Goal: Task Accomplishment & Management: Manage account settings

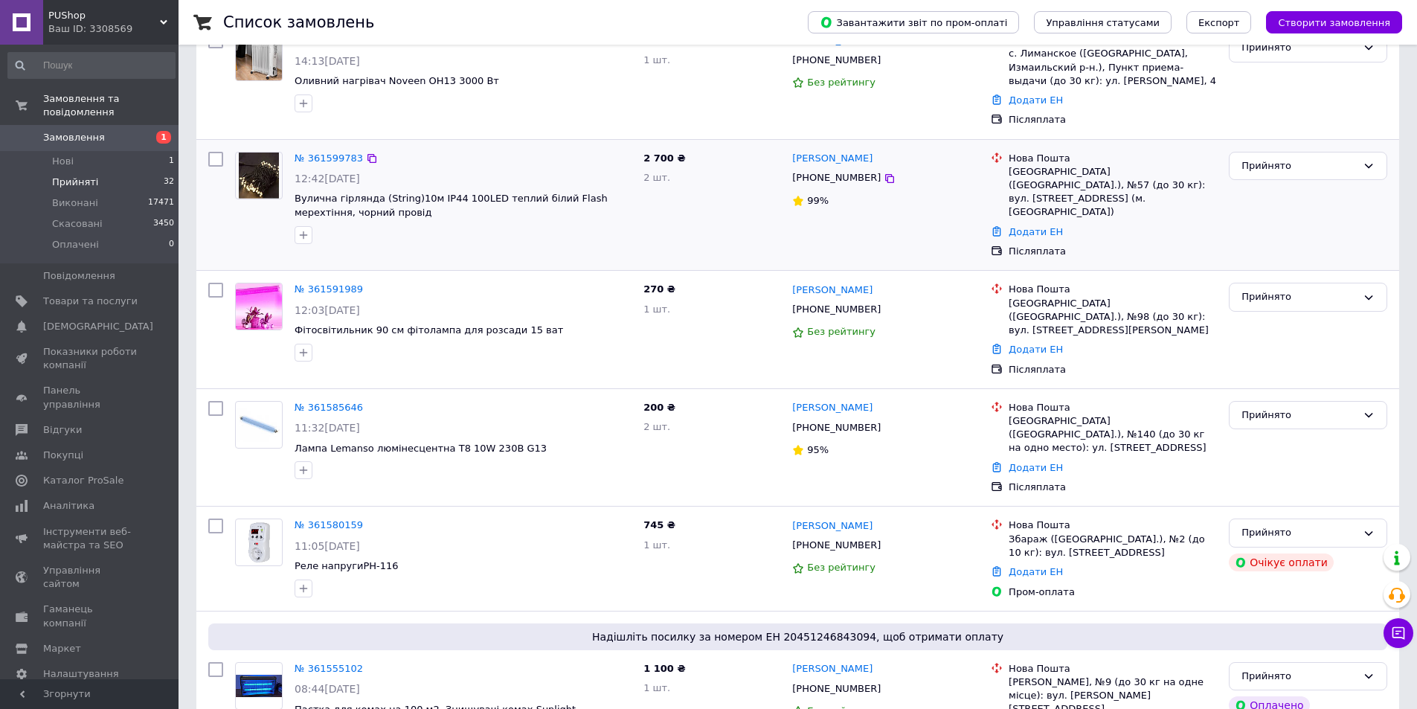
scroll to position [223, 0]
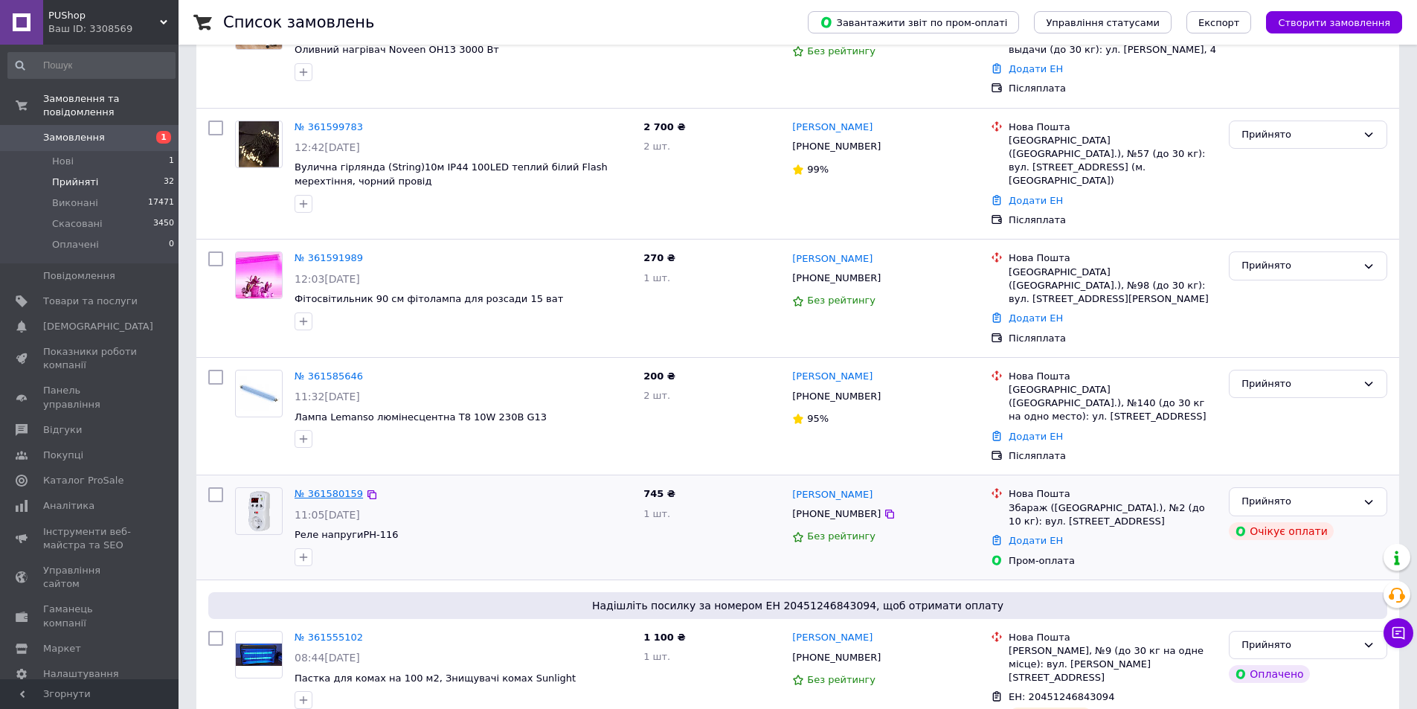
click at [318, 488] on link "№ 361580159" at bounding box center [329, 493] width 68 height 11
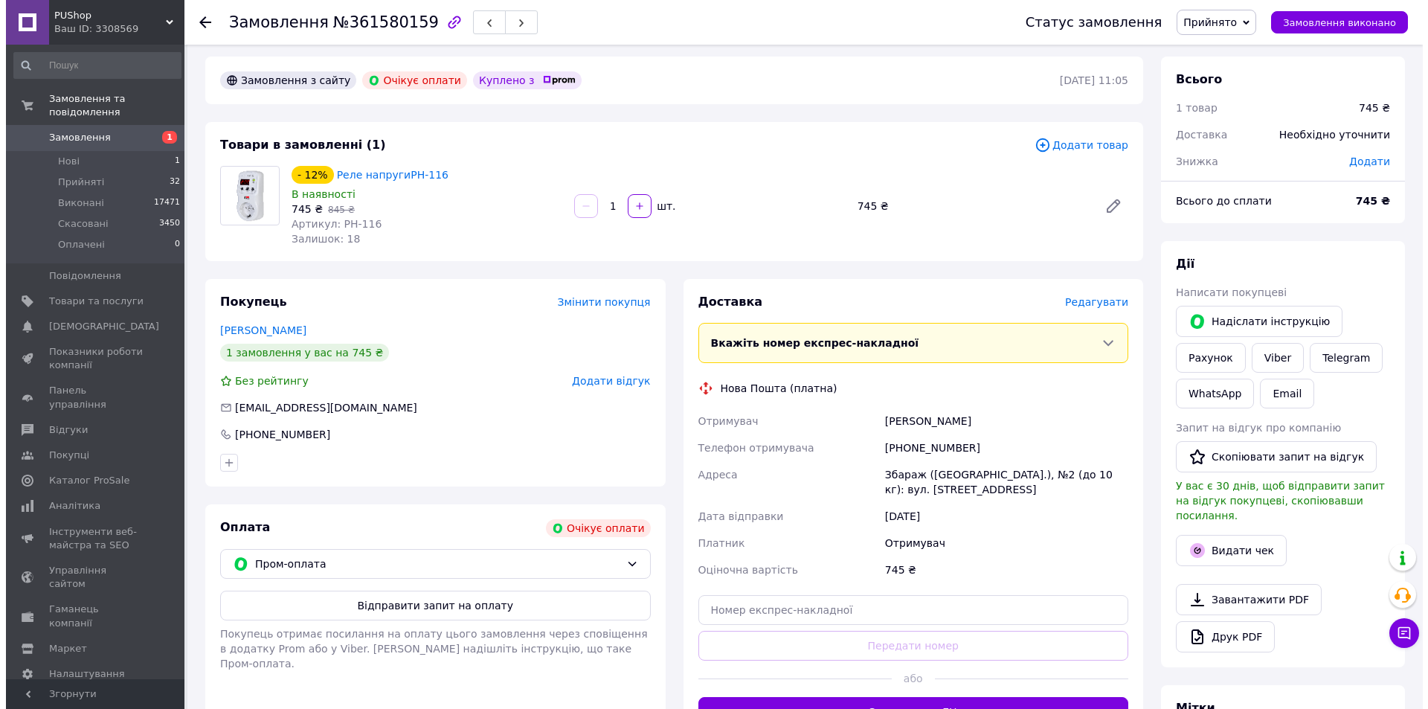
scroll to position [7, 0]
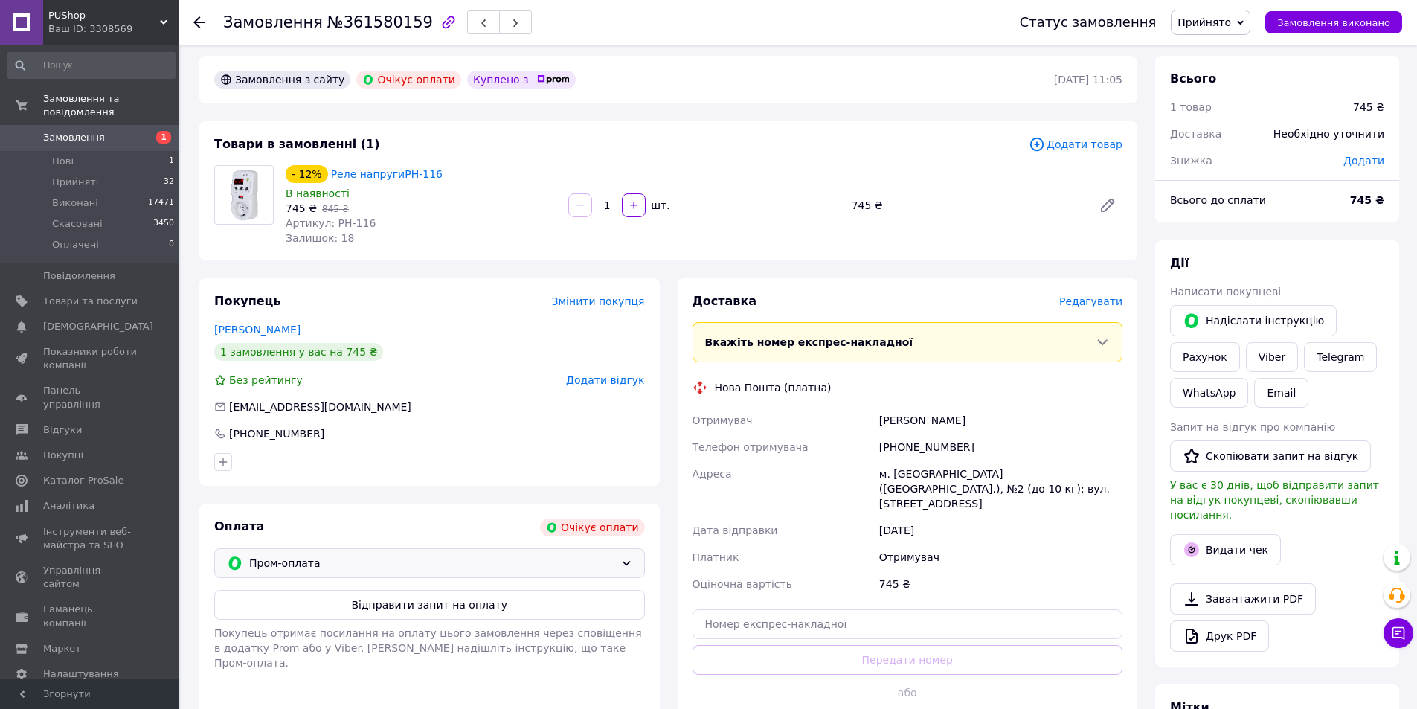
click at [621, 557] on icon at bounding box center [627, 563] width 12 height 12
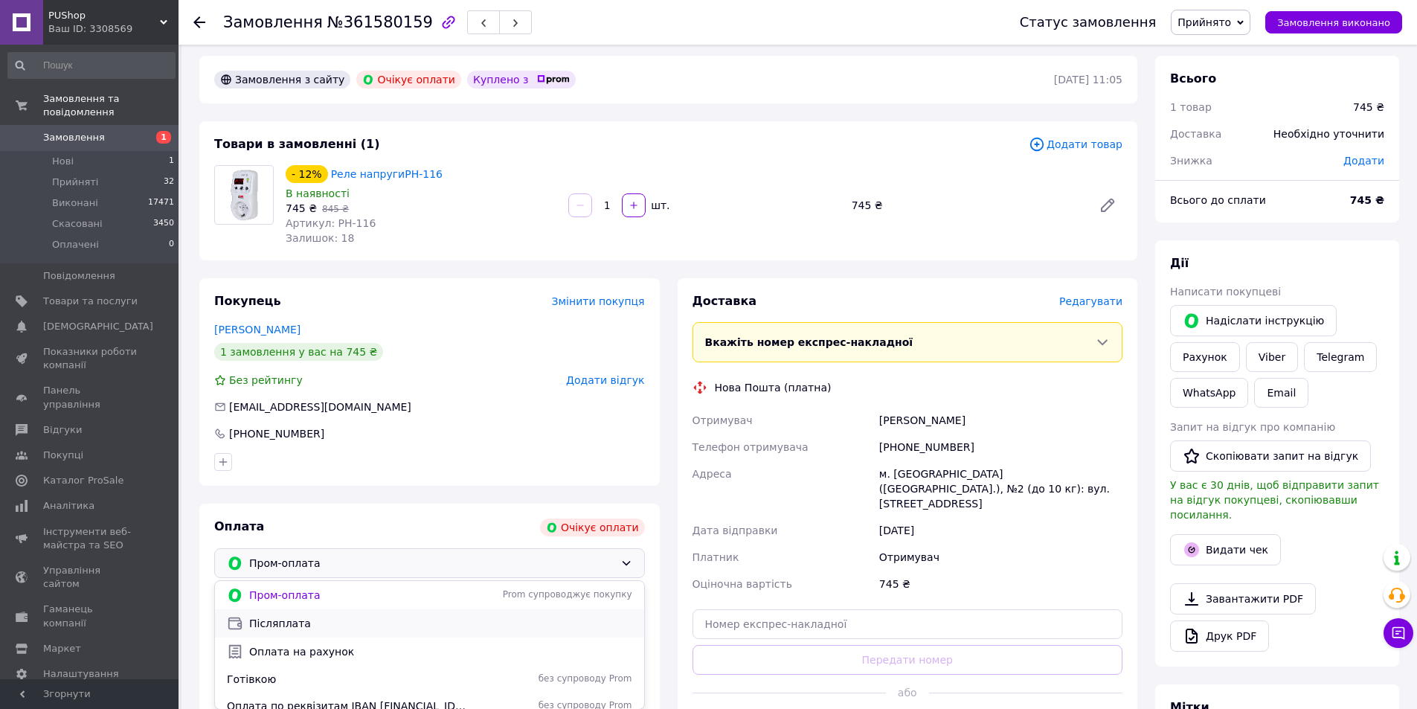
click at [288, 617] on span "Післяплата" at bounding box center [440, 623] width 383 height 15
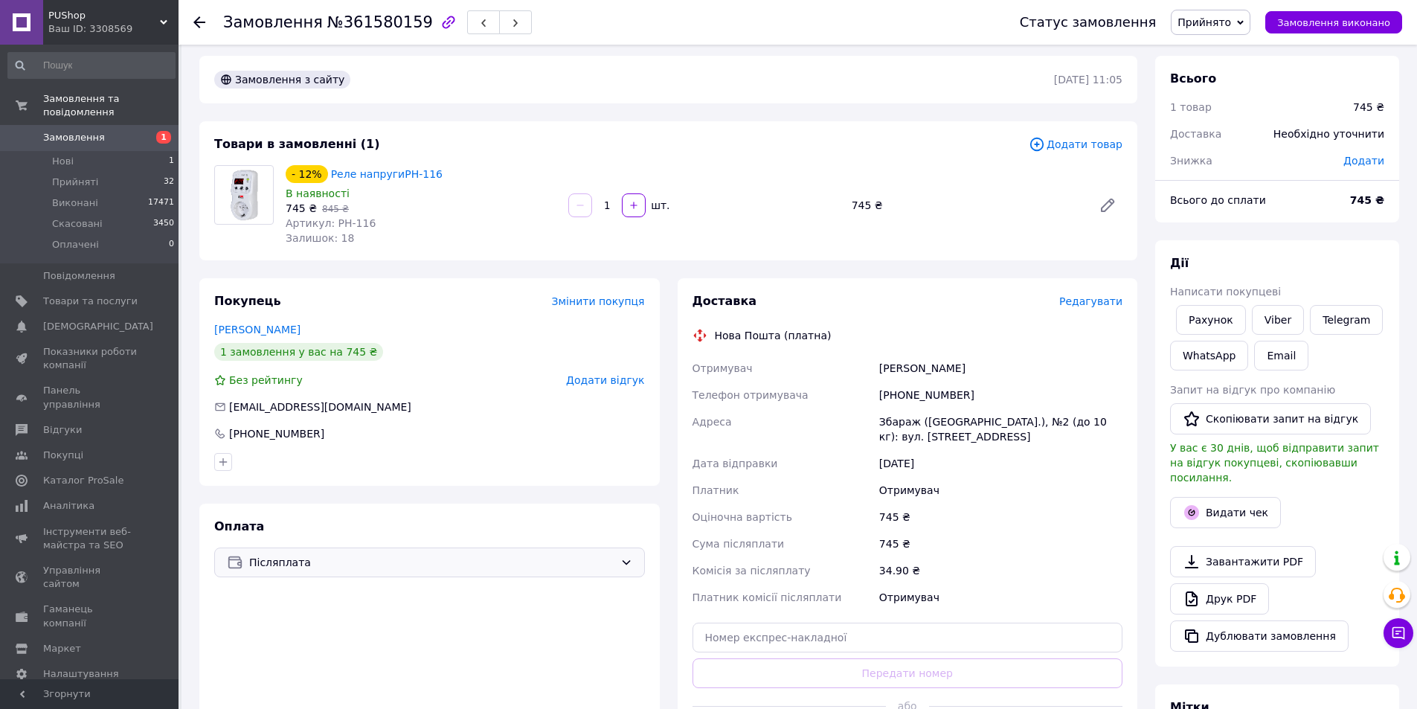
click at [1098, 309] on div "Редагувати" at bounding box center [1090, 301] width 63 height 15
click at [1098, 304] on span "Редагувати" at bounding box center [1090, 301] width 63 height 12
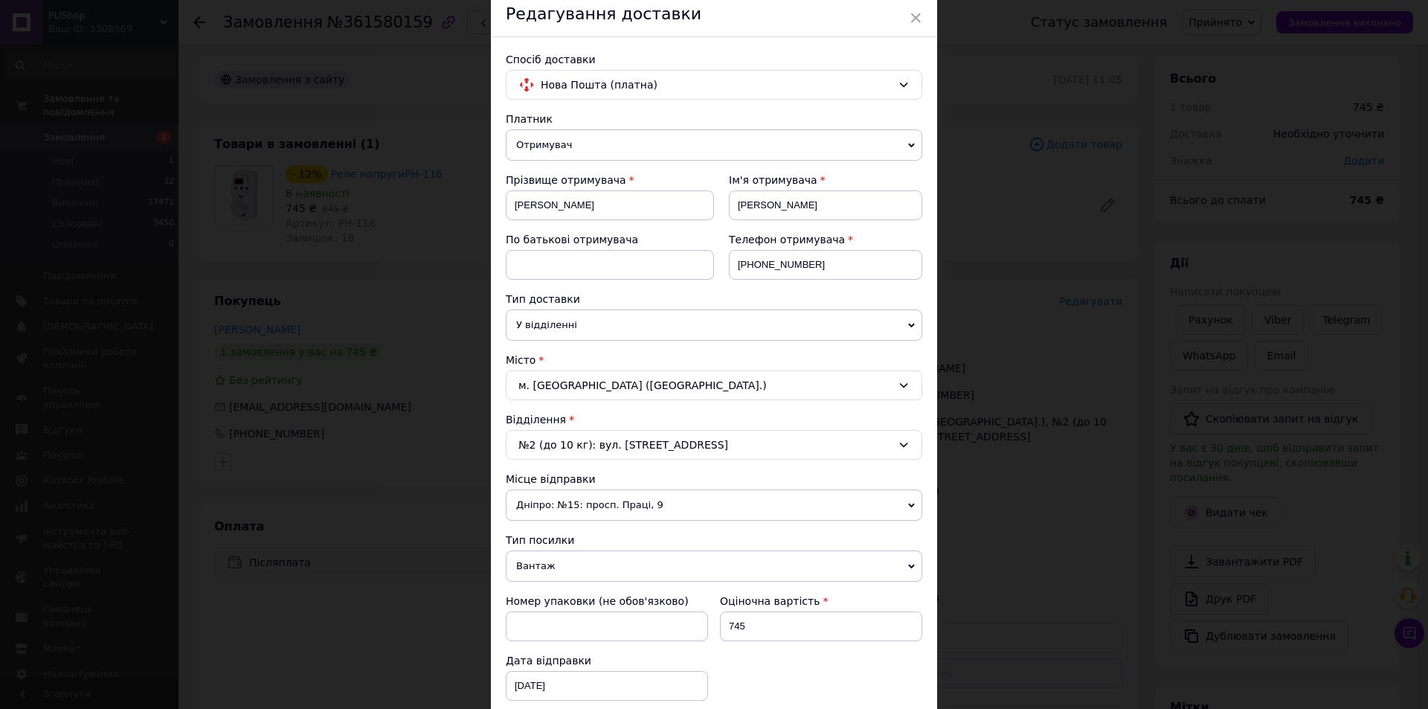
scroll to position [149, 0]
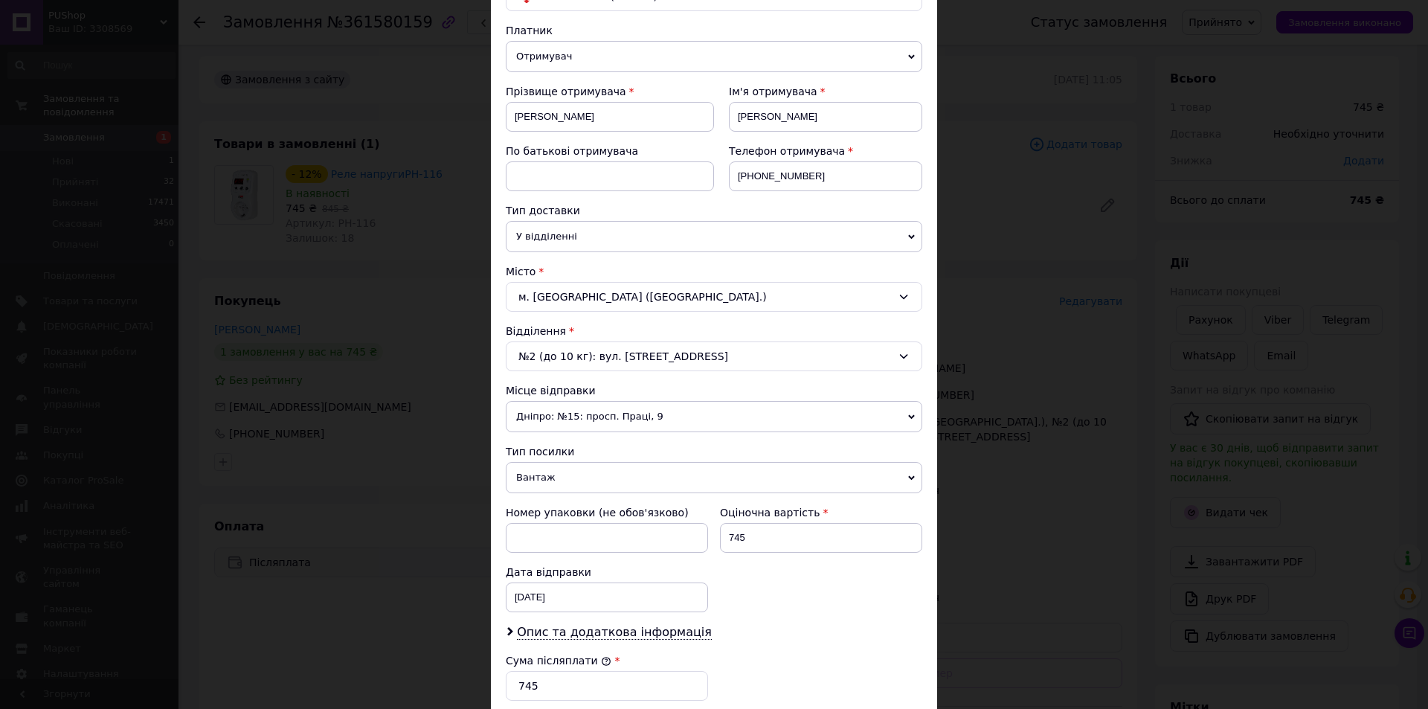
click at [877, 295] on div "м. Збараж (Тернопільська обл.)" at bounding box center [714, 297] width 417 height 30
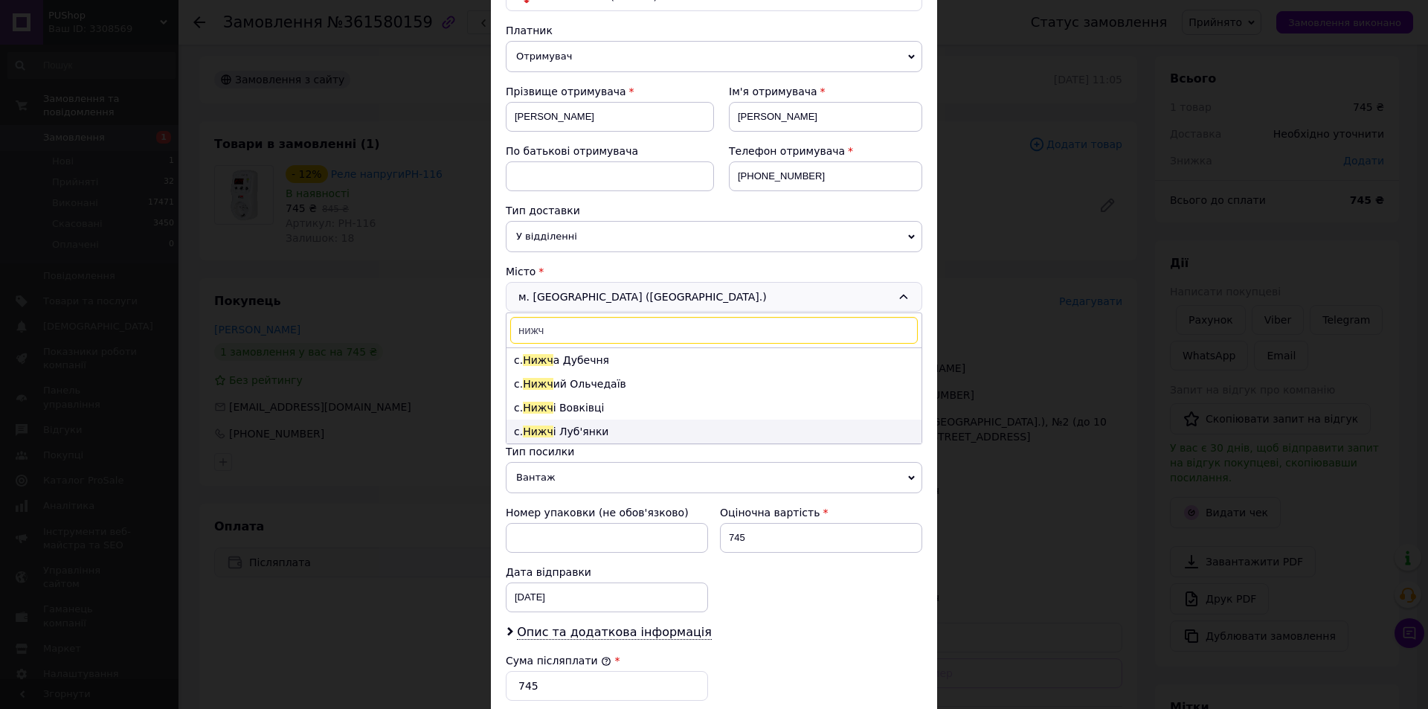
type input "нижч"
click at [603, 429] on li "с. Нижч і Луб'янки" at bounding box center [714, 432] width 415 height 24
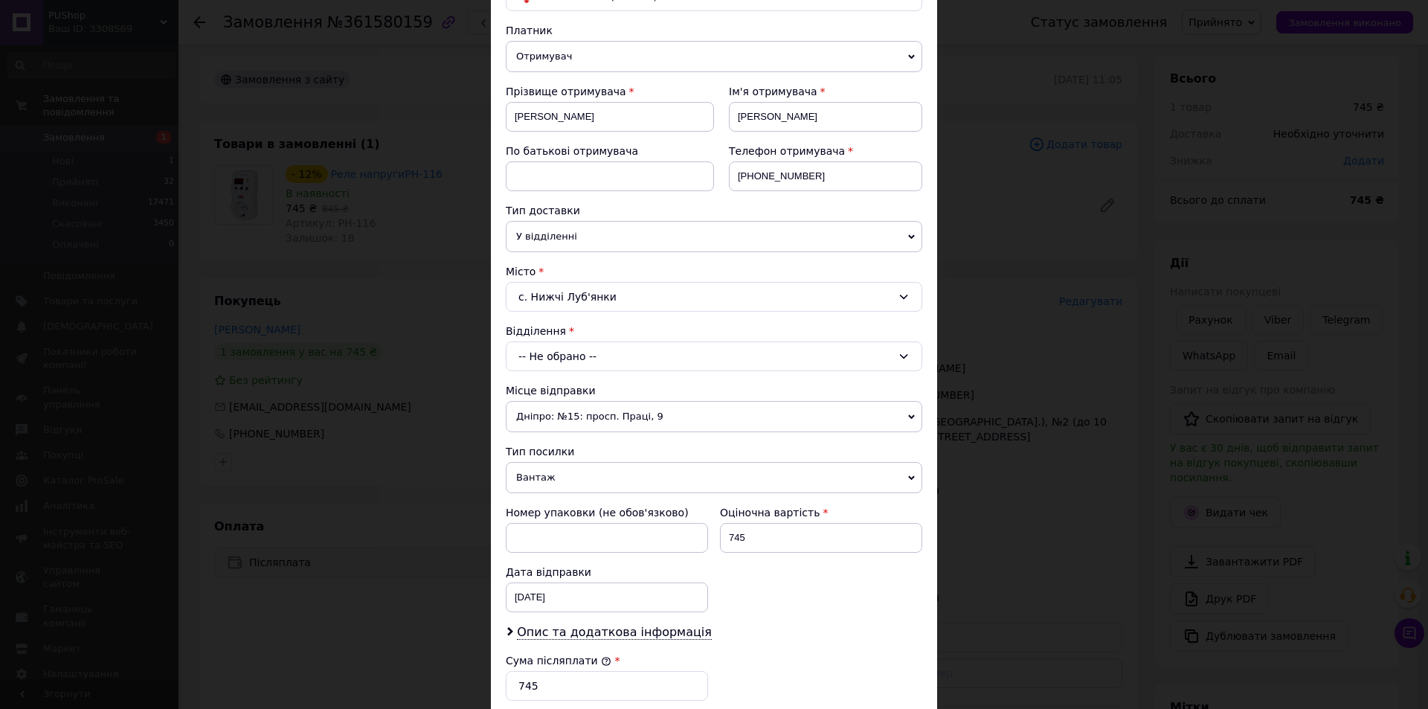
click at [608, 359] on div "-- Не обрано --" at bounding box center [714, 356] width 417 height 30
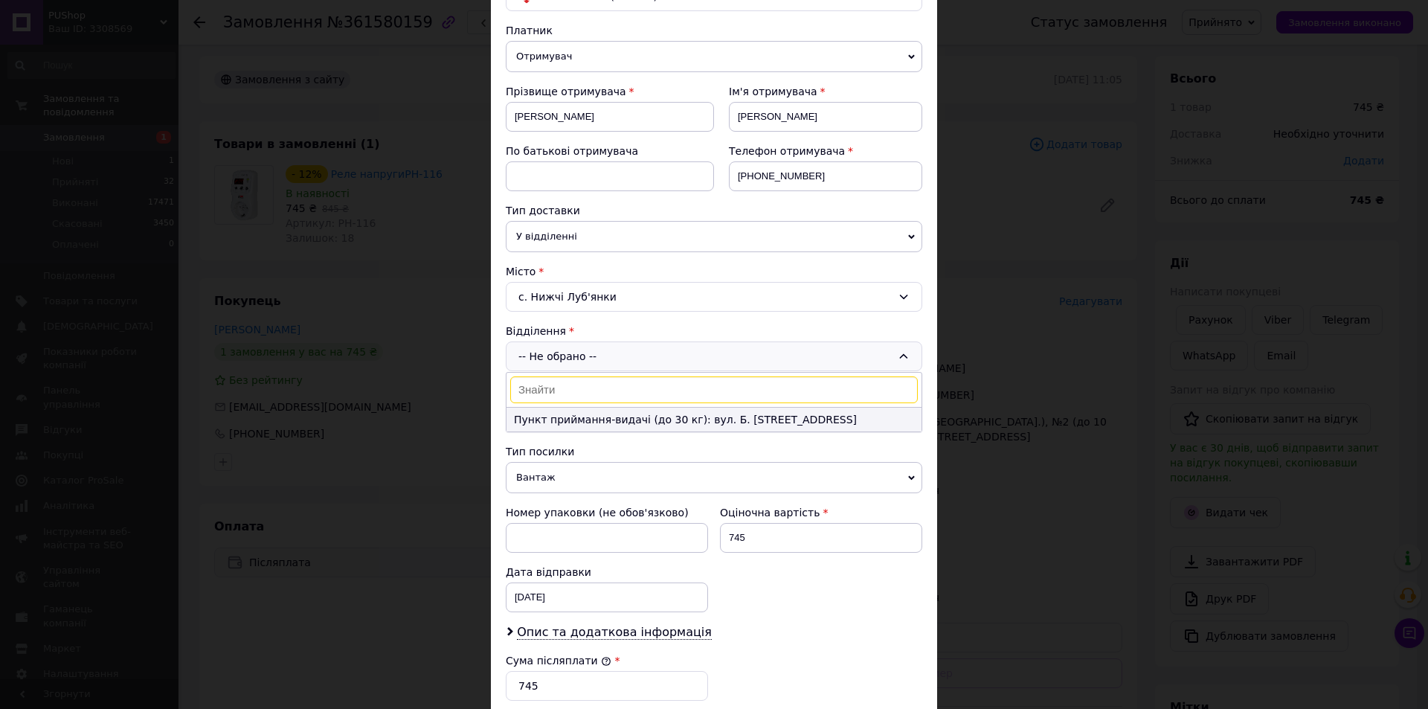
click at [646, 414] on li "Пункт приймання-видачі (до 30 кг): вул. Б. Хмельницького, 68" at bounding box center [714, 420] width 415 height 24
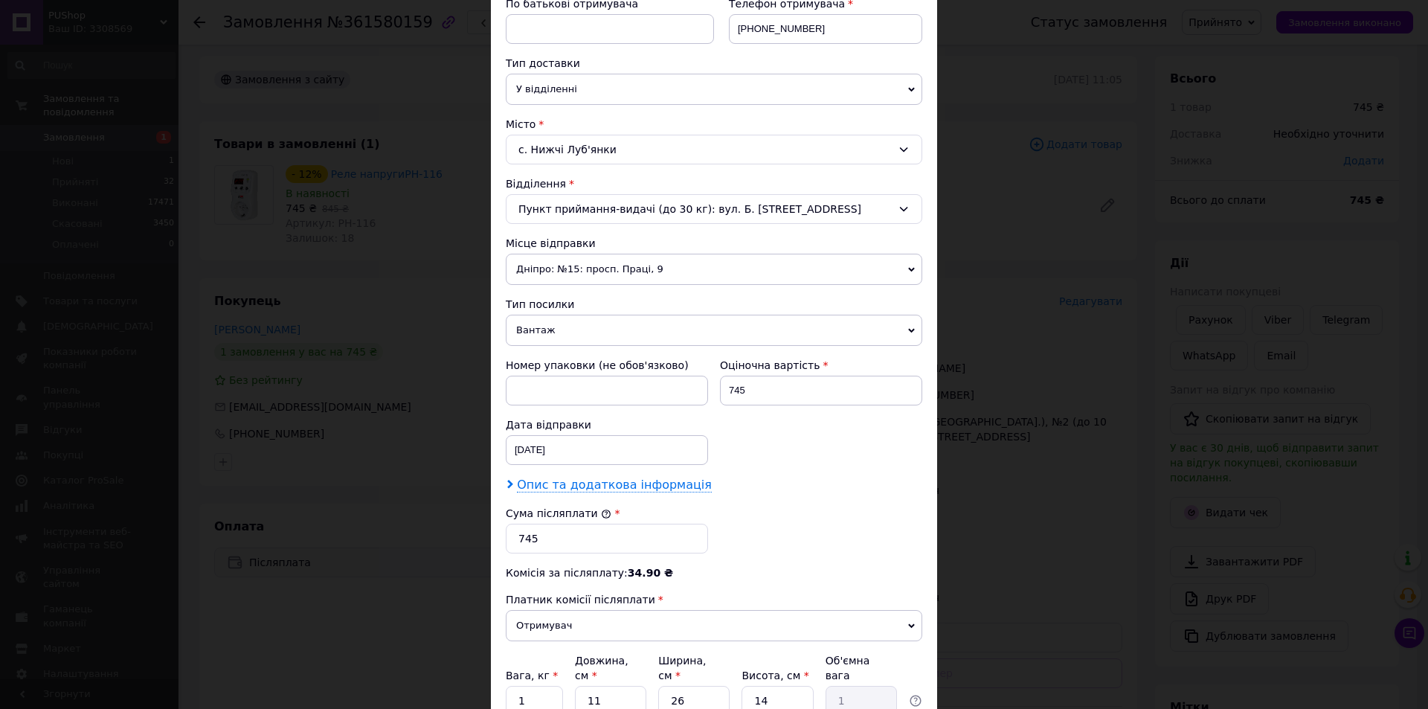
scroll to position [298, 0]
click at [601, 481] on span "Опис та додаткова інформація" at bounding box center [614, 483] width 195 height 15
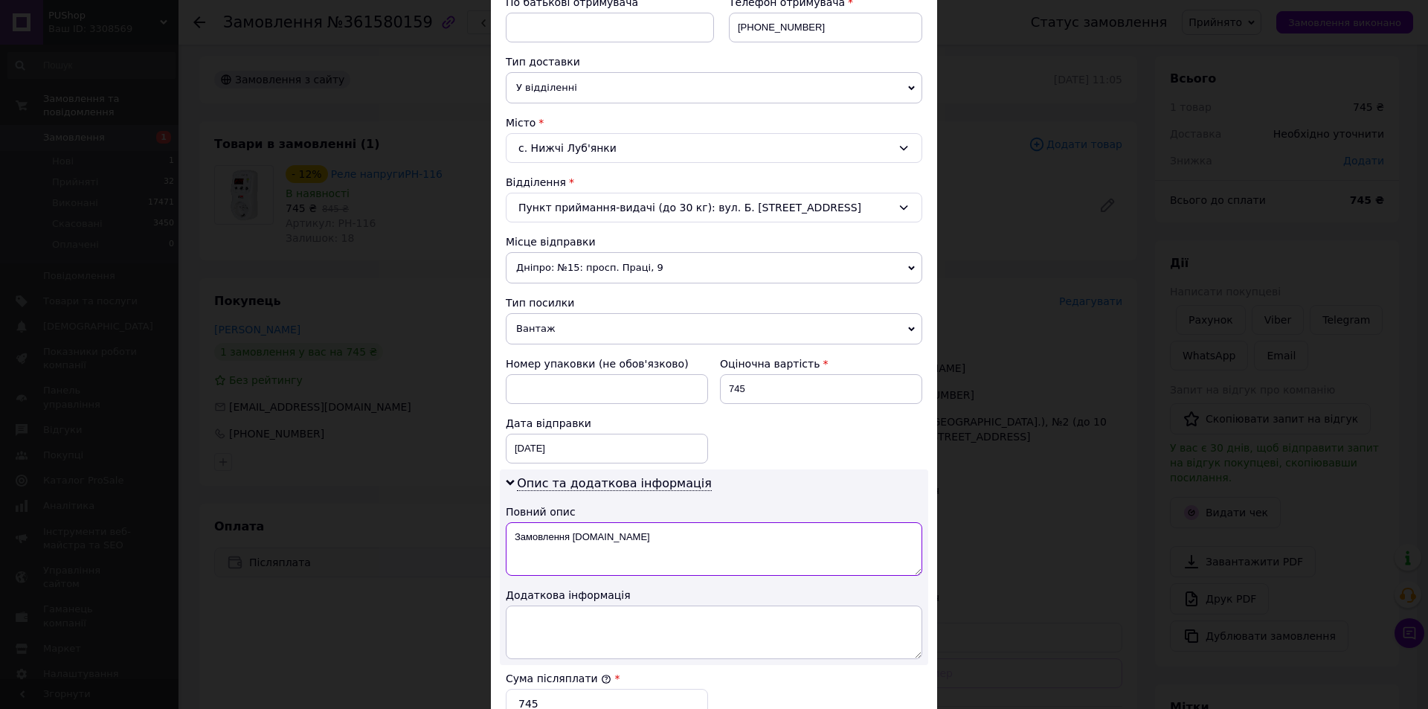
drag, startPoint x: 610, startPoint y: 534, endPoint x: 508, endPoint y: 538, distance: 102.0
click at [508, 538] on textarea "Замовлення Prom.ua" at bounding box center [714, 549] width 417 height 54
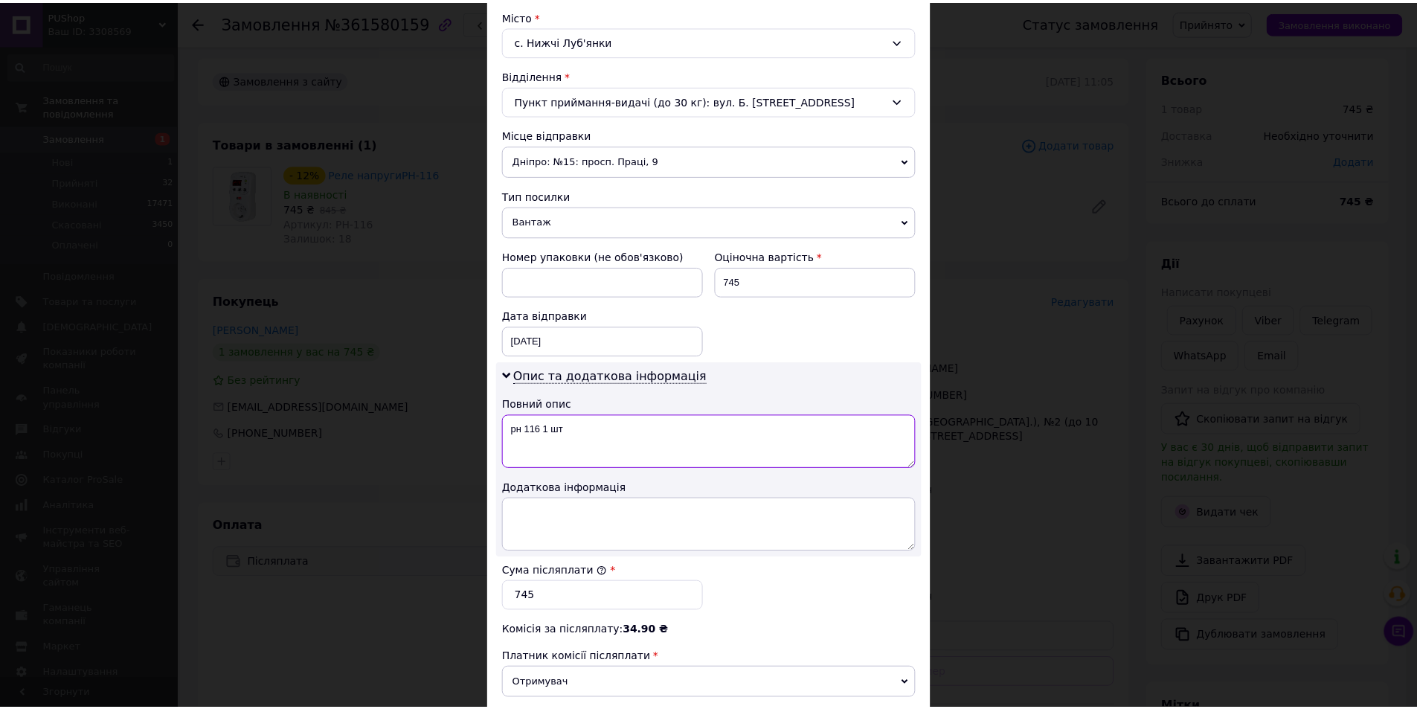
scroll to position [593, 0]
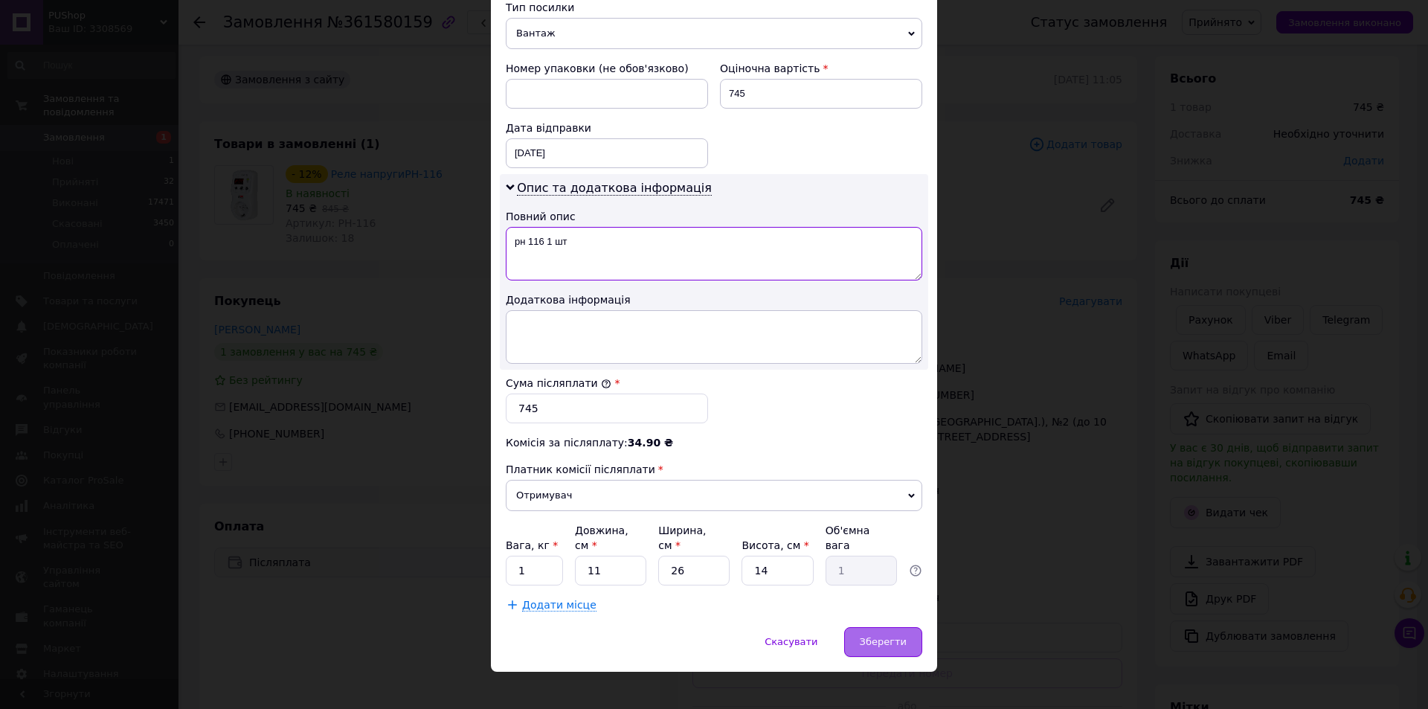
type textarea "рн 116 1 шт"
click at [866, 636] on span "Зберегти" at bounding box center [883, 641] width 47 height 11
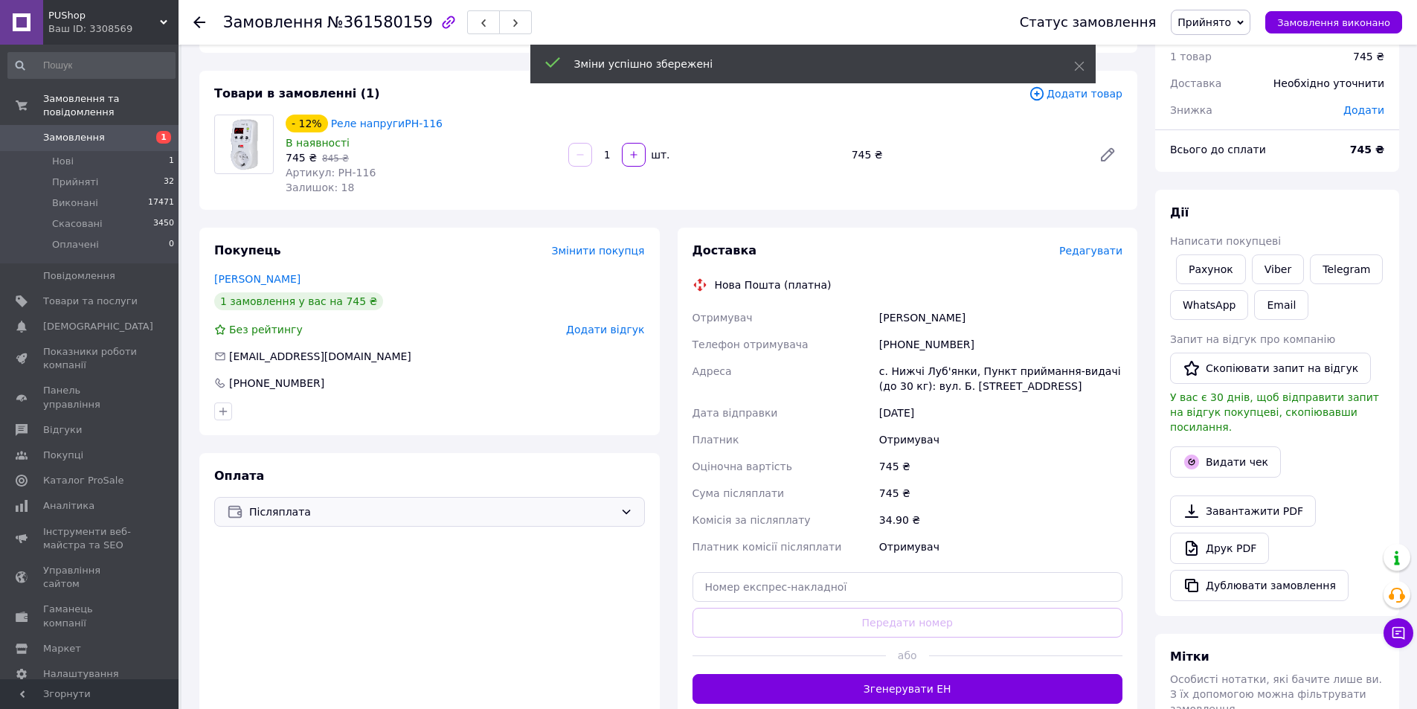
scroll to position [81, 0]
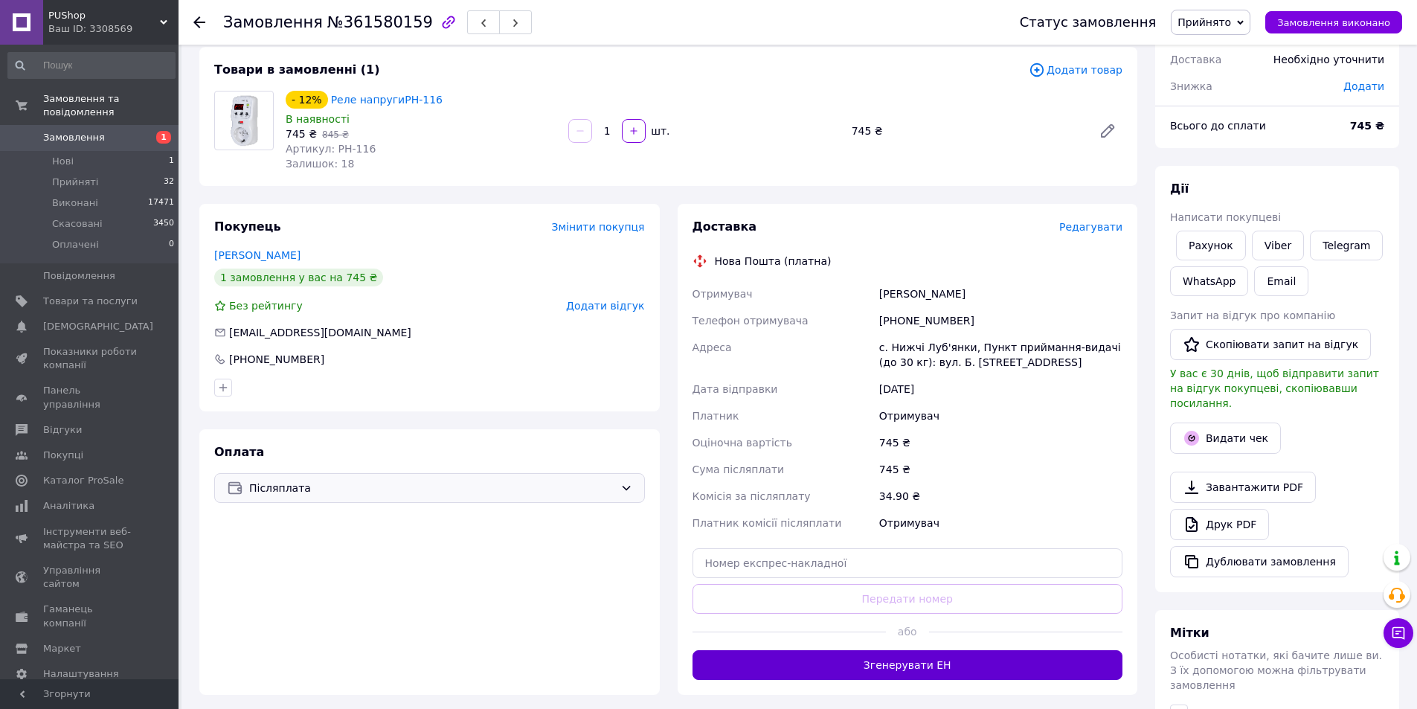
click at [886, 660] on button "Згенерувати ЕН" at bounding box center [908, 665] width 431 height 30
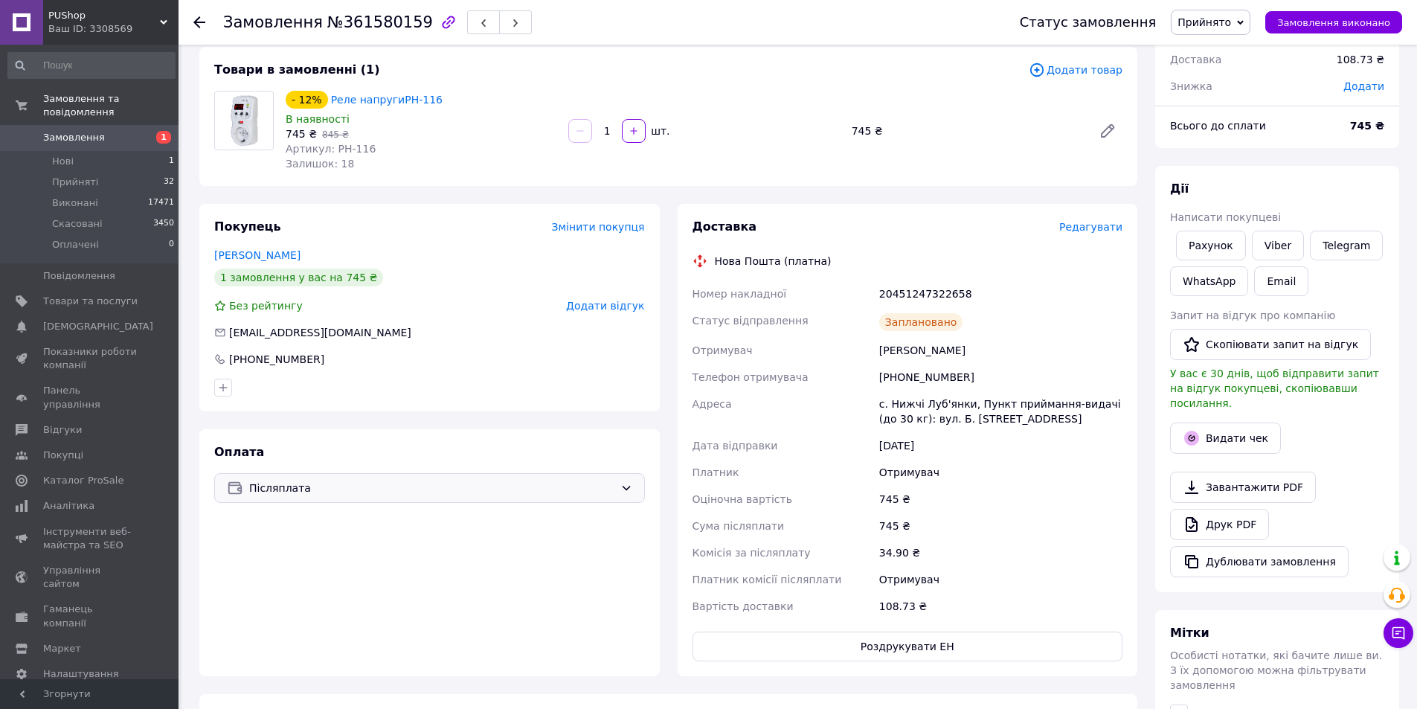
click at [195, 22] on use at bounding box center [199, 22] width 12 height 12
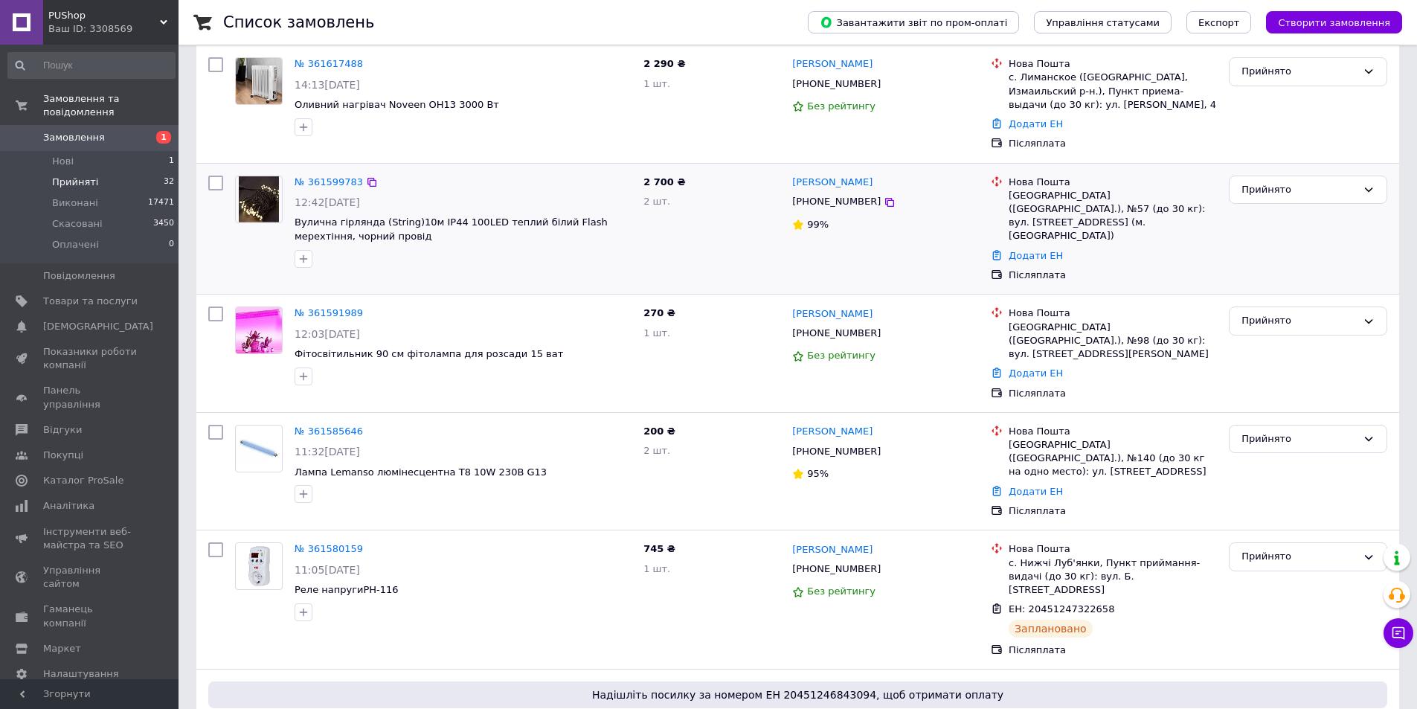
scroll to position [223, 0]
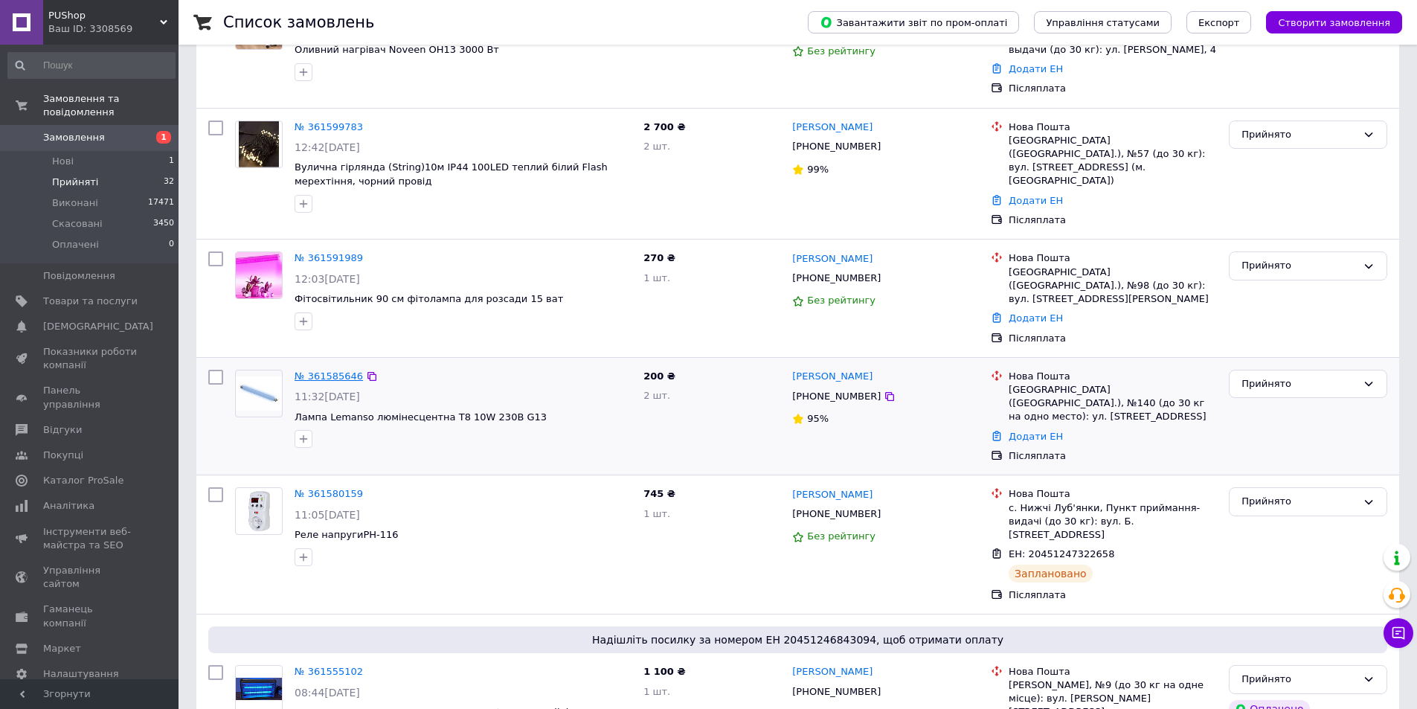
click at [324, 371] on link "№ 361585646" at bounding box center [329, 376] width 68 height 11
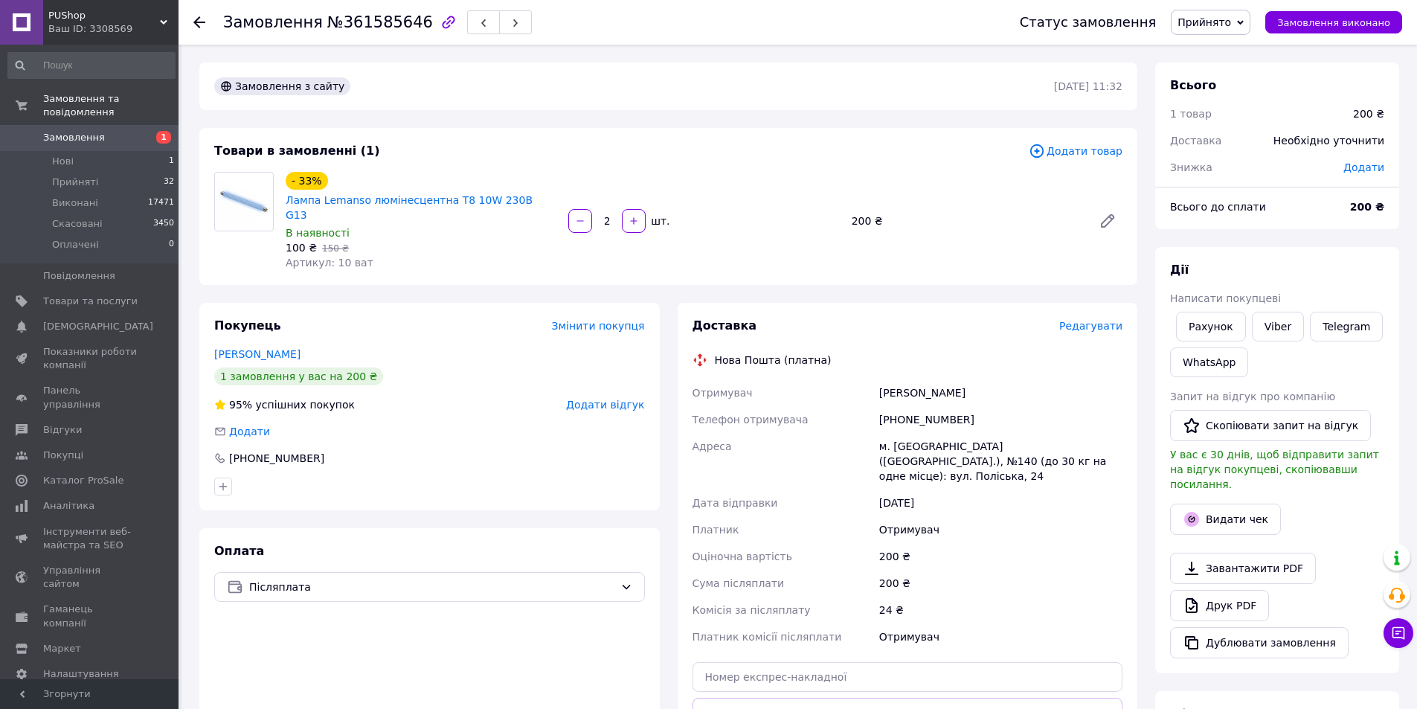
click at [1080, 152] on span "Додати товар" at bounding box center [1076, 151] width 94 height 16
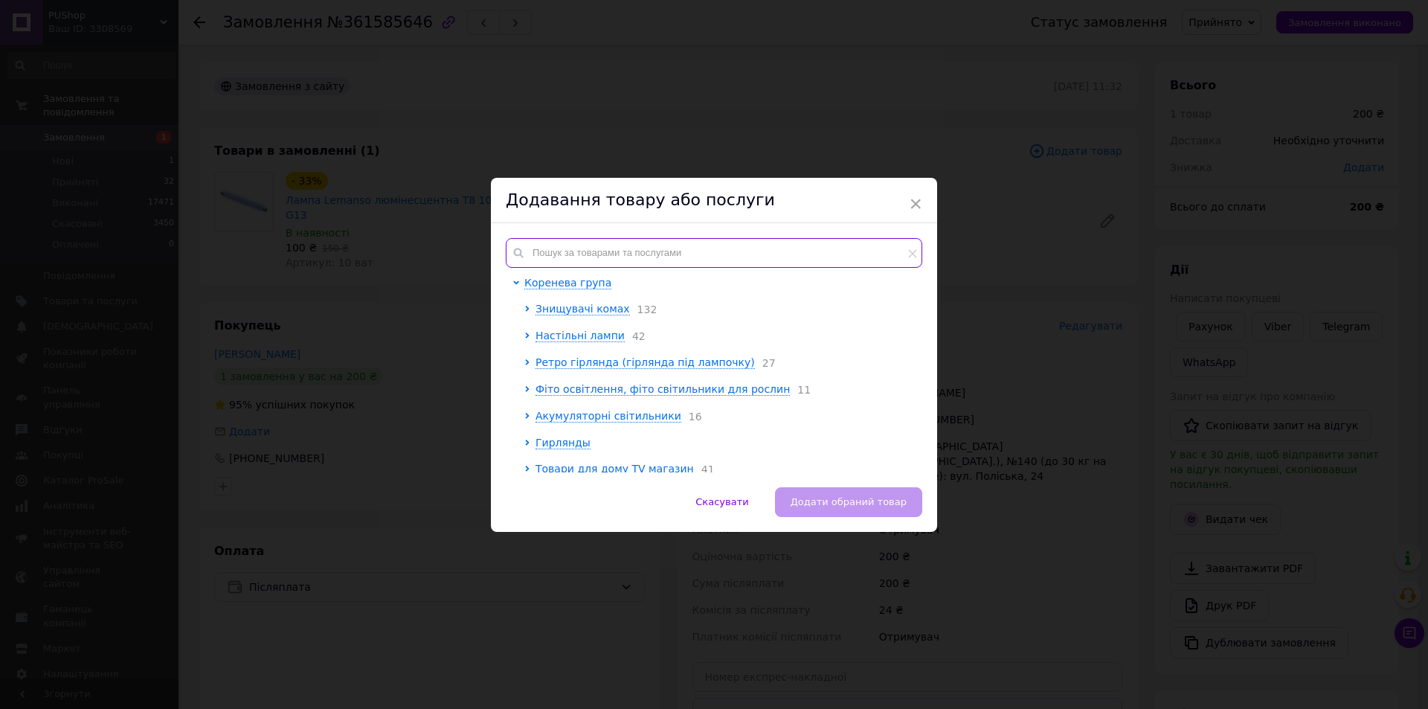
click at [594, 251] on input "text" at bounding box center [714, 253] width 417 height 30
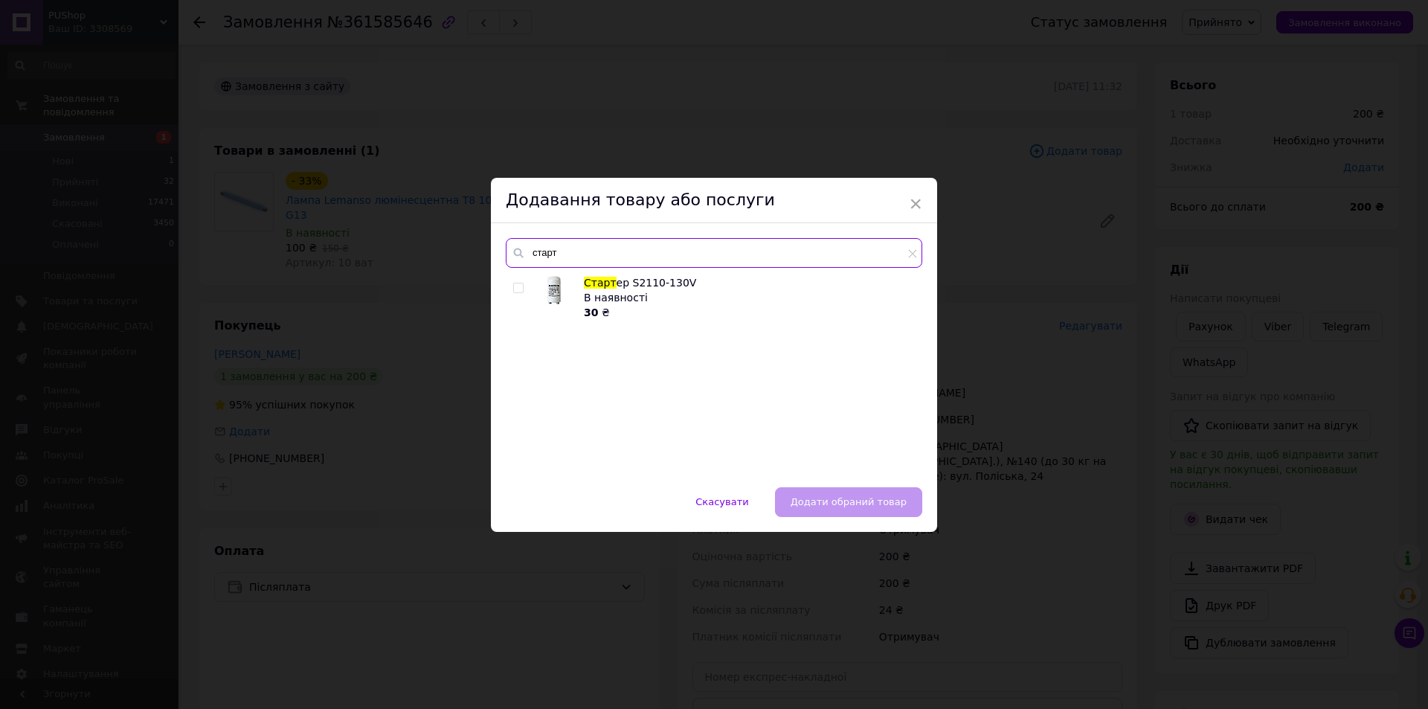
type input "старт"
click at [513, 289] on input "checkbox" at bounding box center [518, 288] width 10 height 10
checkbox input "true"
click at [860, 495] on button "Додати обраний товар" at bounding box center [848, 502] width 147 height 30
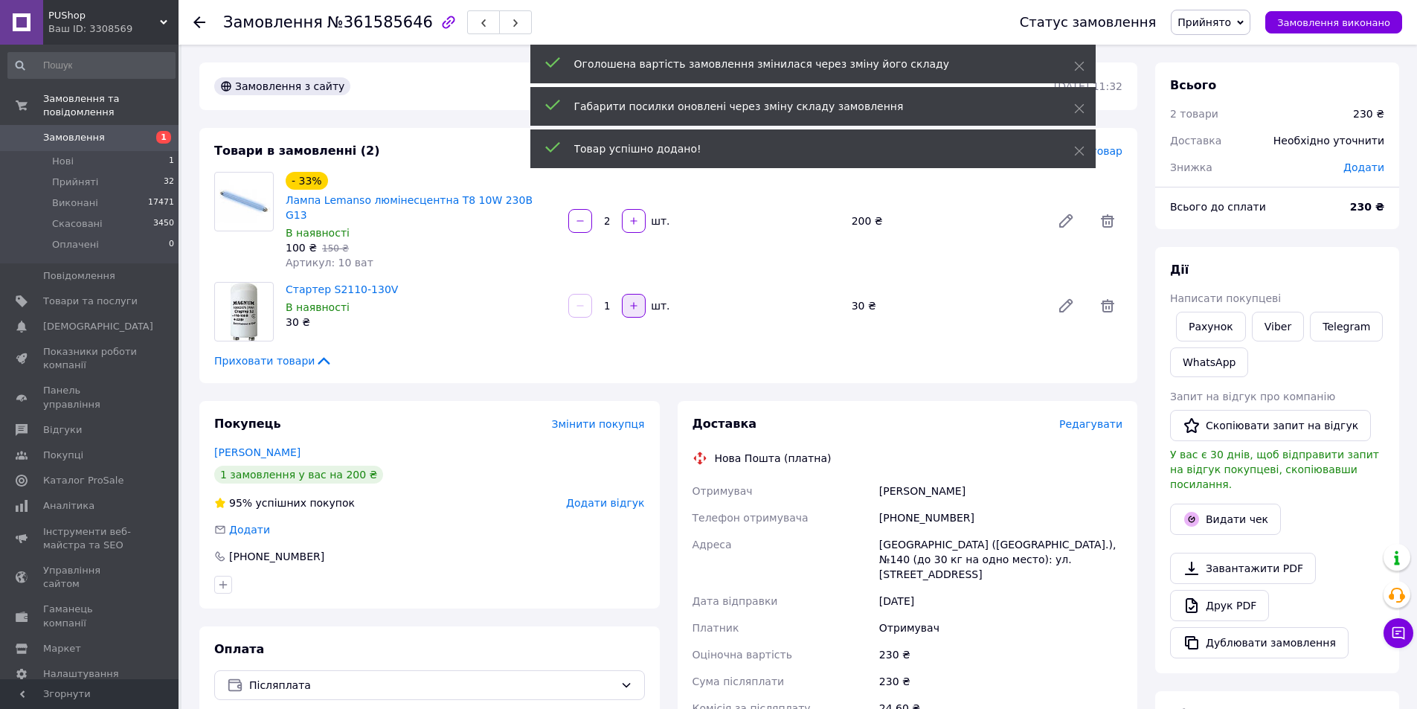
click at [638, 301] on icon "button" at bounding box center [634, 306] width 10 height 10
type input "2"
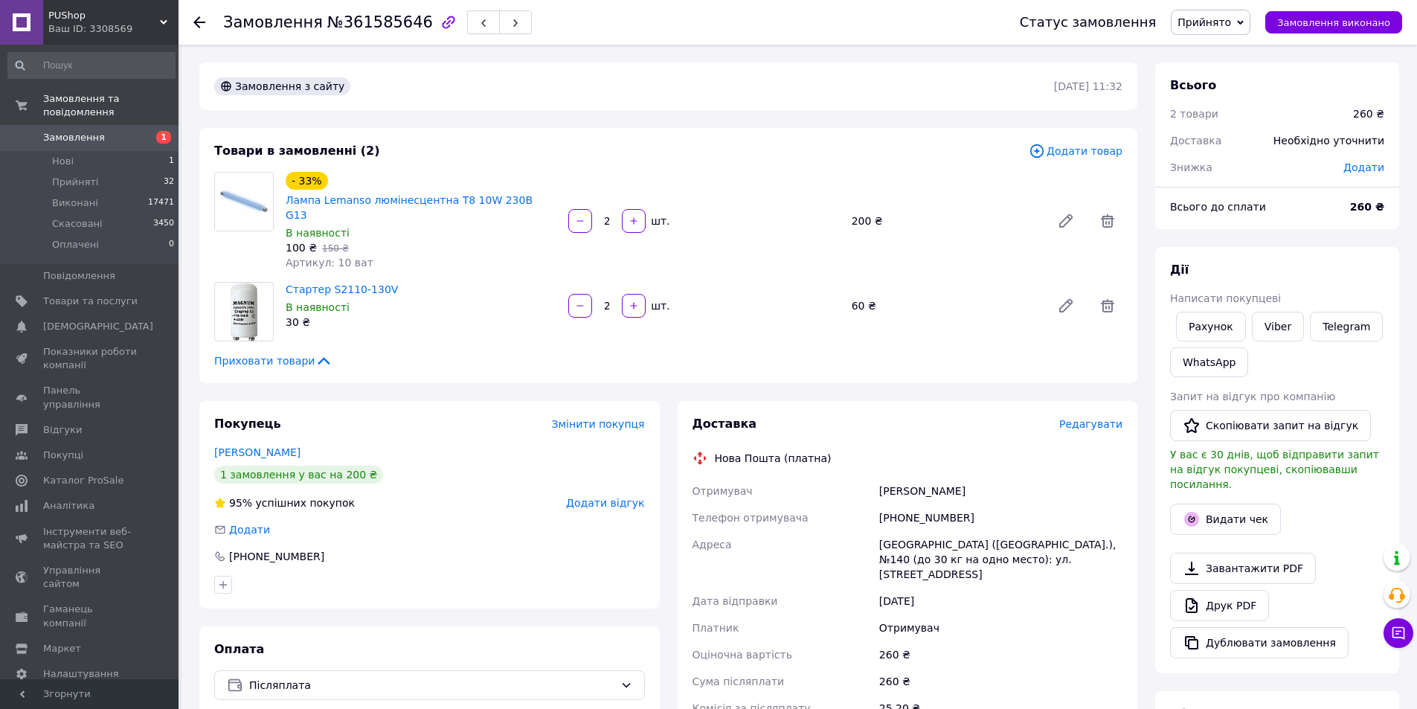
click at [1084, 418] on span "Редагувати" at bounding box center [1090, 424] width 63 height 12
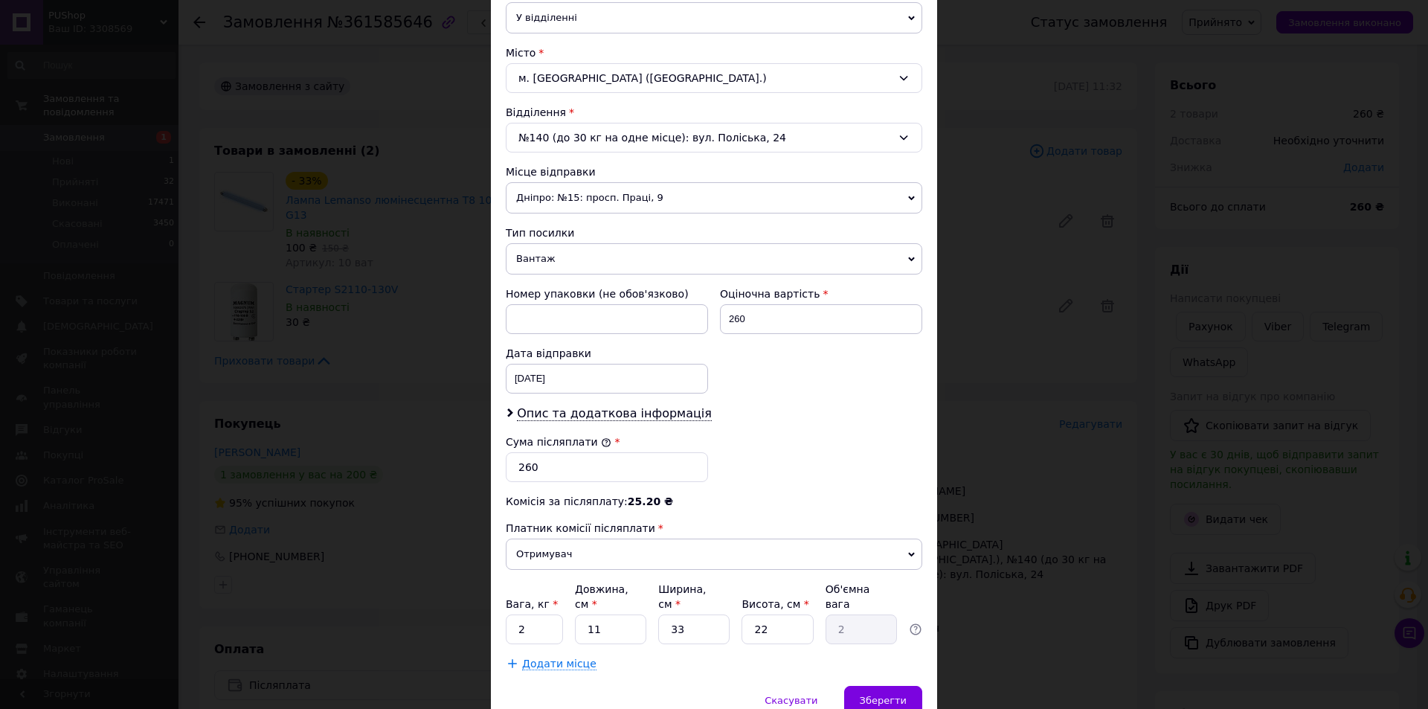
scroll to position [372, 0]
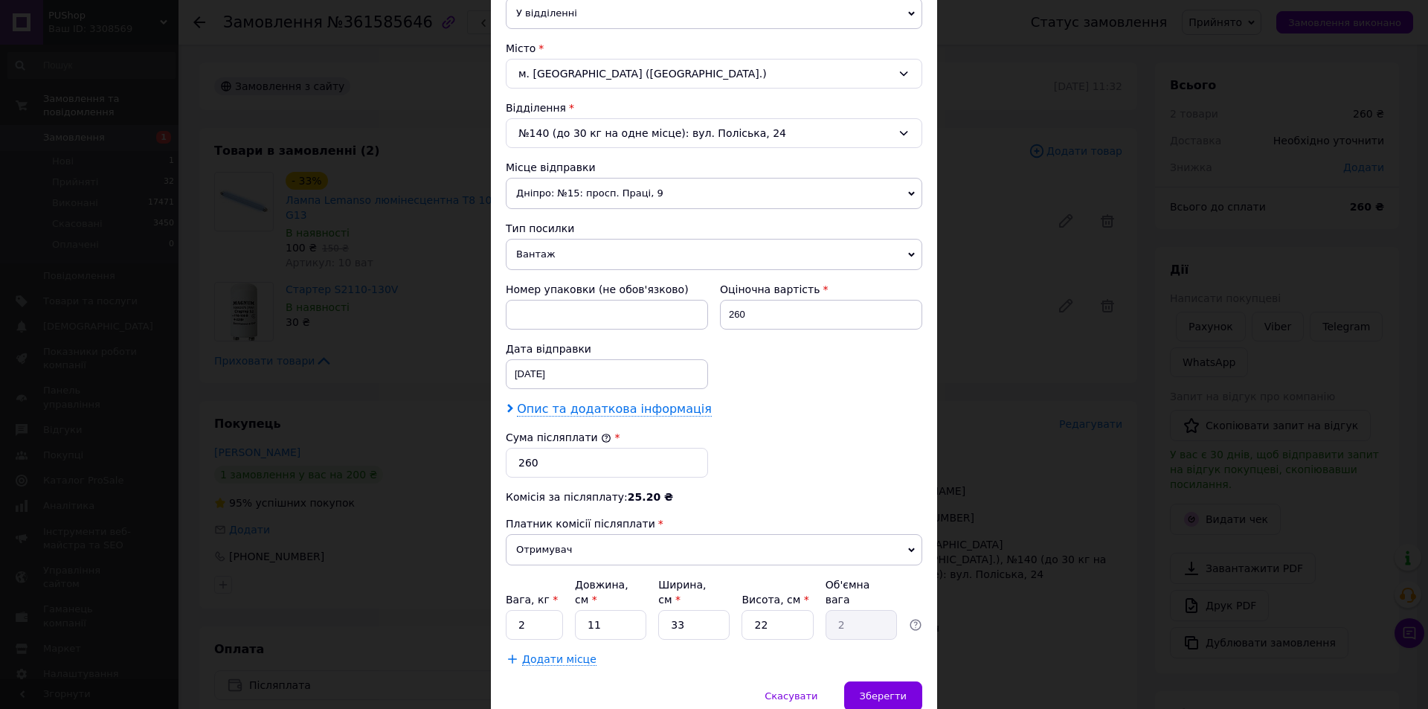
click at [571, 404] on span "Опис та додаткова інформація" at bounding box center [614, 409] width 195 height 15
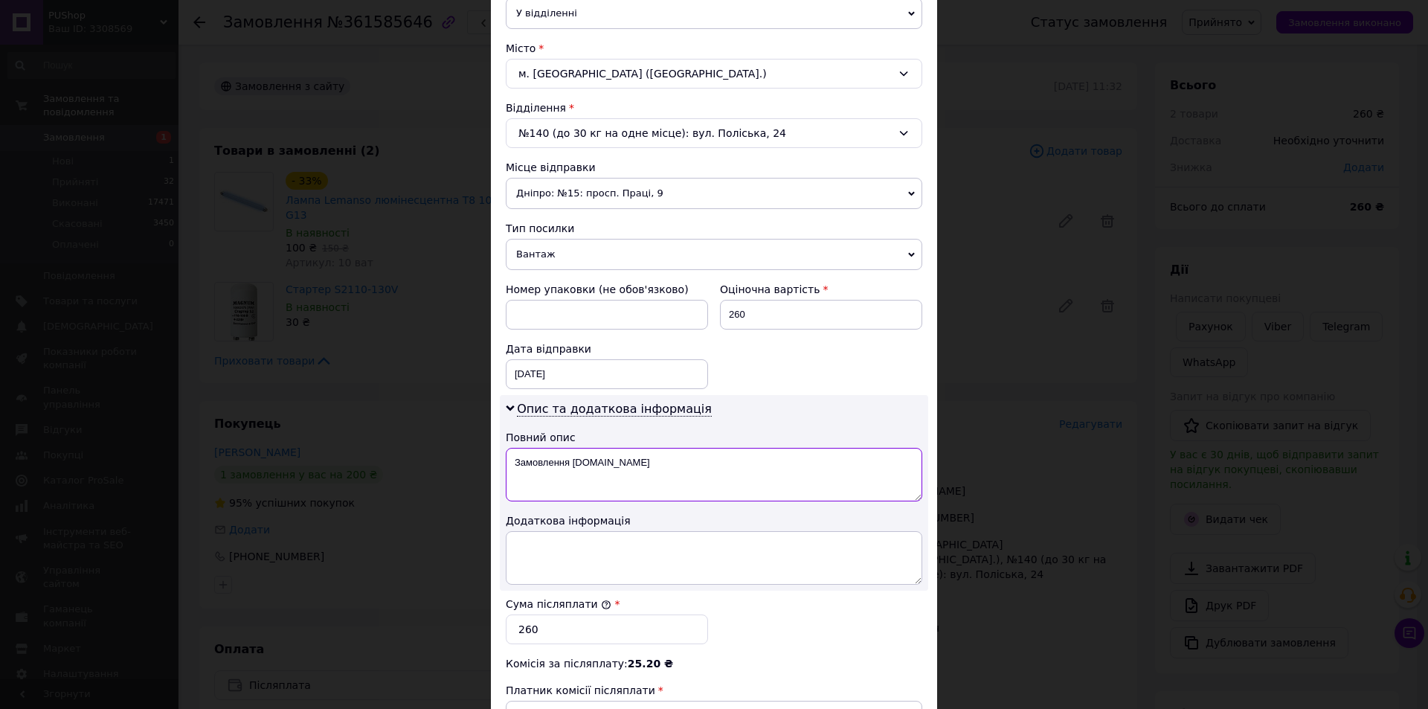
drag, startPoint x: 626, startPoint y: 466, endPoint x: 510, endPoint y: 466, distance: 115.3
click at [510, 466] on textarea "Замовлення Prom.ua" at bounding box center [714, 475] width 417 height 54
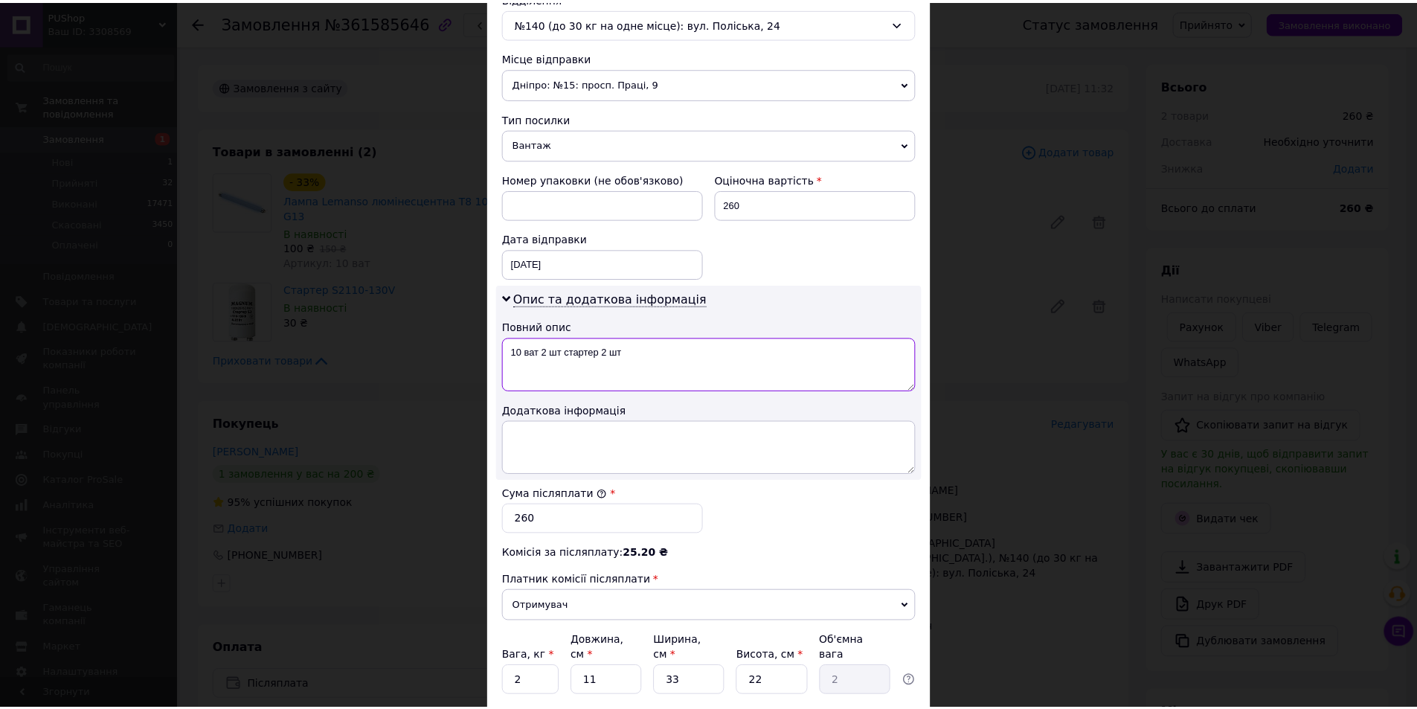
scroll to position [593, 0]
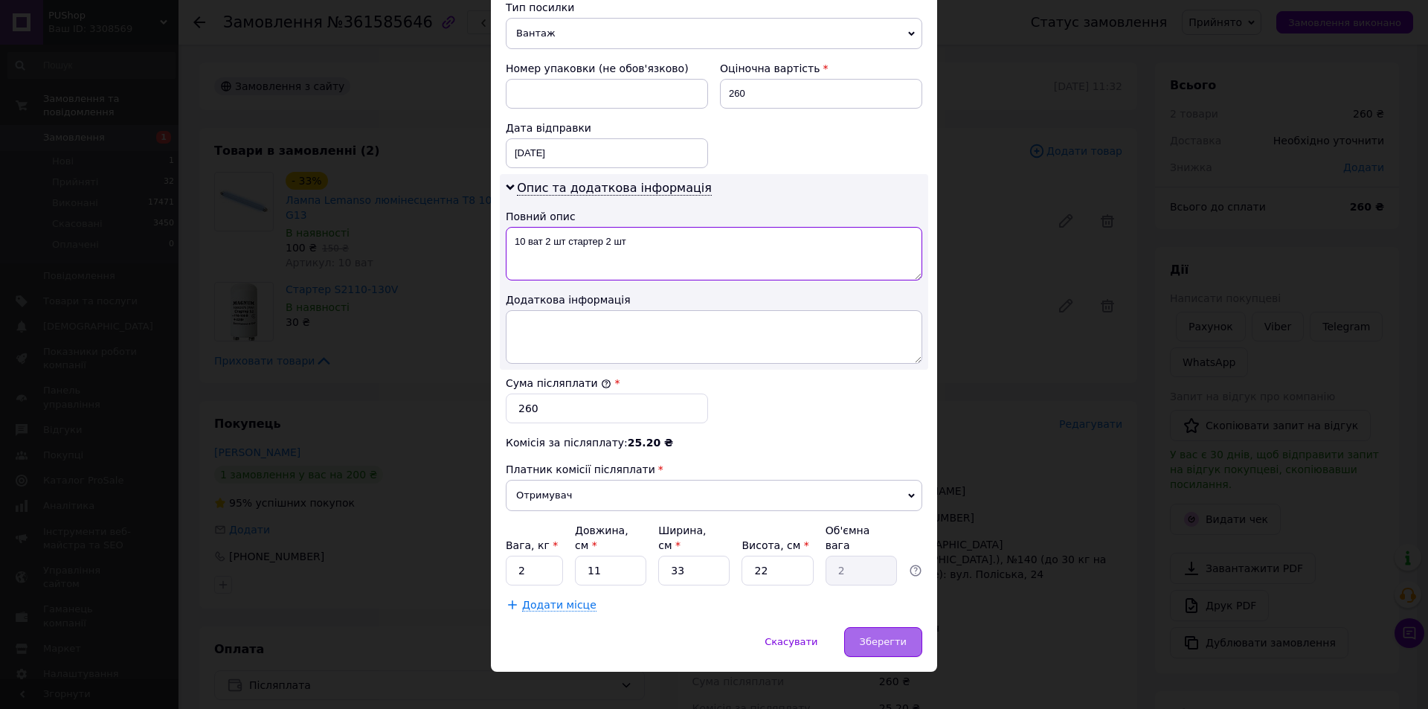
type textarea "10 ват 2 шт стартер 2 шт"
click at [885, 636] on span "Зберегти" at bounding box center [883, 641] width 47 height 11
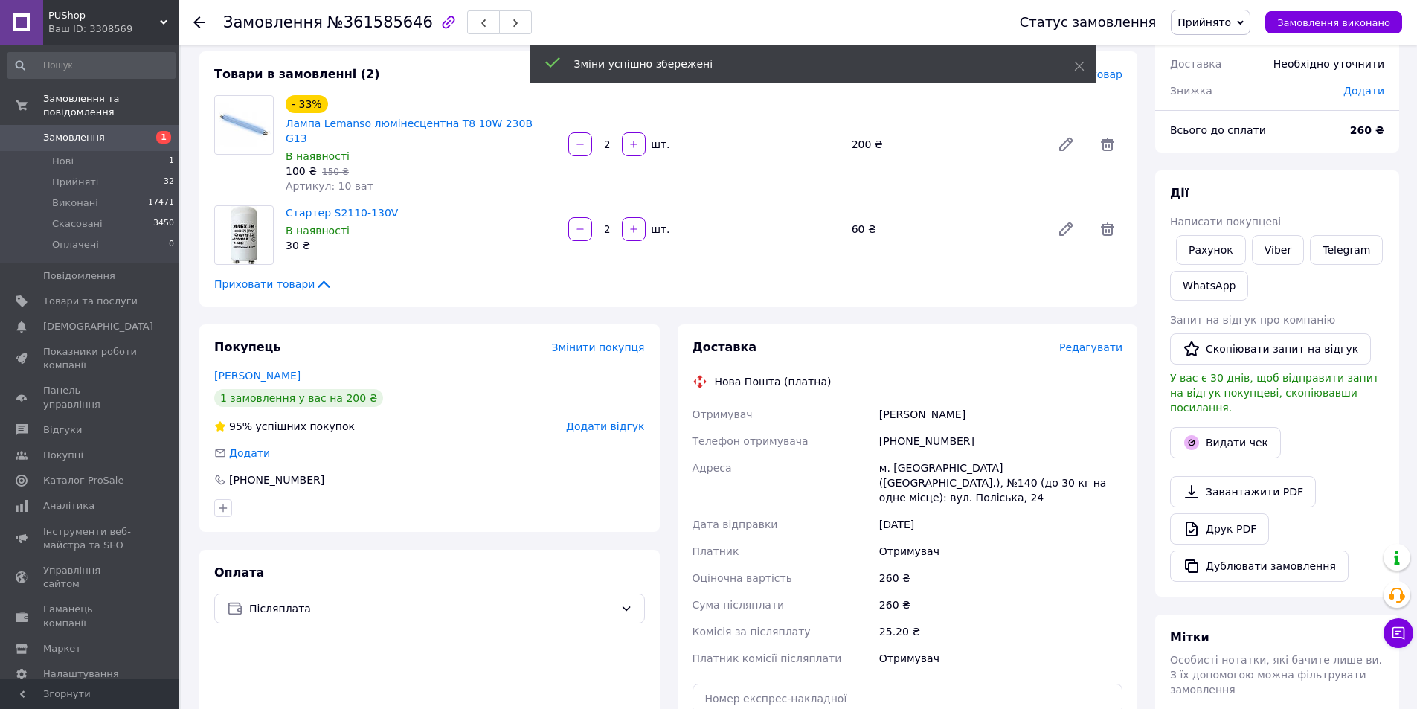
scroll to position [149, 0]
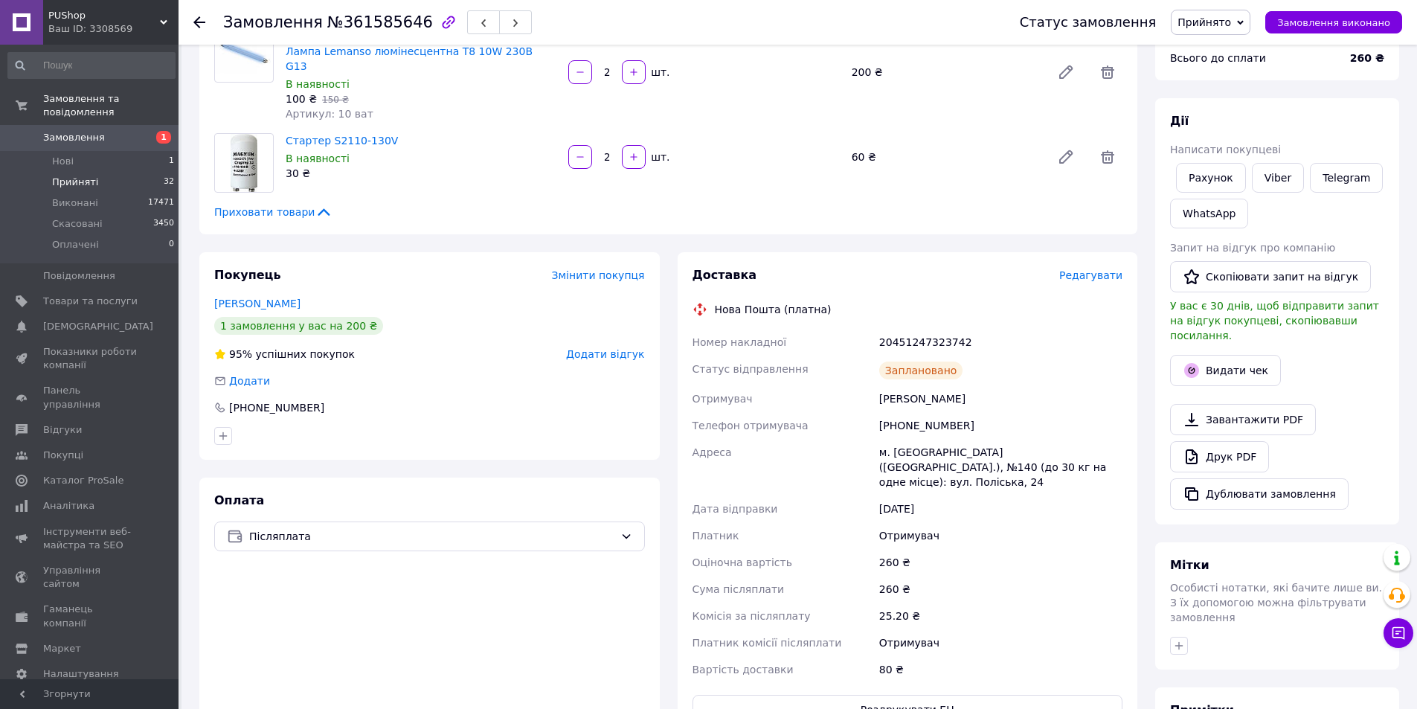
click at [77, 176] on span "Прийняті" at bounding box center [75, 182] width 46 height 13
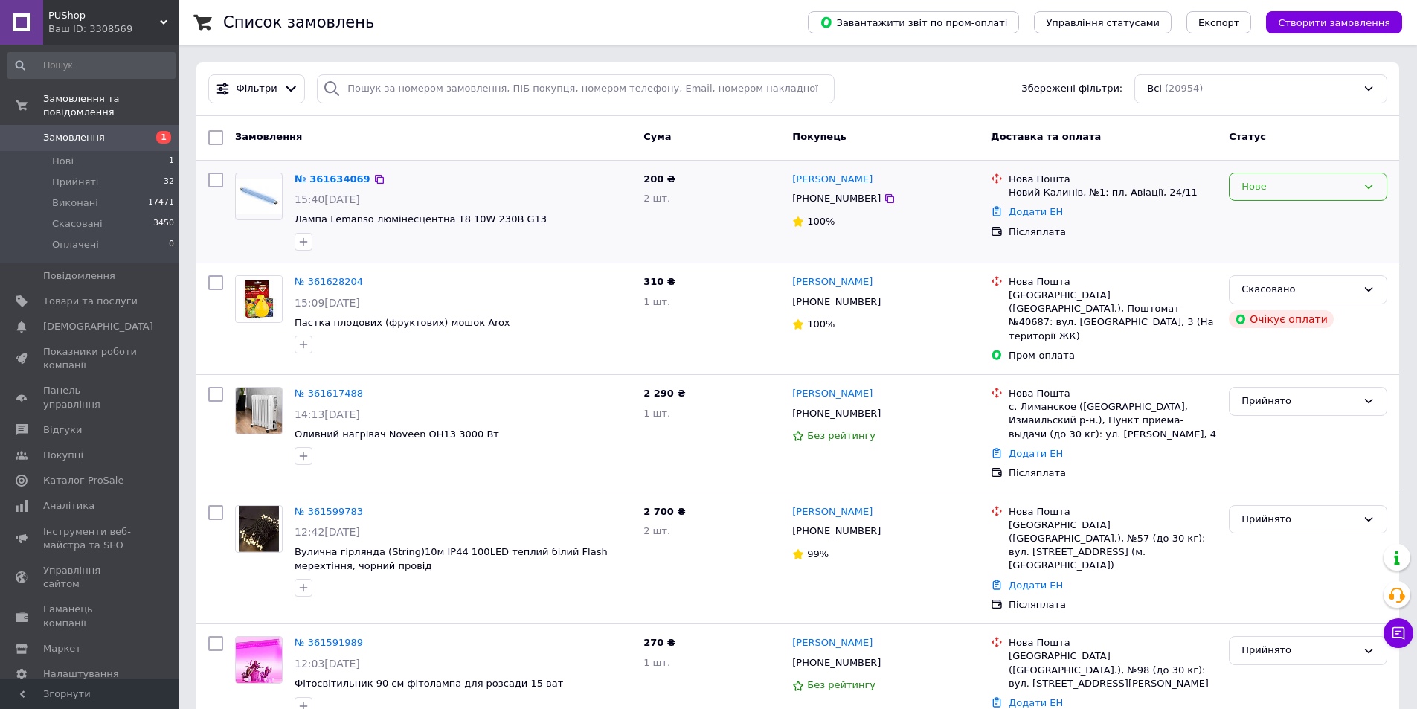
click at [1263, 189] on div "Нове" at bounding box center [1299, 187] width 115 height 16
click at [1261, 218] on li "Прийнято" at bounding box center [1308, 218] width 157 height 28
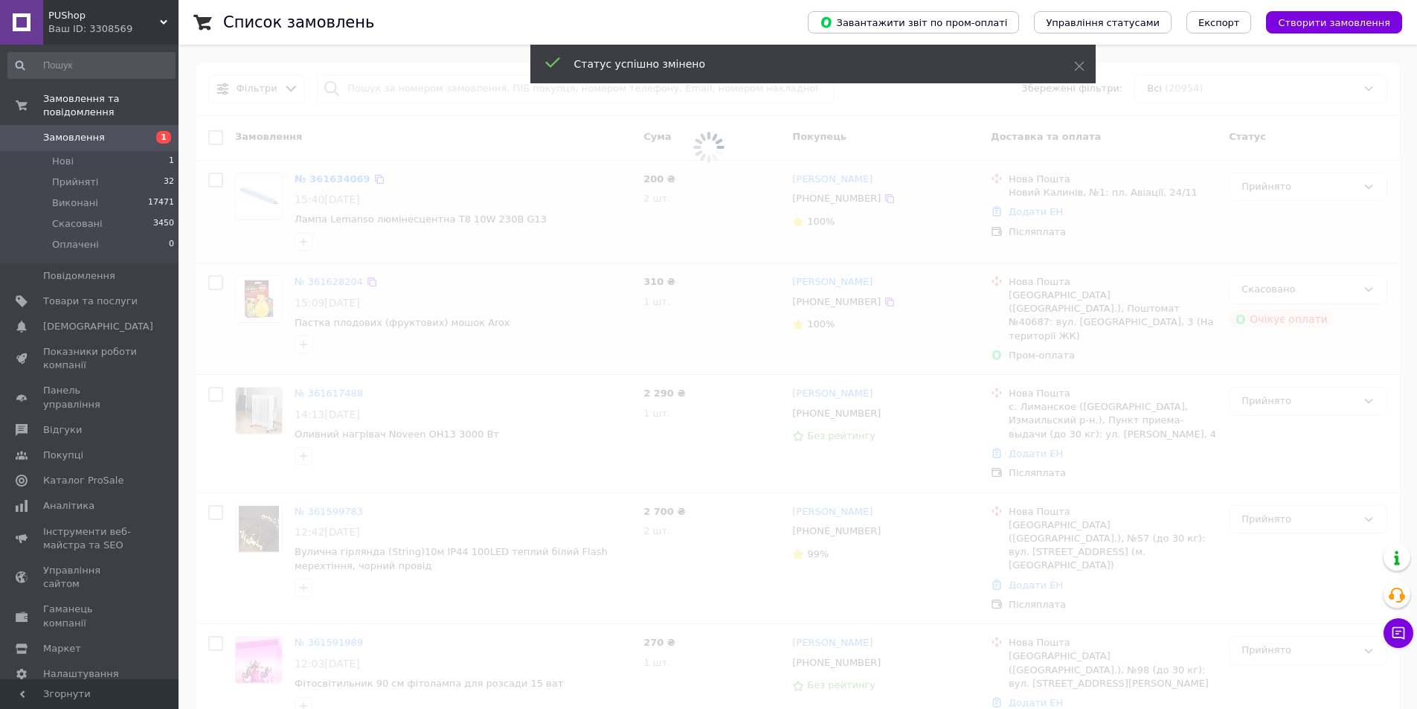
scroll to position [149, 0]
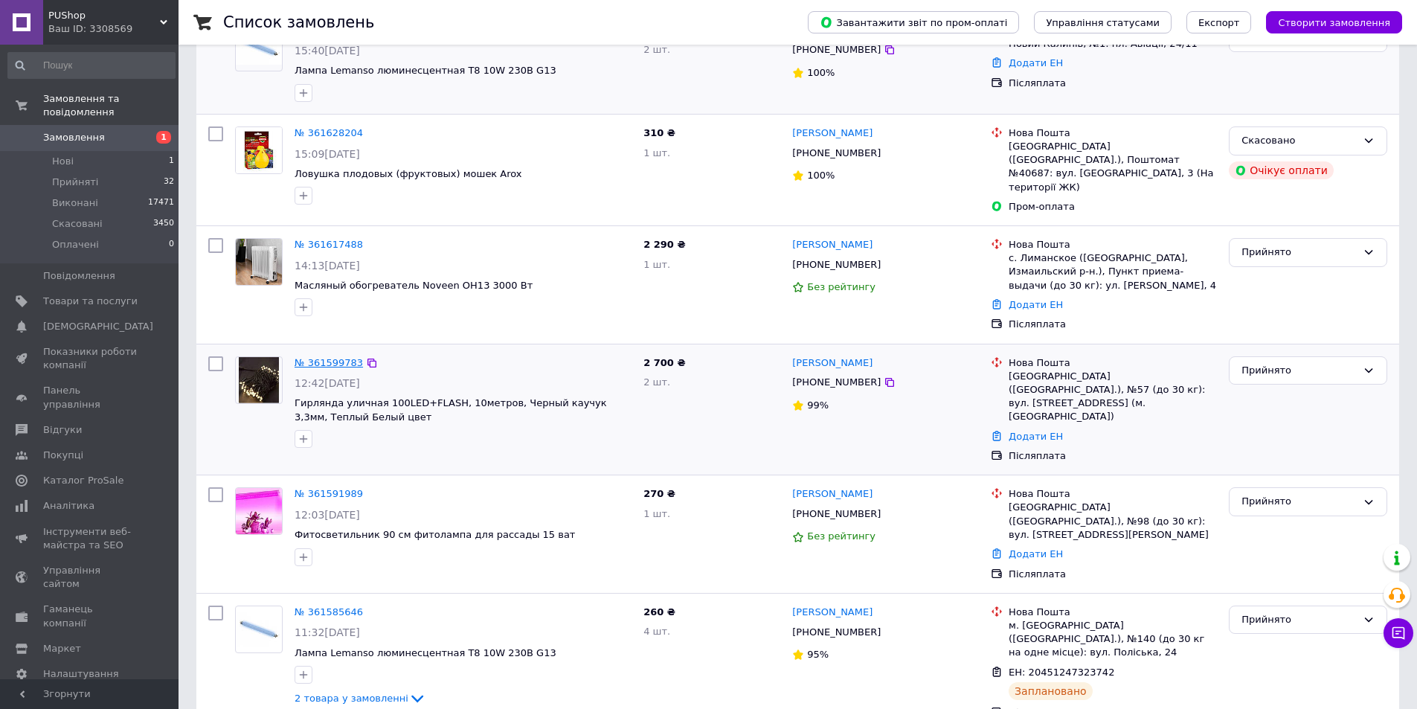
click at [325, 357] on link "№ 361599783" at bounding box center [329, 362] width 68 height 11
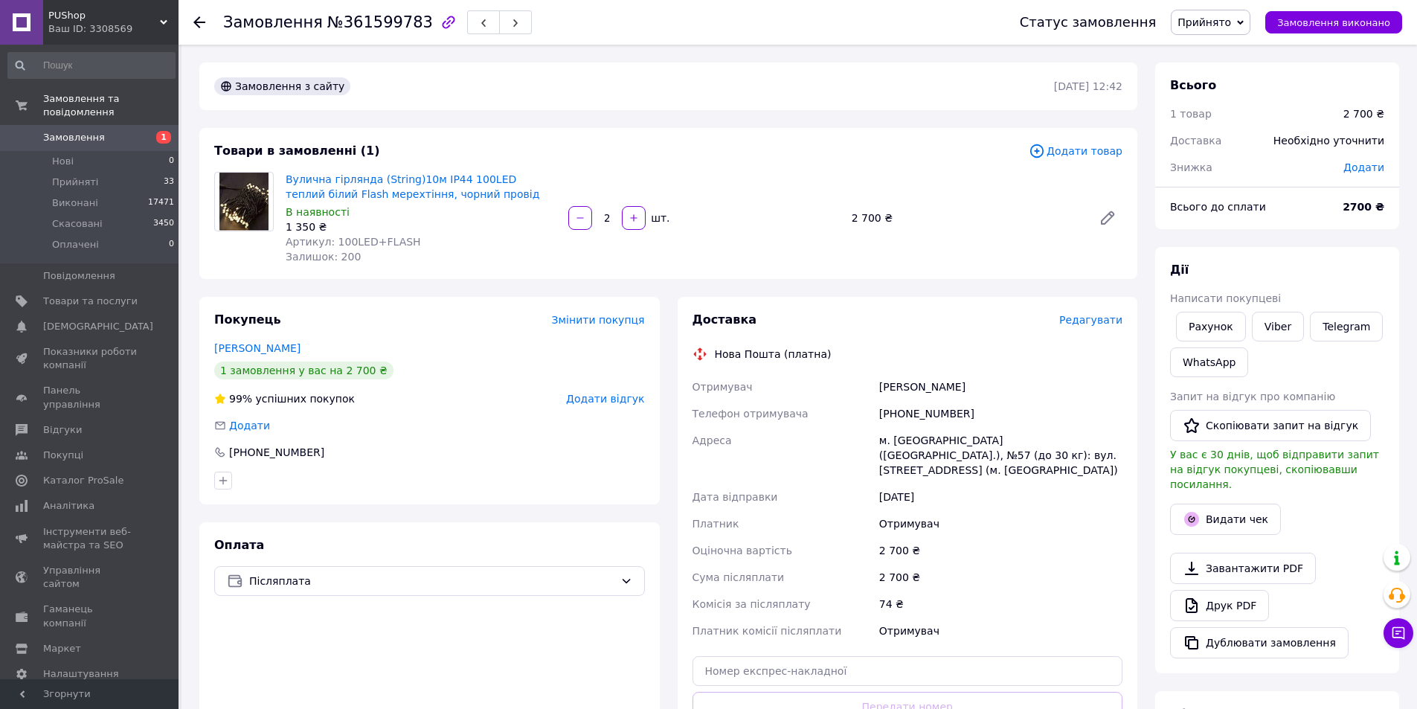
click at [1084, 324] on span "Редагувати" at bounding box center [1090, 320] width 63 height 12
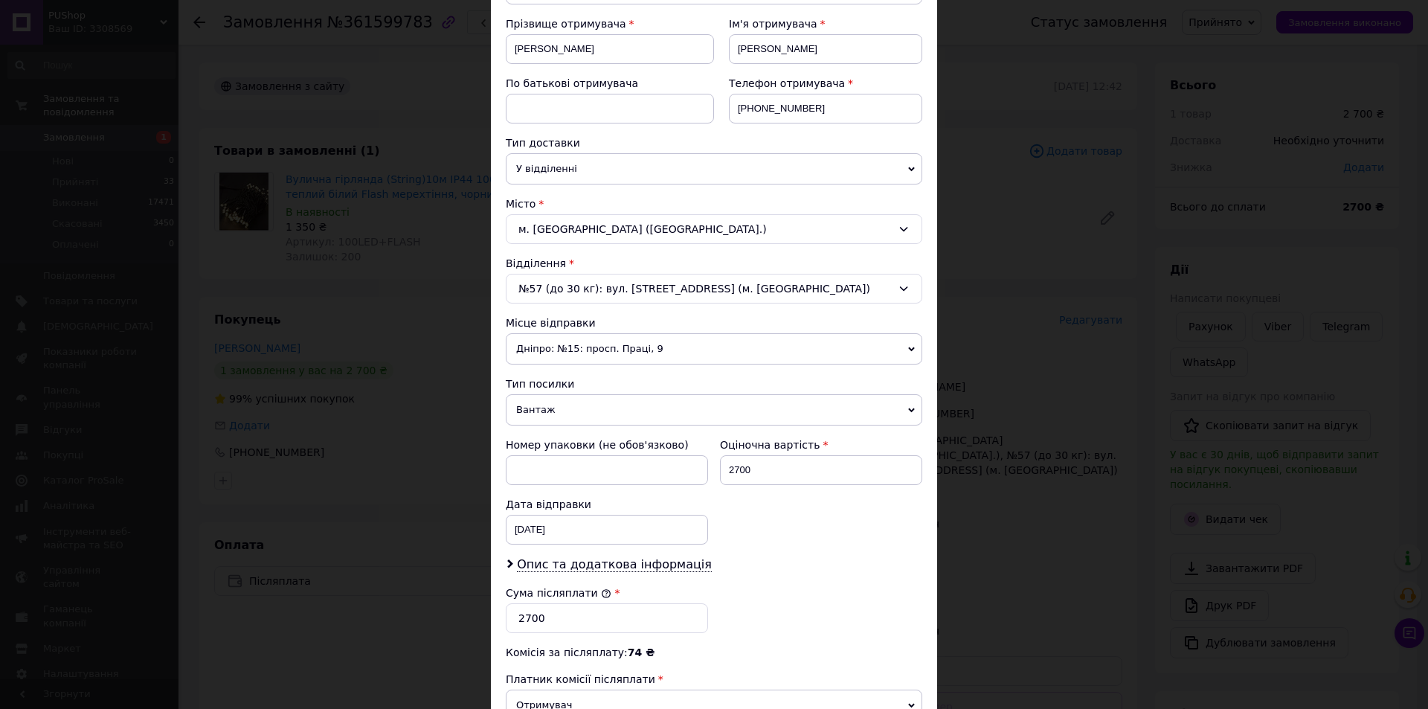
scroll to position [223, 0]
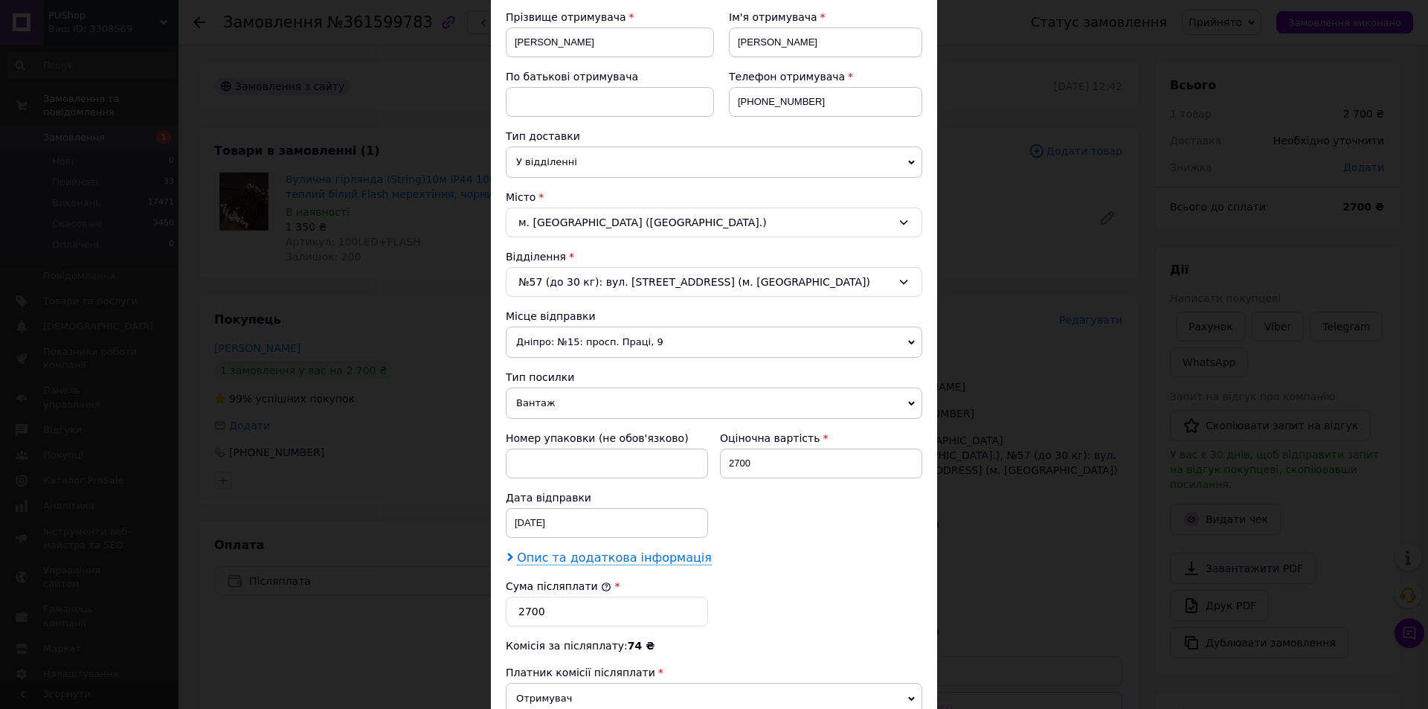
click at [589, 560] on span "Опис та додаткова інформація" at bounding box center [614, 558] width 195 height 15
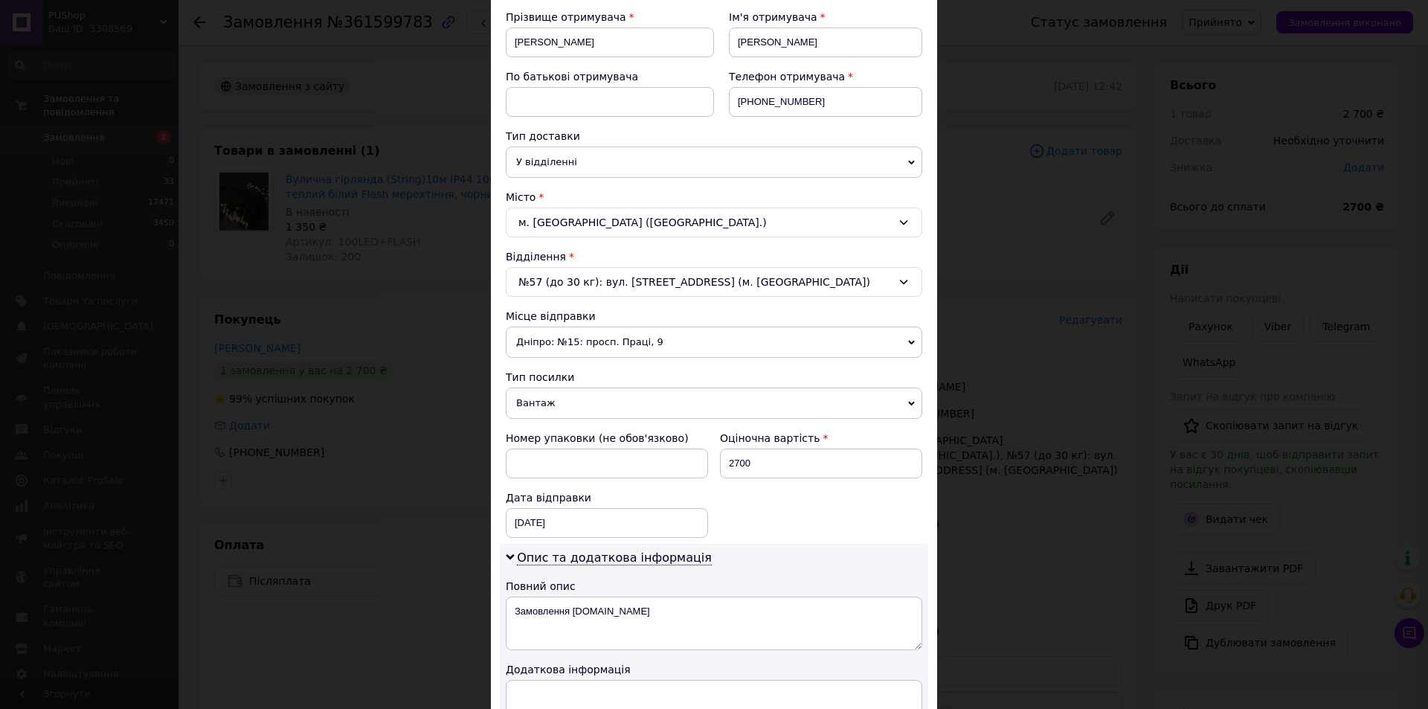
scroll to position [372, 0]
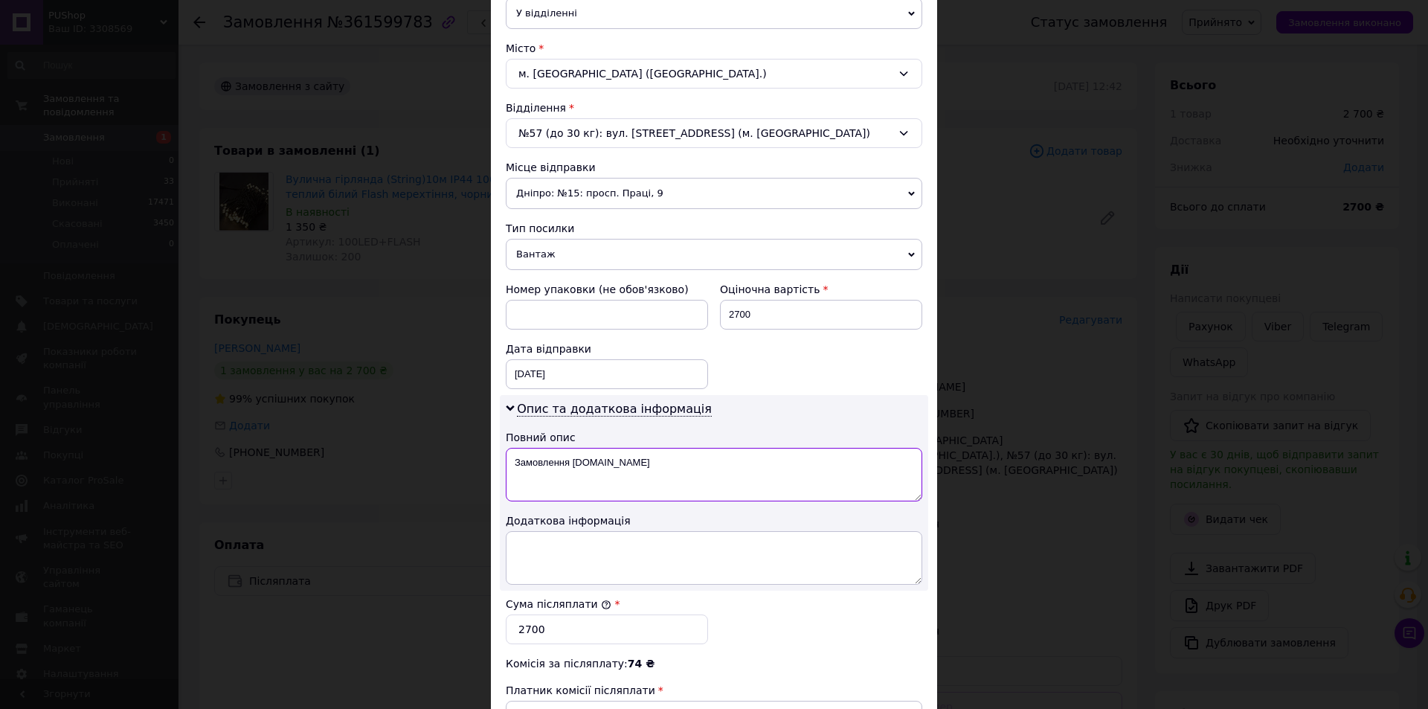
drag, startPoint x: 606, startPoint y: 468, endPoint x: 510, endPoint y: 471, distance: 96.8
click at [510, 471] on textarea "Замовлення Prom.ua" at bounding box center [714, 475] width 417 height 54
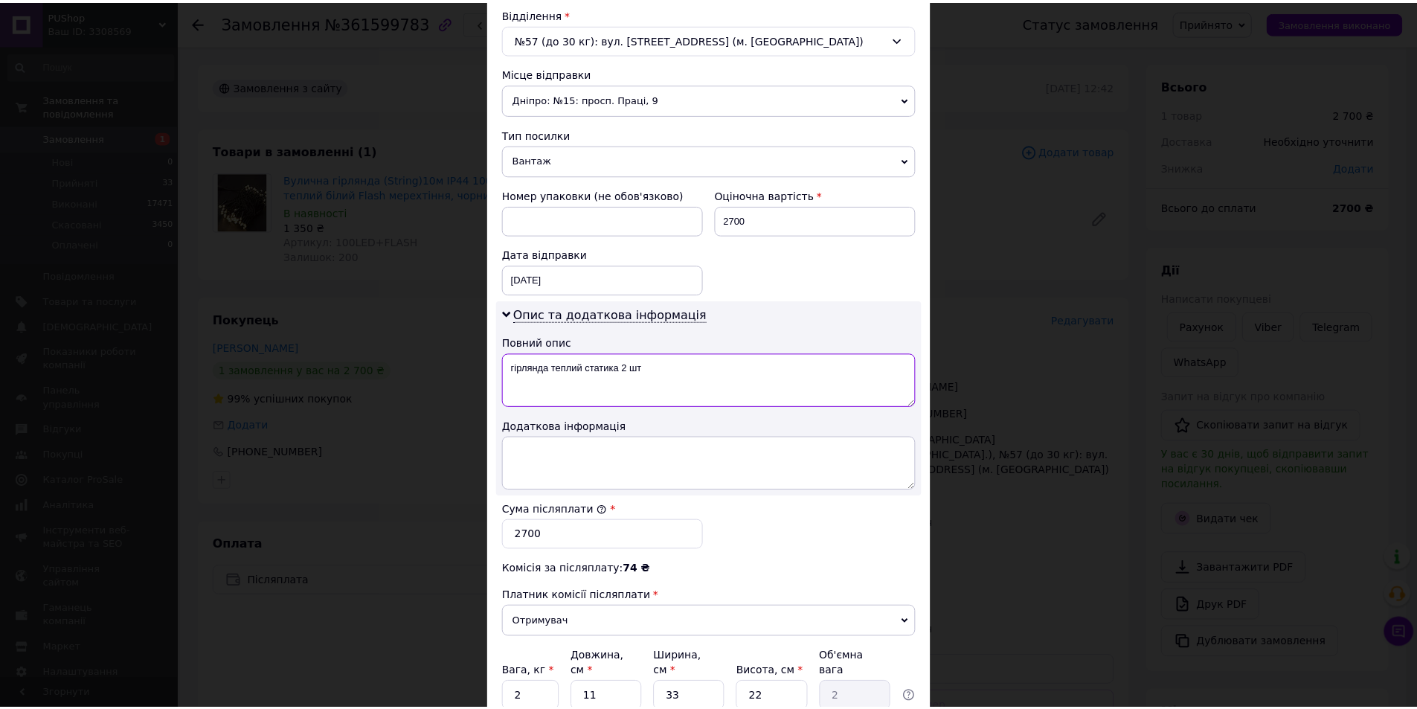
scroll to position [593, 0]
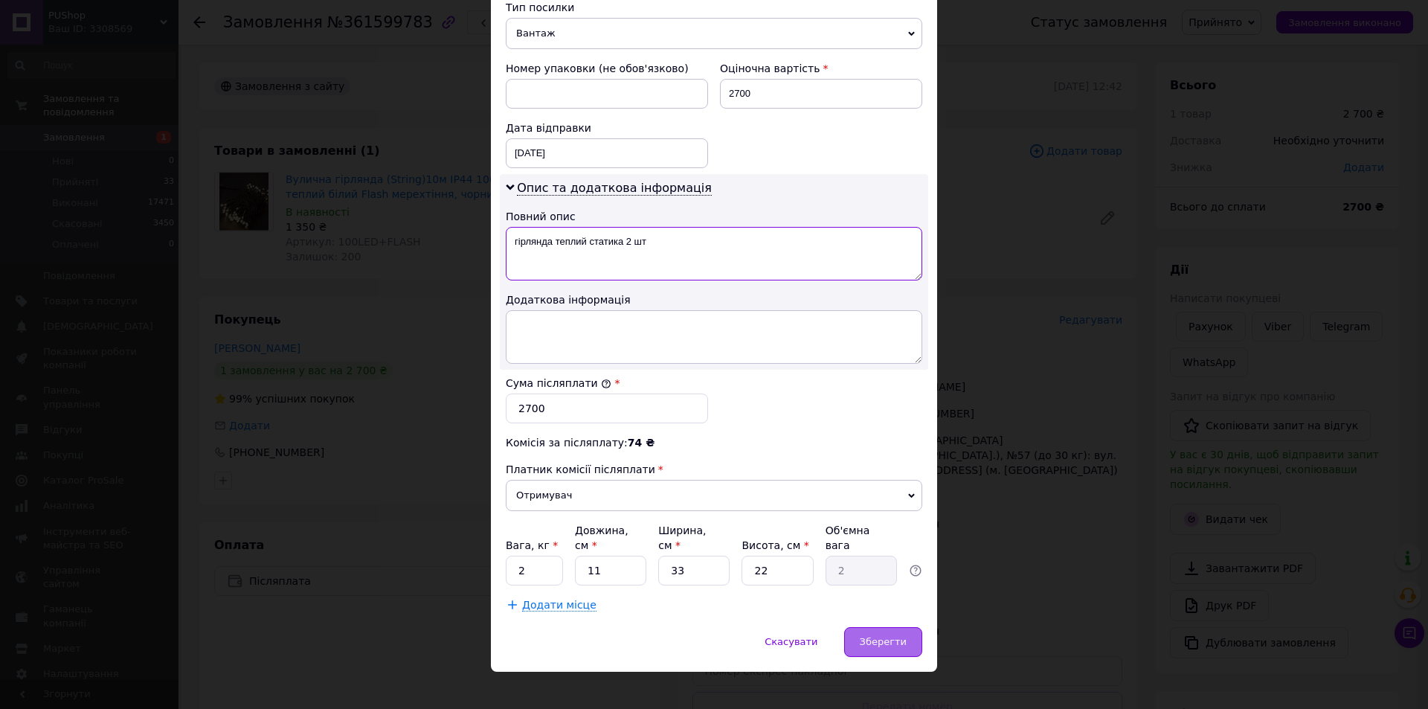
type textarea "гірлянда теплий статика 2 шт"
click at [873, 627] on div "Зберегти" at bounding box center [883, 642] width 78 height 30
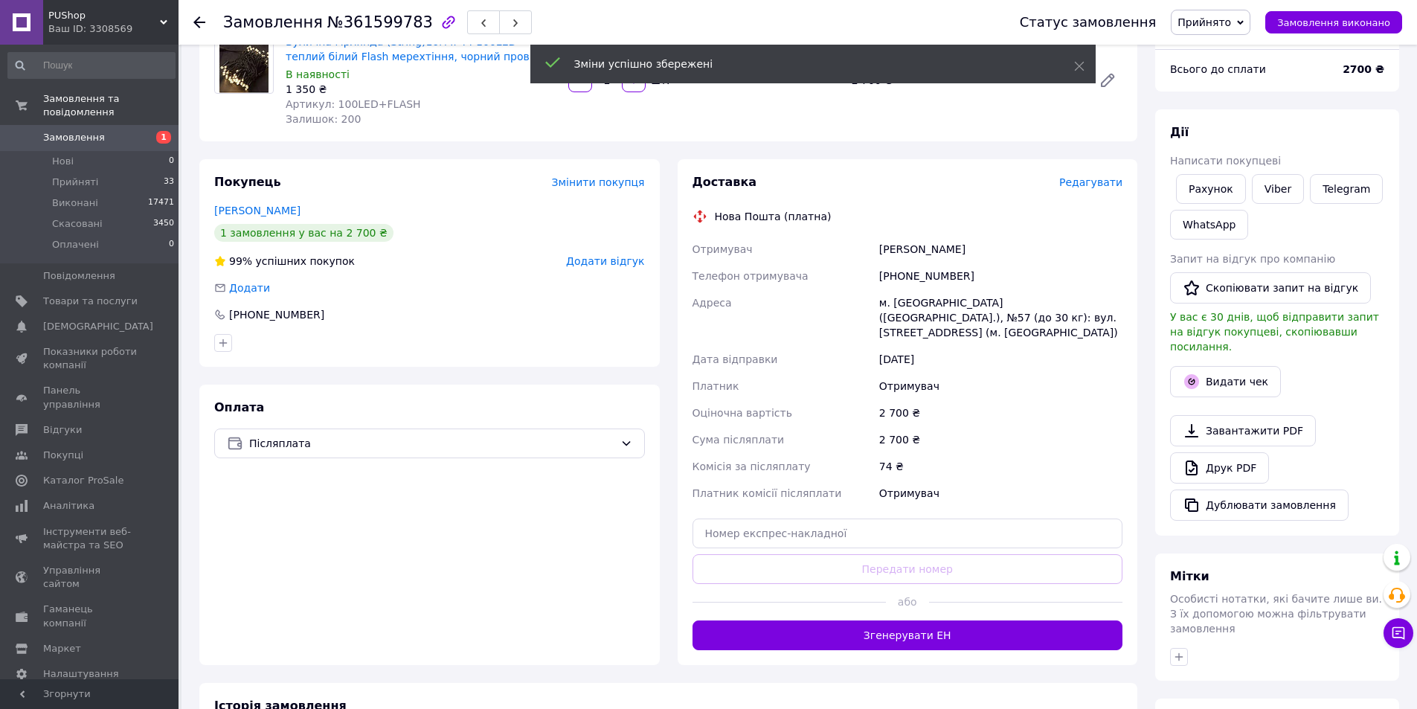
scroll to position [149, 0]
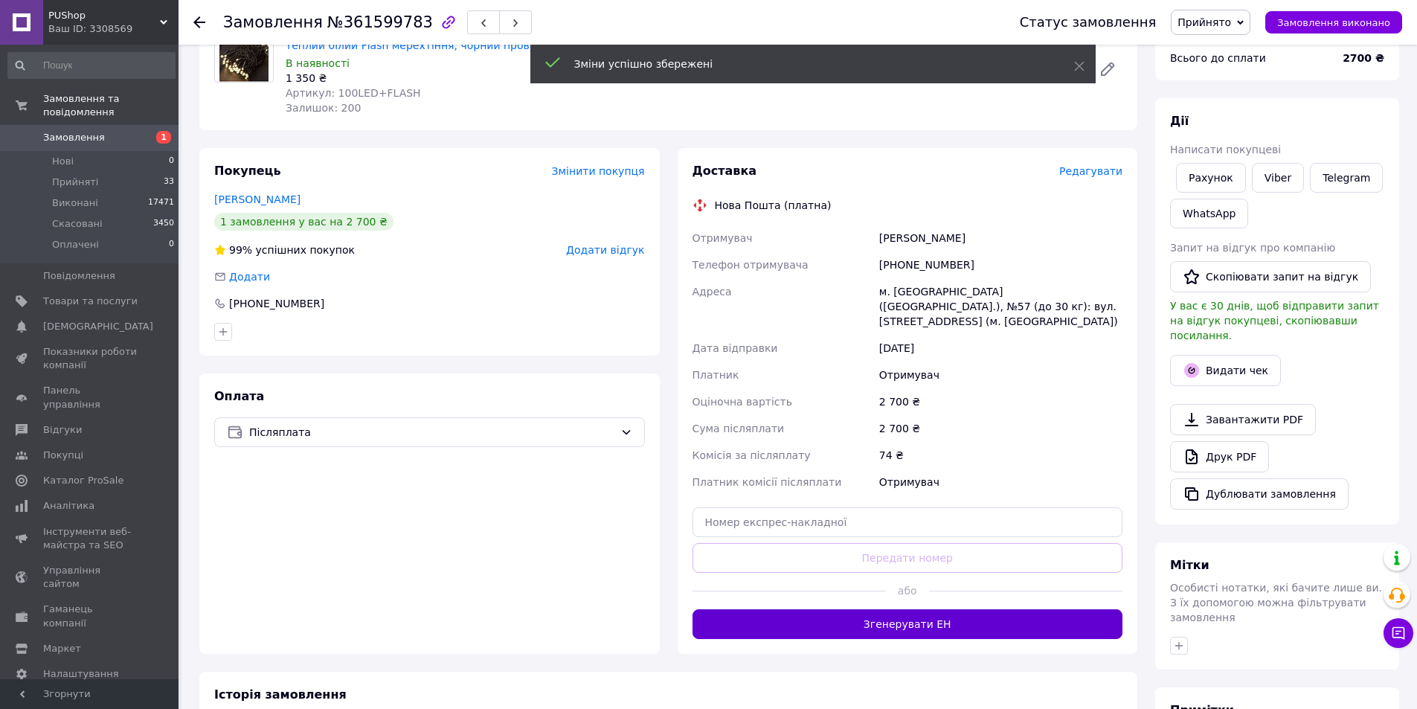
click at [882, 609] on button "Згенерувати ЕН" at bounding box center [908, 624] width 431 height 30
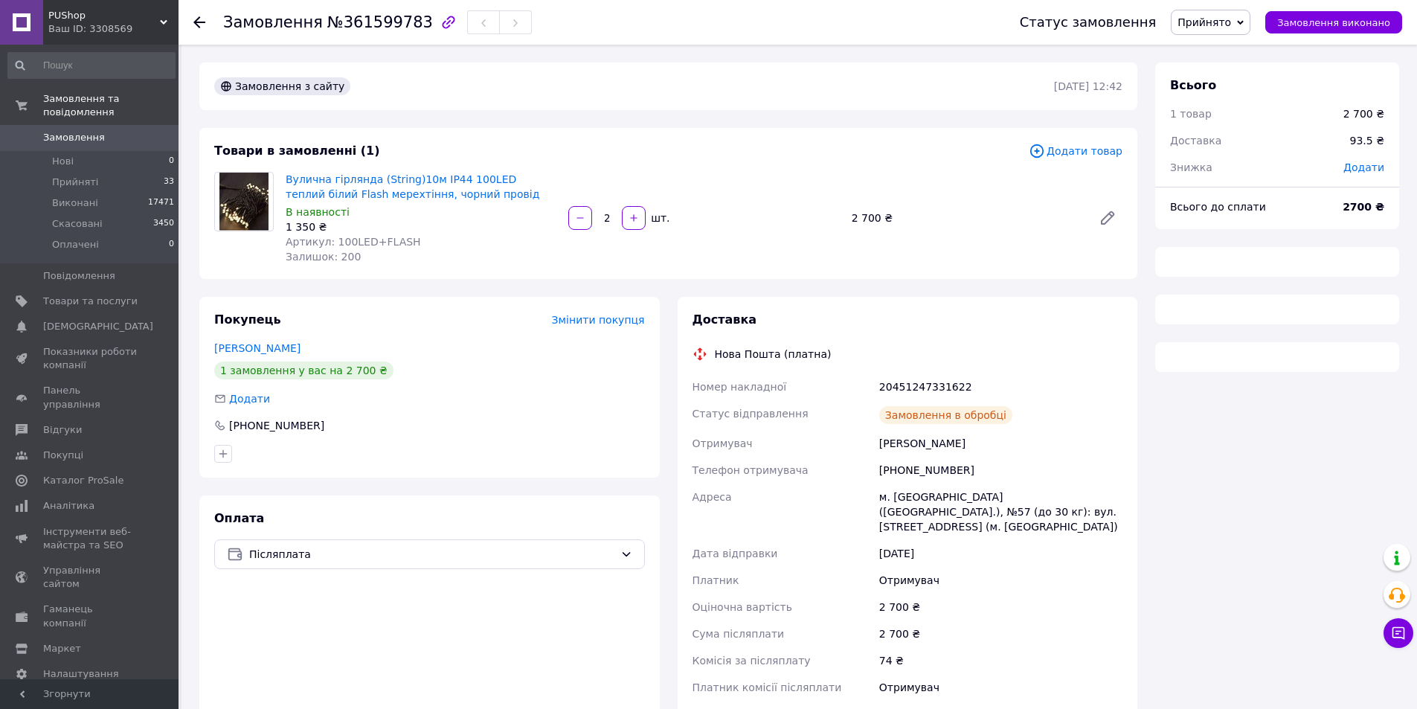
scroll to position [149, 0]
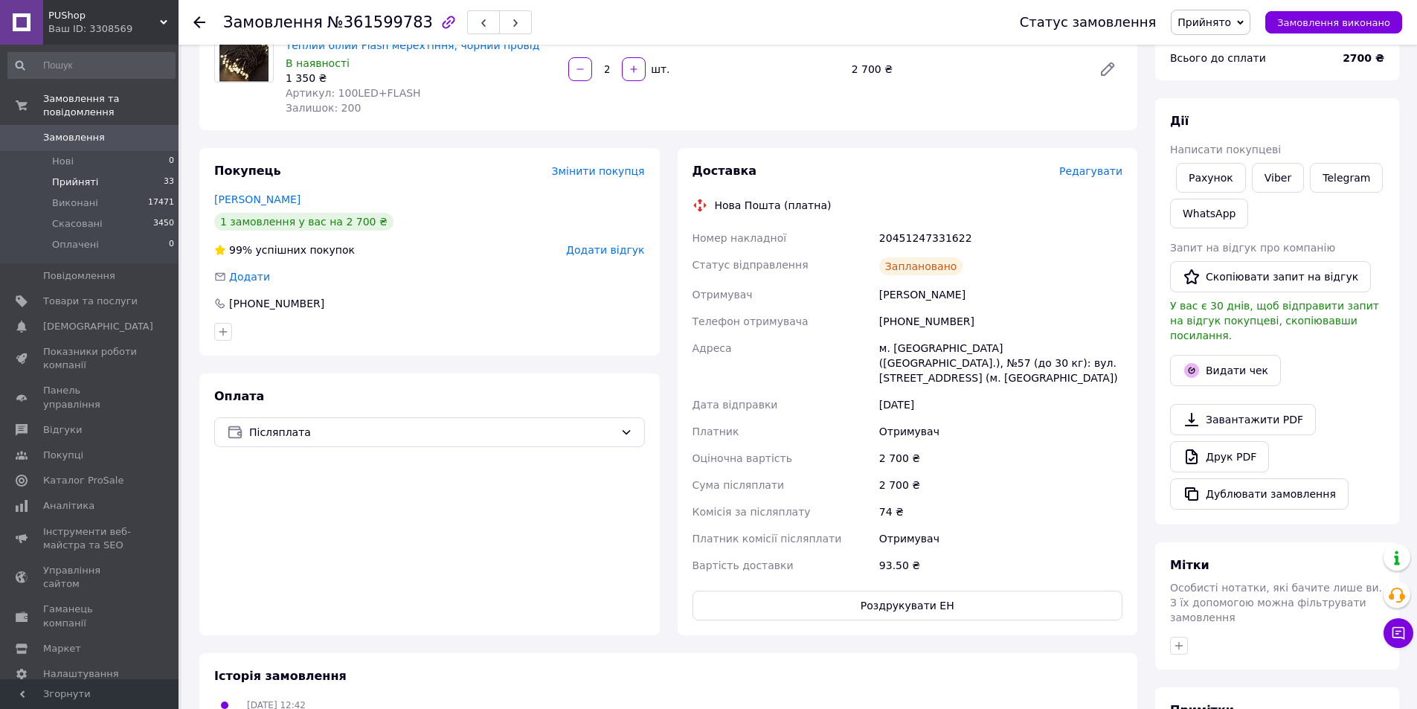
click at [77, 176] on span "Прийняті" at bounding box center [75, 182] width 46 height 13
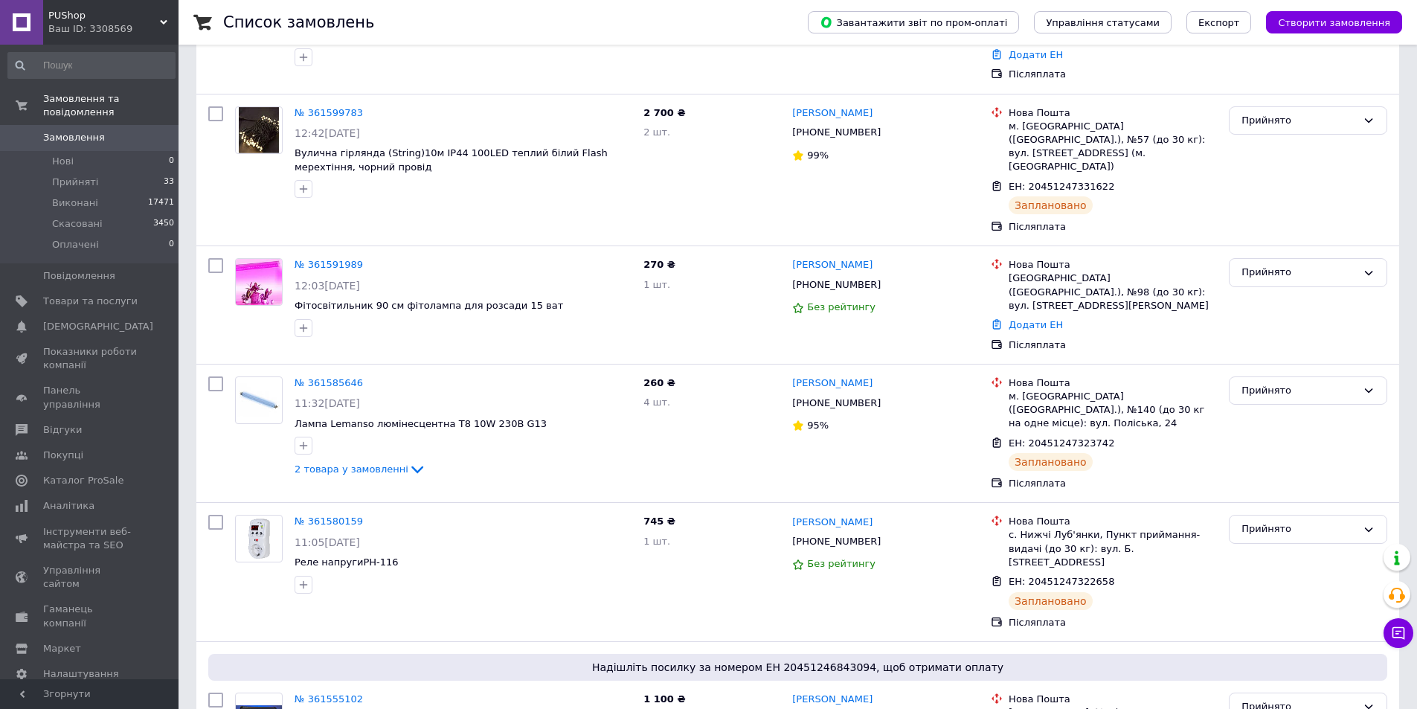
scroll to position [446, 0]
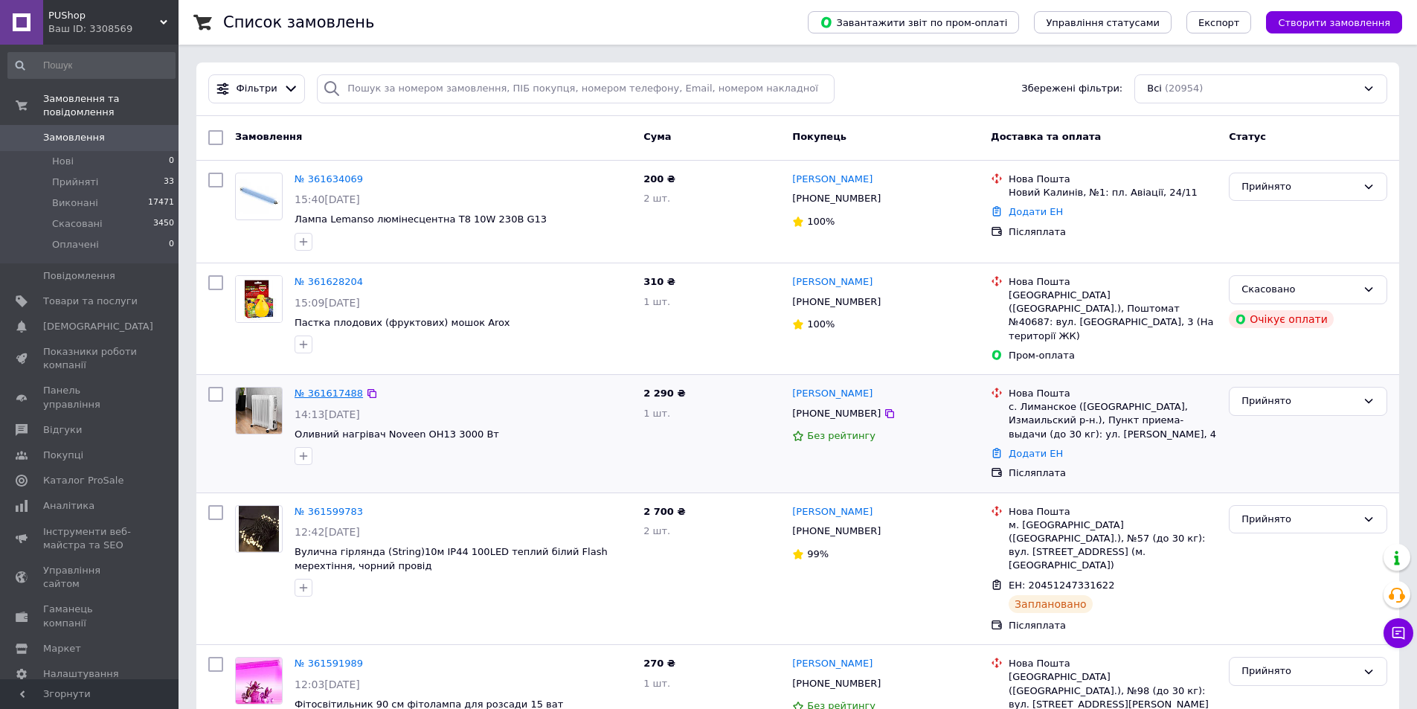
click at [326, 388] on link "№ 361617488" at bounding box center [329, 393] width 68 height 11
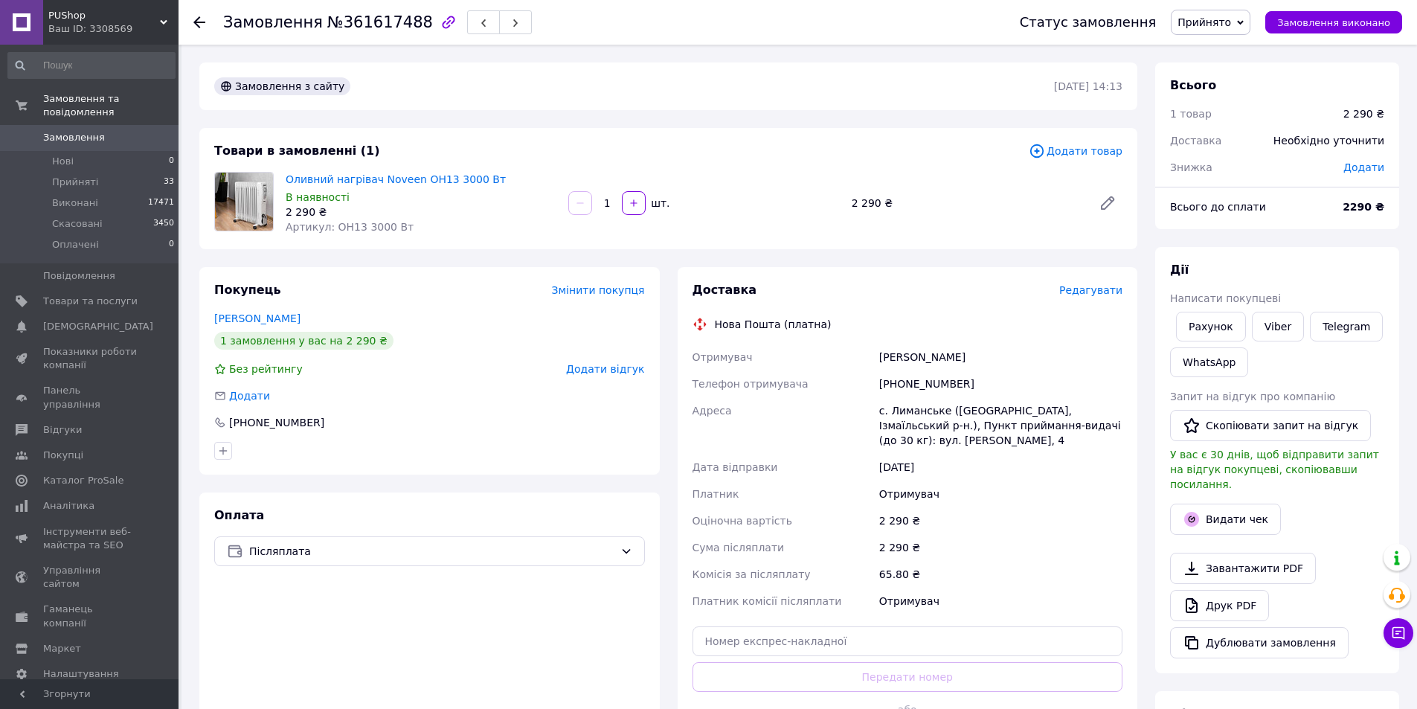
click at [1086, 295] on span "Редагувати" at bounding box center [1090, 290] width 63 height 12
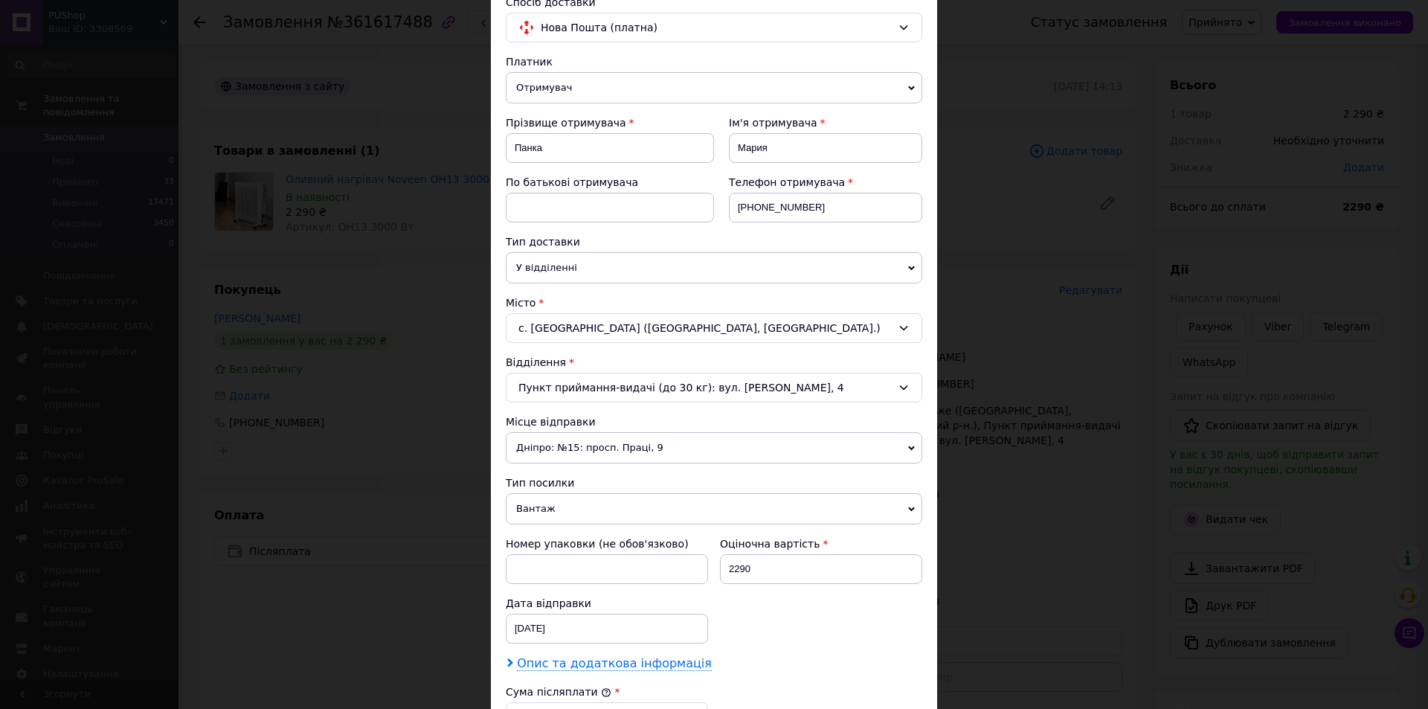
scroll to position [223, 0]
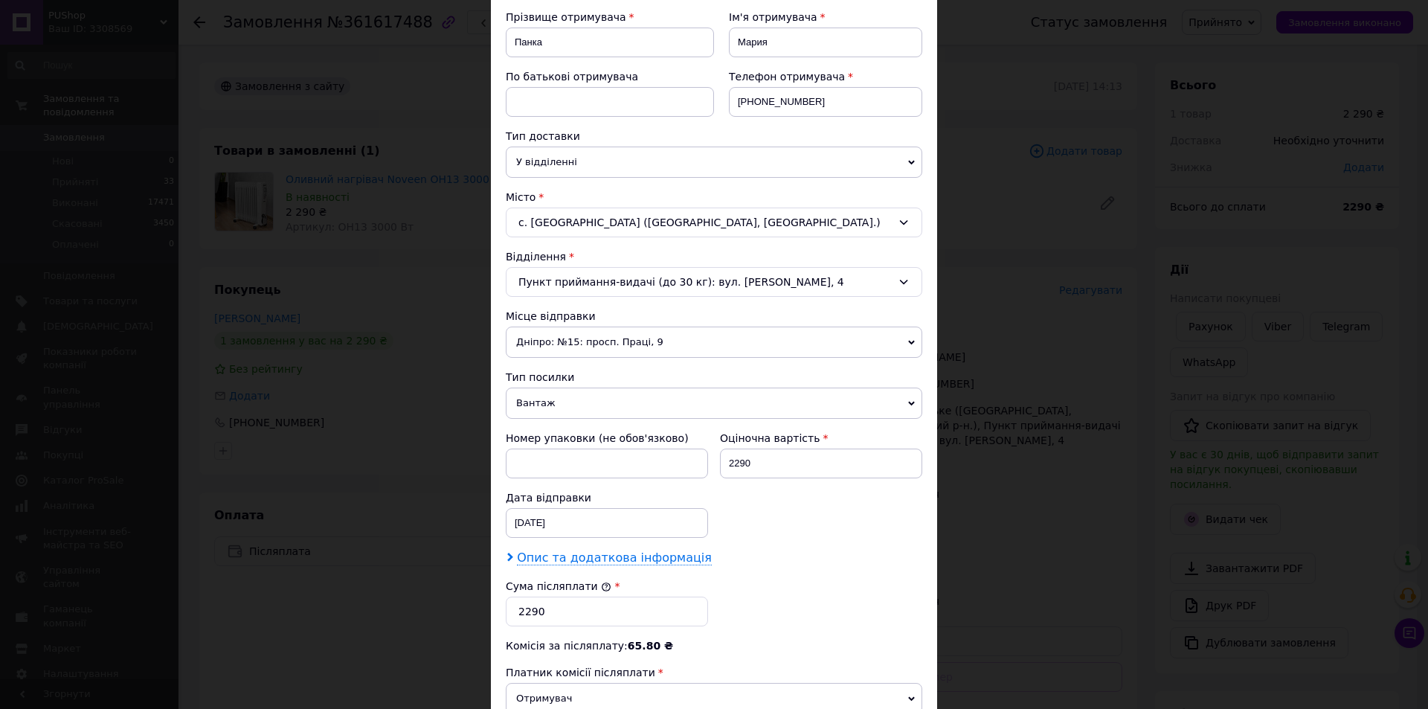
click at [597, 562] on span "Опис та додаткова інформація" at bounding box center [614, 558] width 195 height 15
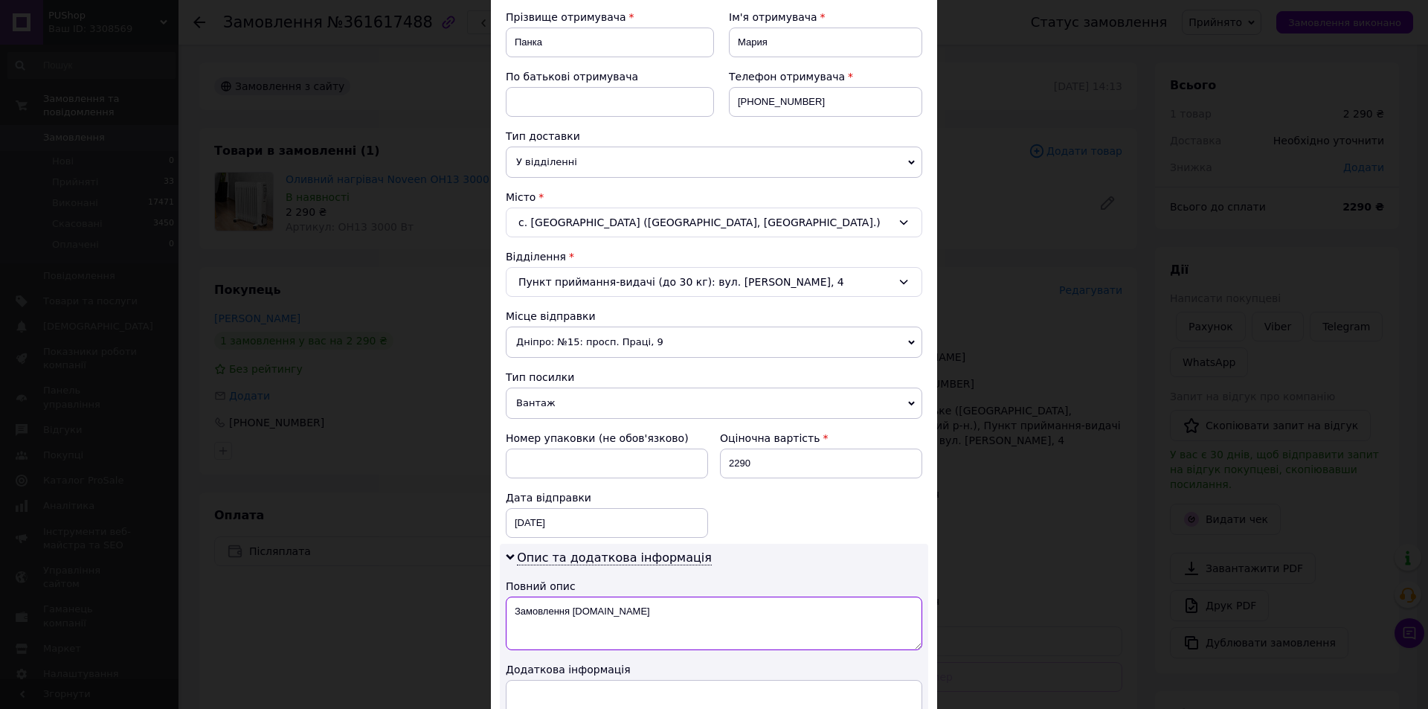
drag, startPoint x: 612, startPoint y: 618, endPoint x: 502, endPoint y: 619, distance: 109.4
click at [502, 619] on div "Опис та додаткова інформація Повний опис Замовлення Prom.ua Додаткова інформація" at bounding box center [714, 642] width 429 height 196
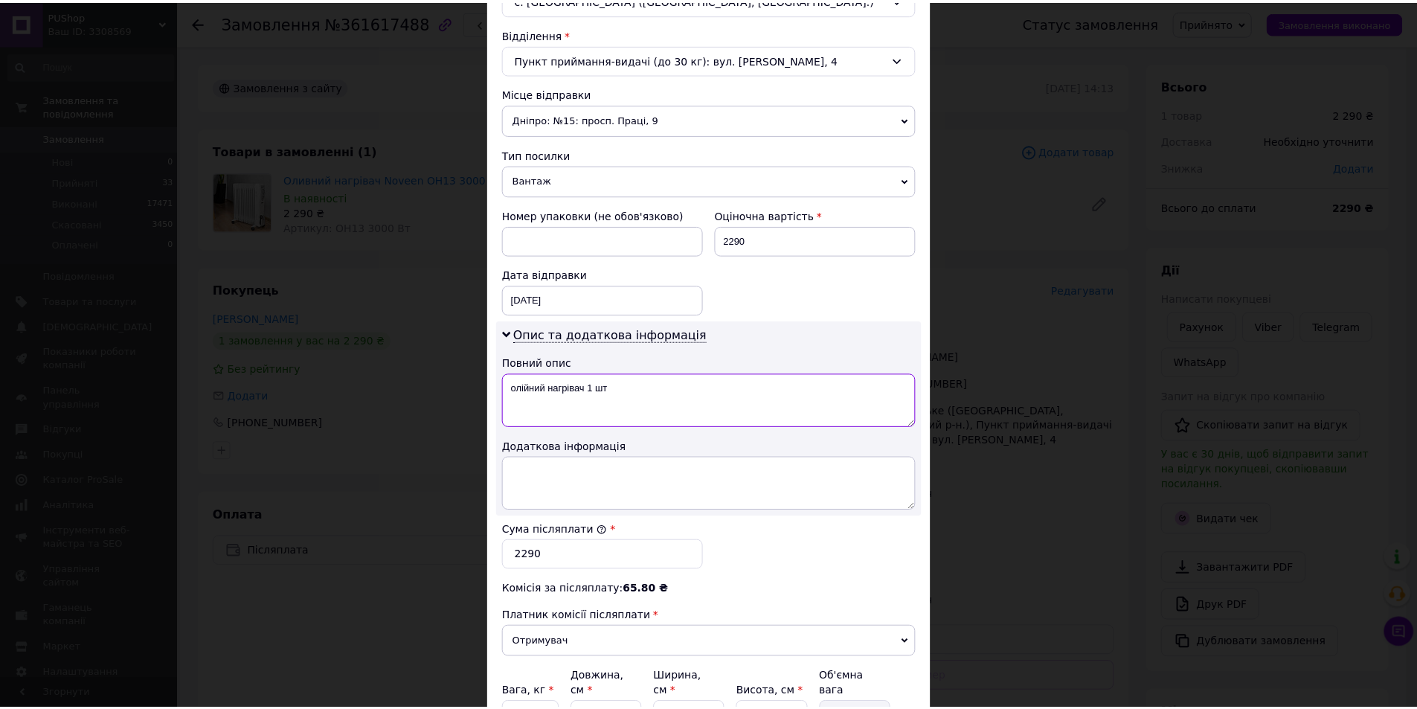
scroll to position [593, 0]
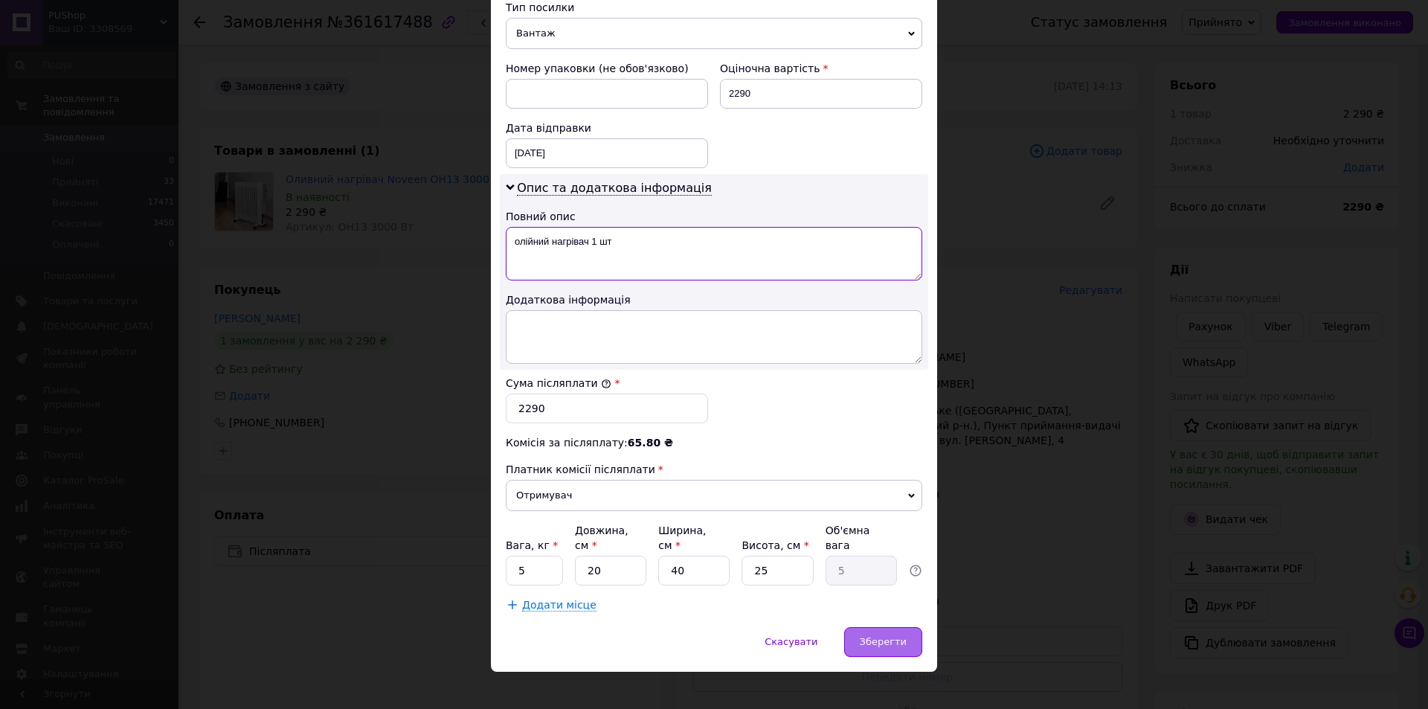
type textarea "олійний нагрівач 1 шт"
click at [865, 627] on div "Зберегти" at bounding box center [883, 642] width 78 height 30
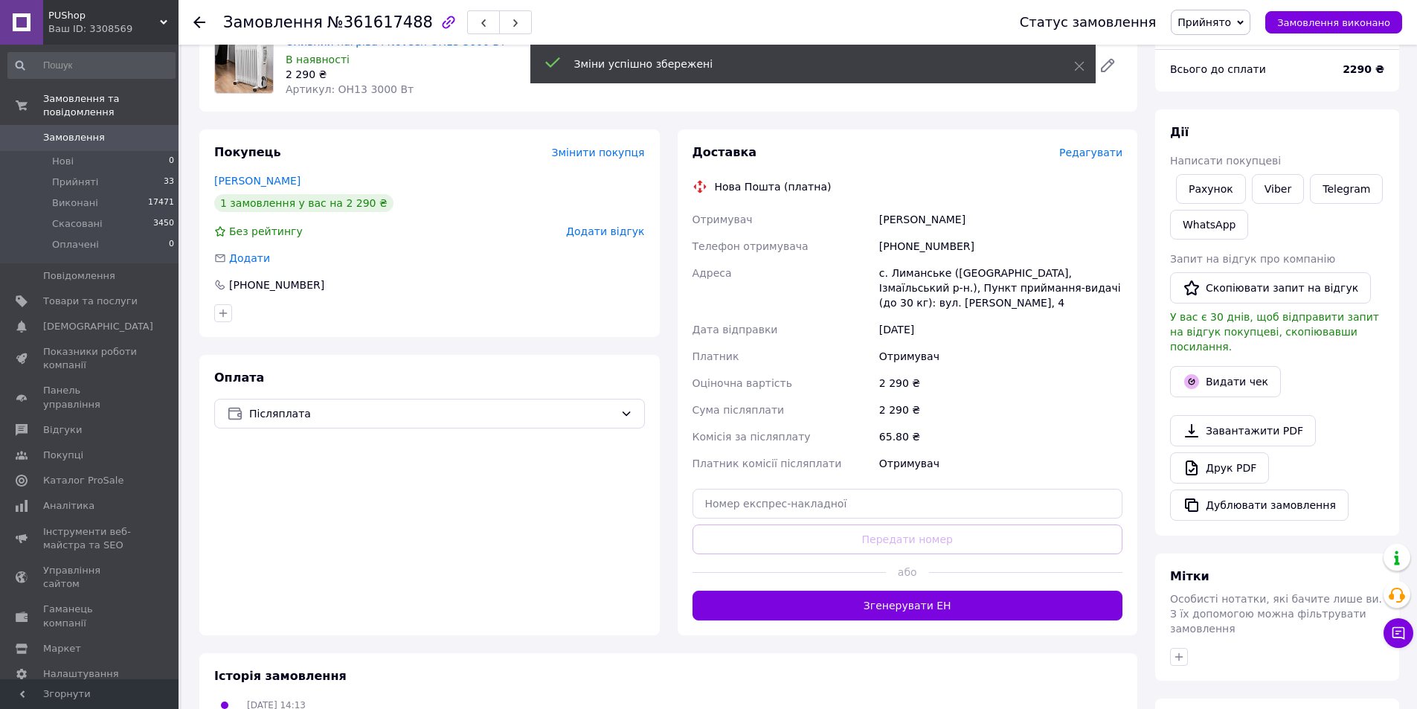
scroll to position [149, 0]
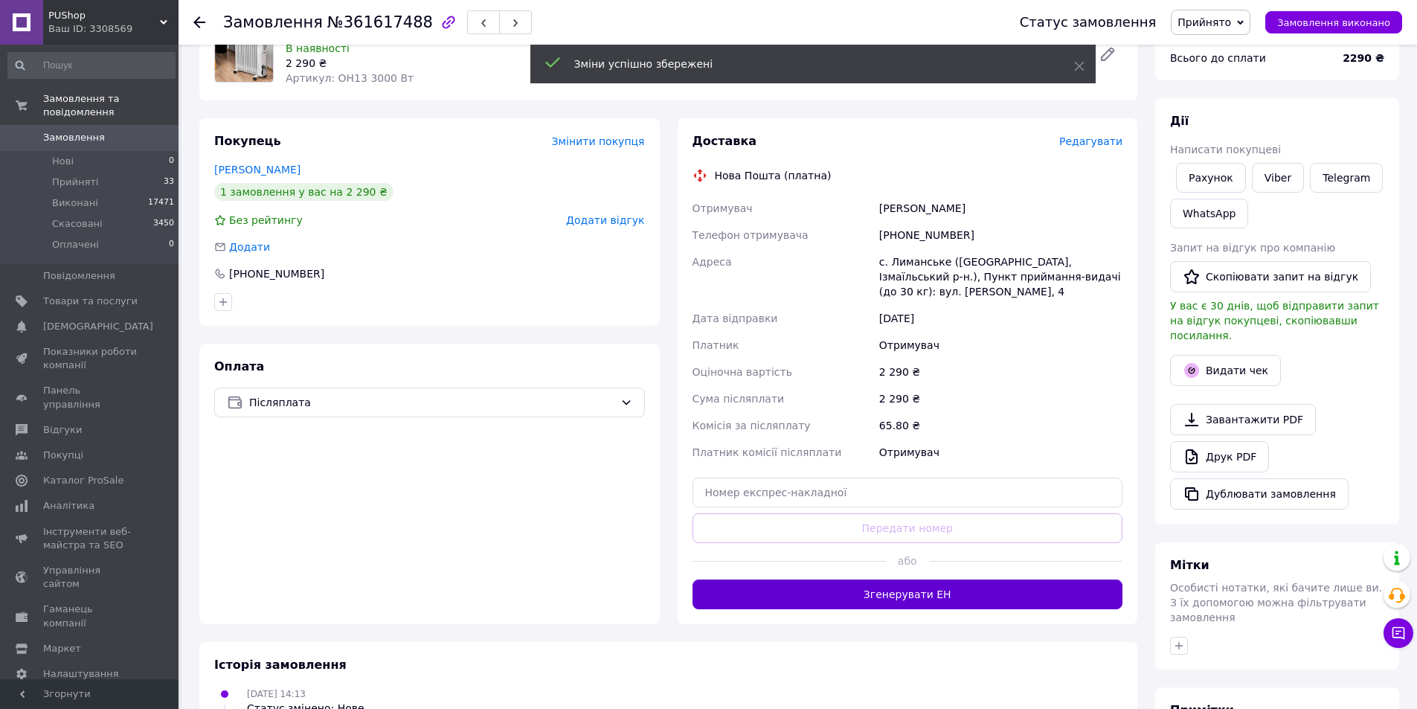
click at [958, 586] on button "Згенерувати ЕН" at bounding box center [908, 595] width 431 height 30
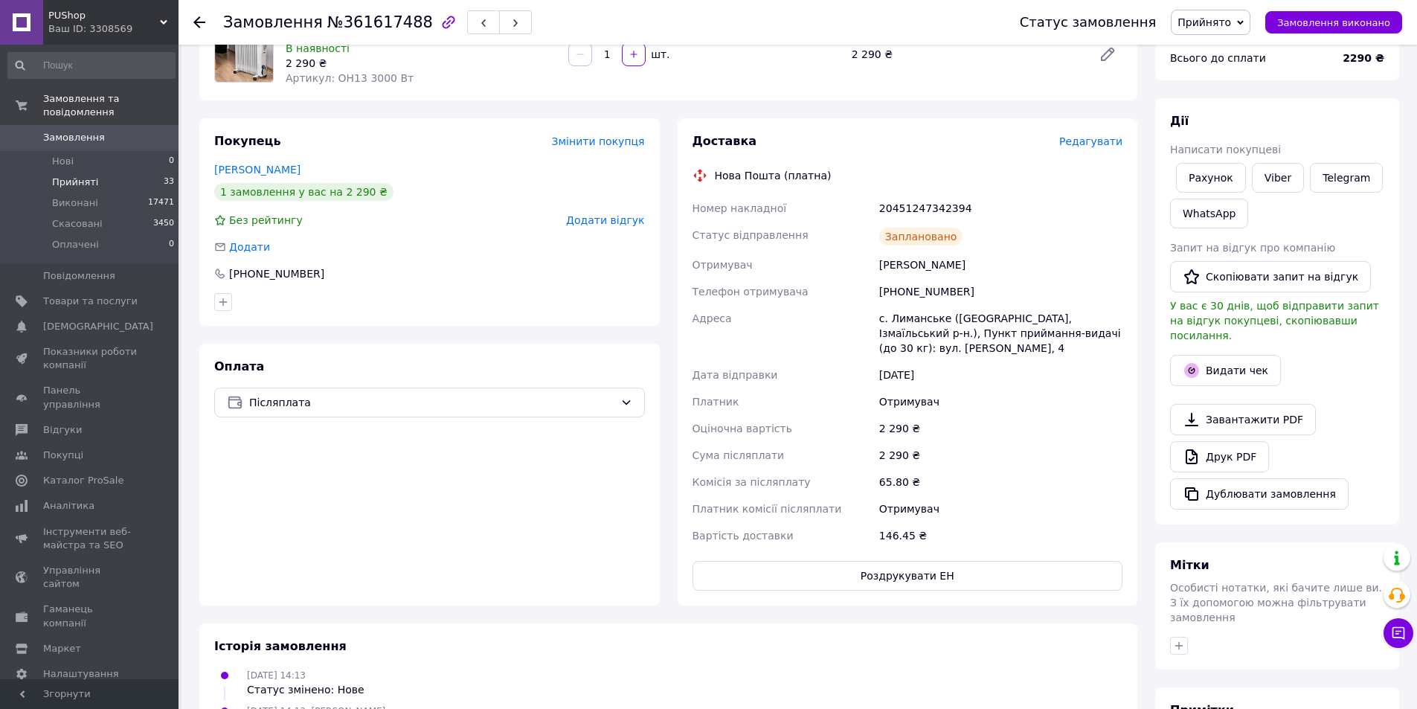
click at [75, 176] on span "Прийняті" at bounding box center [75, 182] width 46 height 13
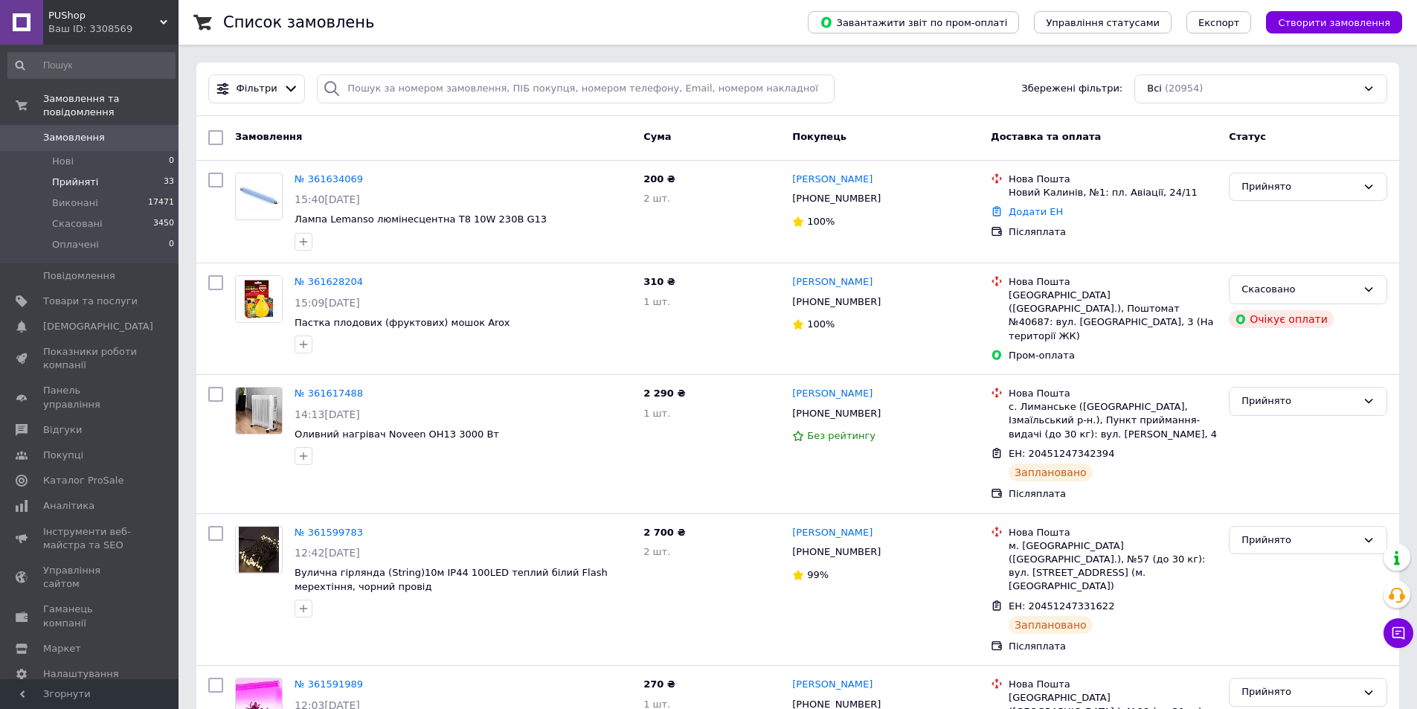
click at [77, 176] on span "Прийняті" at bounding box center [75, 182] width 46 height 13
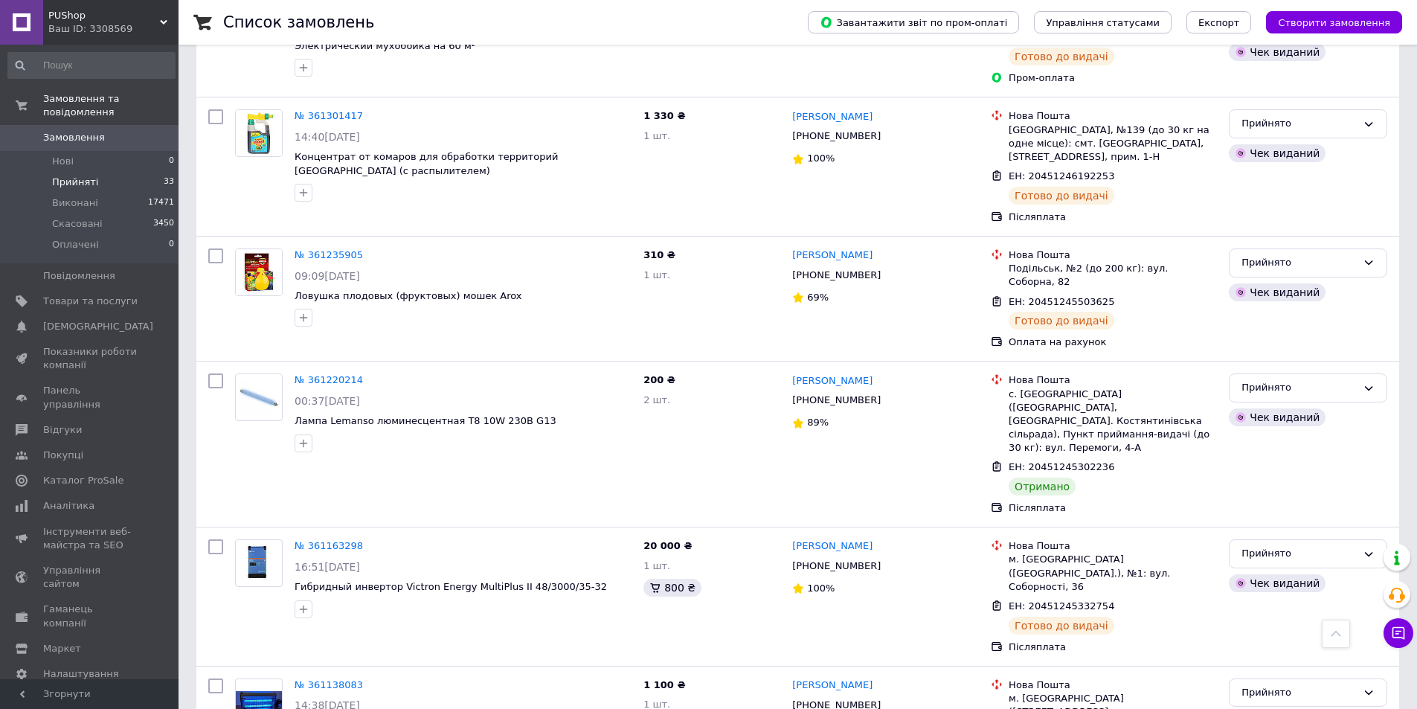
scroll to position [3385, 0]
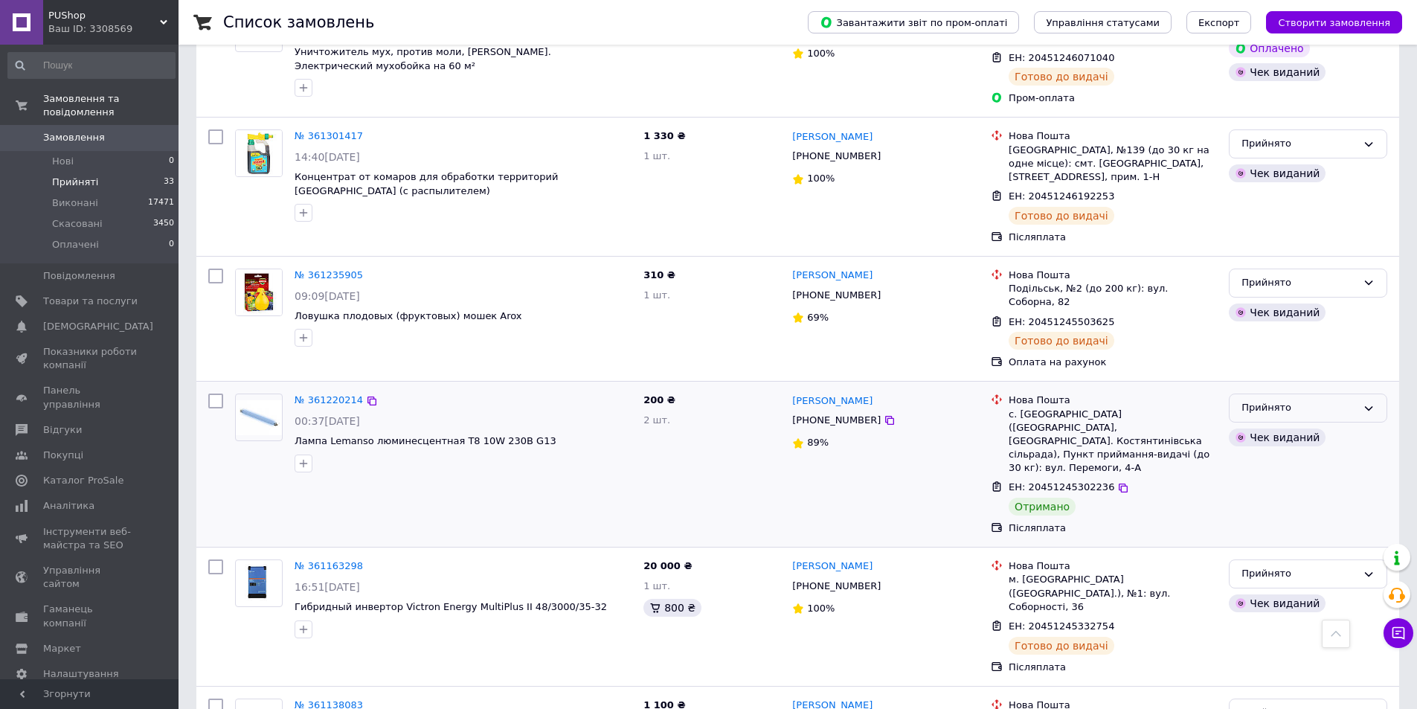
click at [1253, 400] on div "Прийнято" at bounding box center [1299, 408] width 115 height 16
click at [1250, 426] on li "Виконано" at bounding box center [1308, 440] width 157 height 28
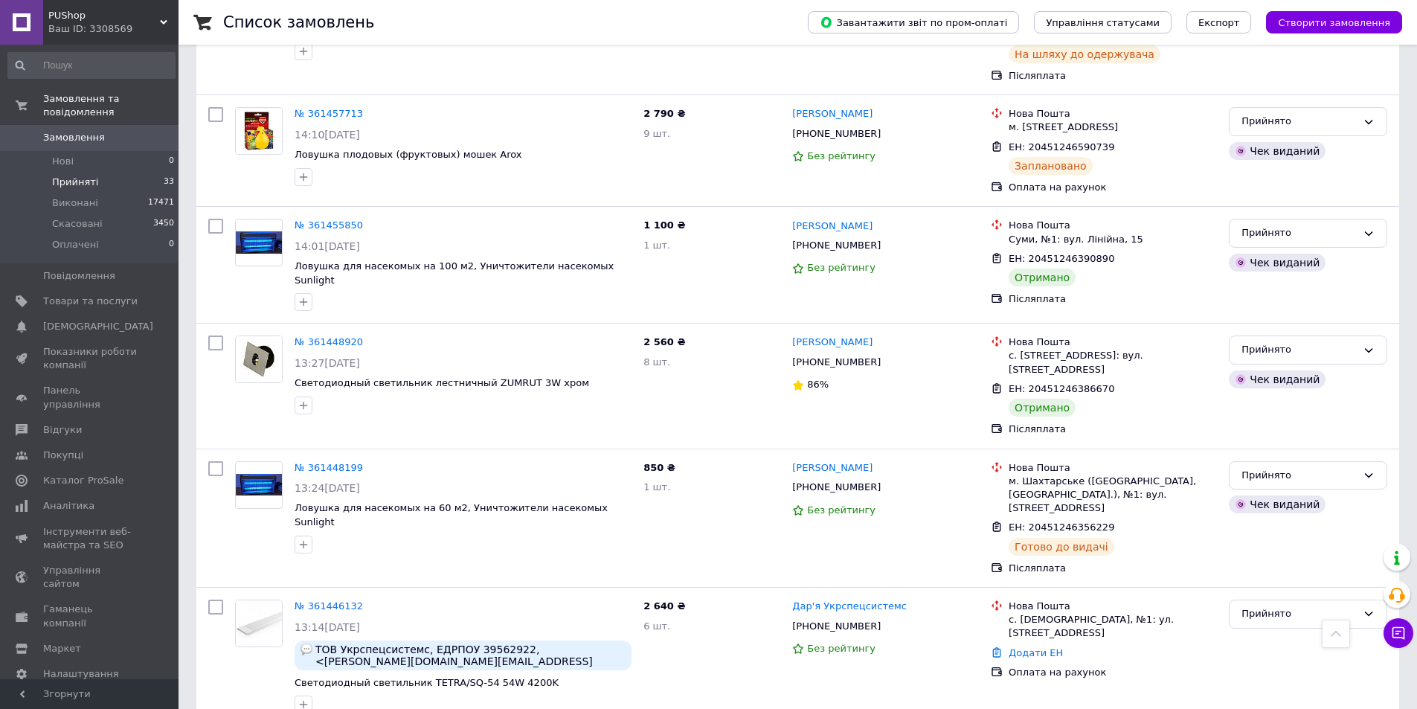
scroll to position [2120, 0]
click at [1261, 344] on div "Прийнято" at bounding box center [1299, 352] width 115 height 16
click at [1256, 369] on li "Виконано" at bounding box center [1308, 383] width 157 height 28
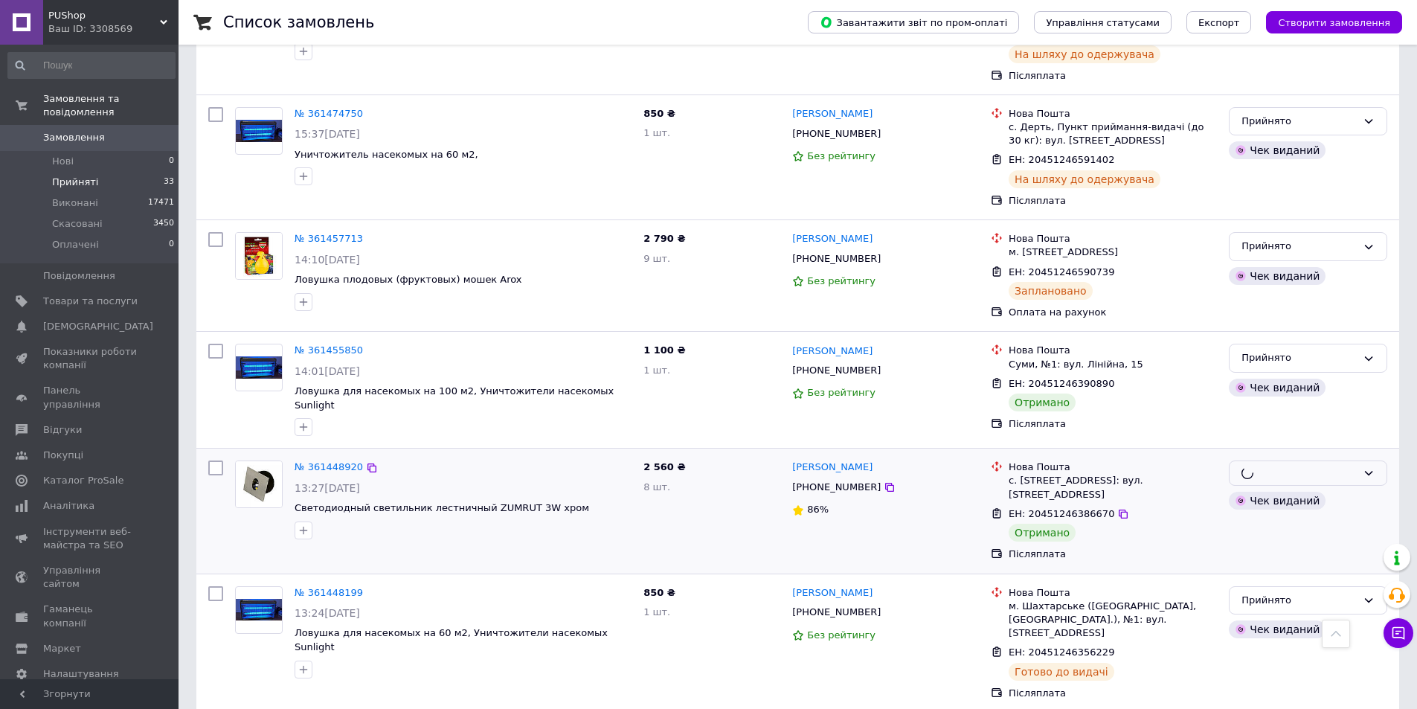
scroll to position [1972, 0]
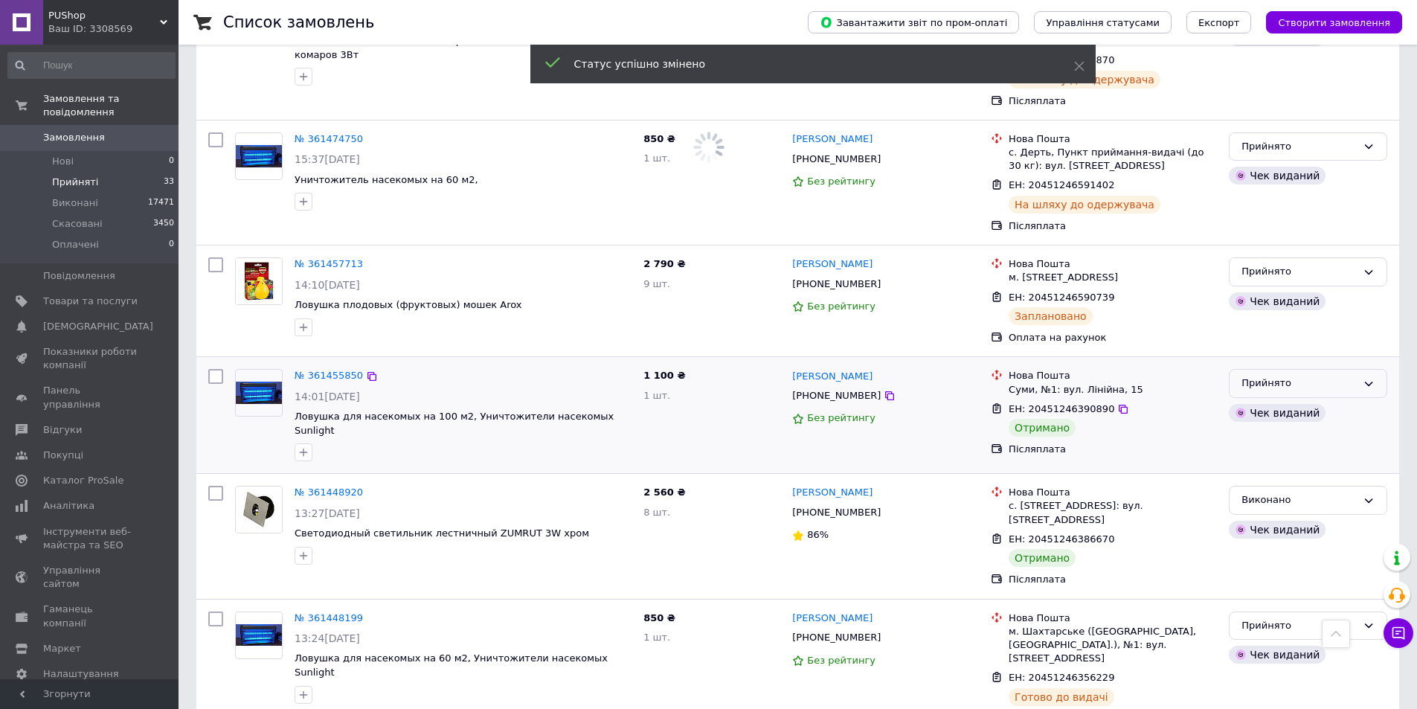
click at [1260, 376] on div "Прийнято" at bounding box center [1299, 384] width 115 height 16
click at [1249, 401] on li "Виконано" at bounding box center [1308, 415] width 157 height 28
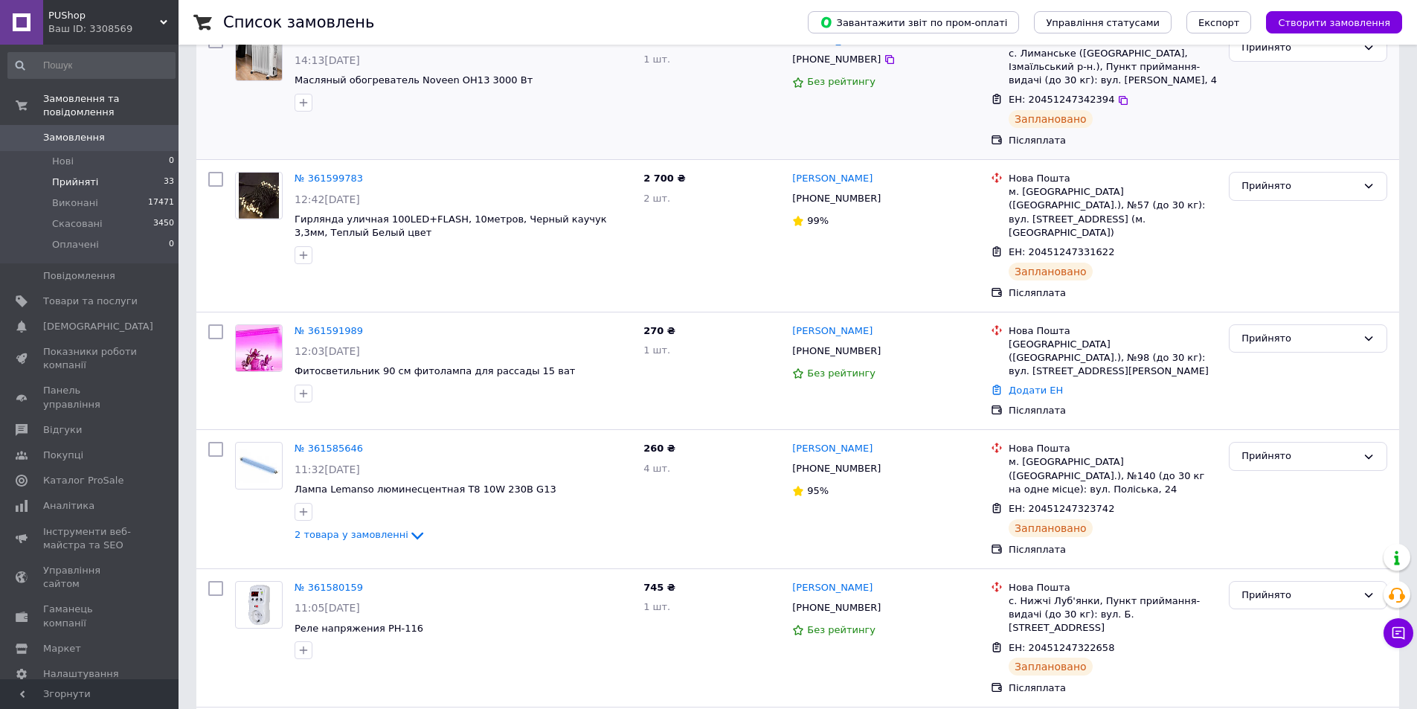
scroll to position [298, 0]
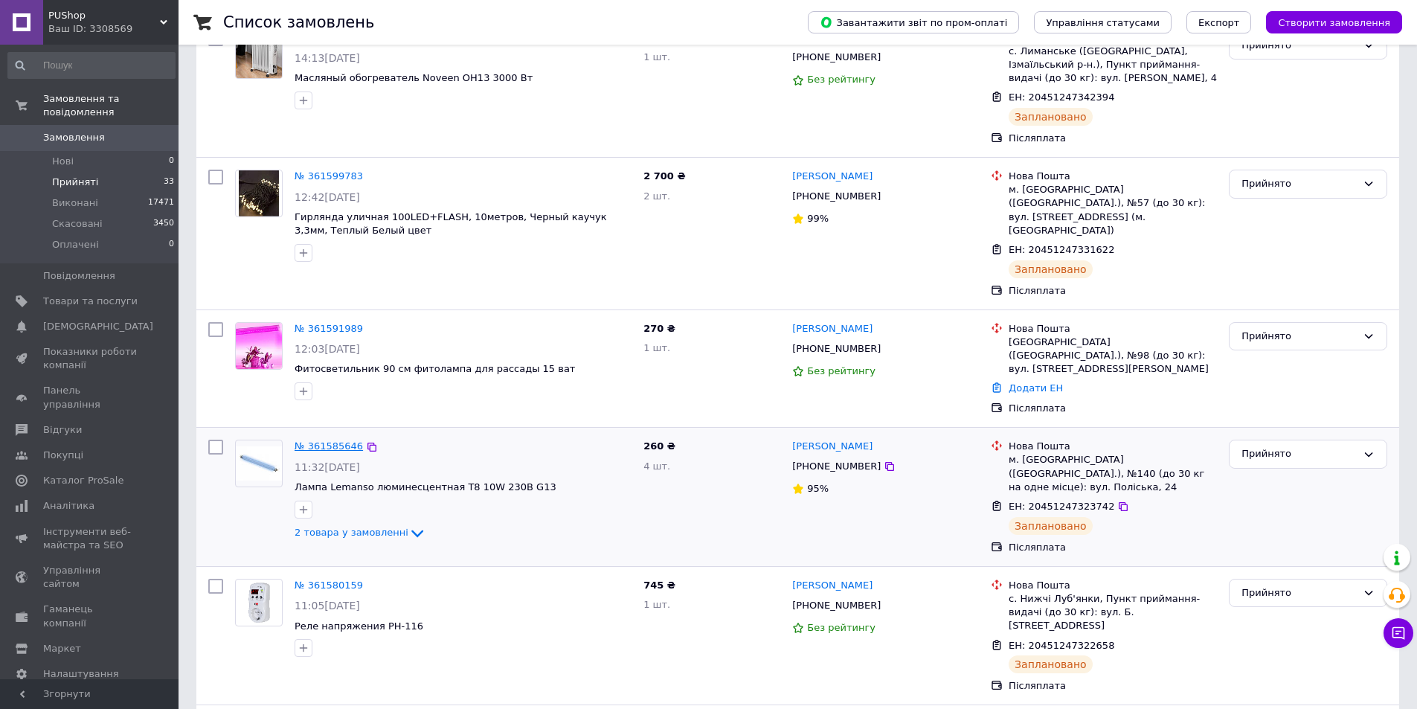
click at [326, 440] on link "№ 361585646" at bounding box center [329, 445] width 68 height 11
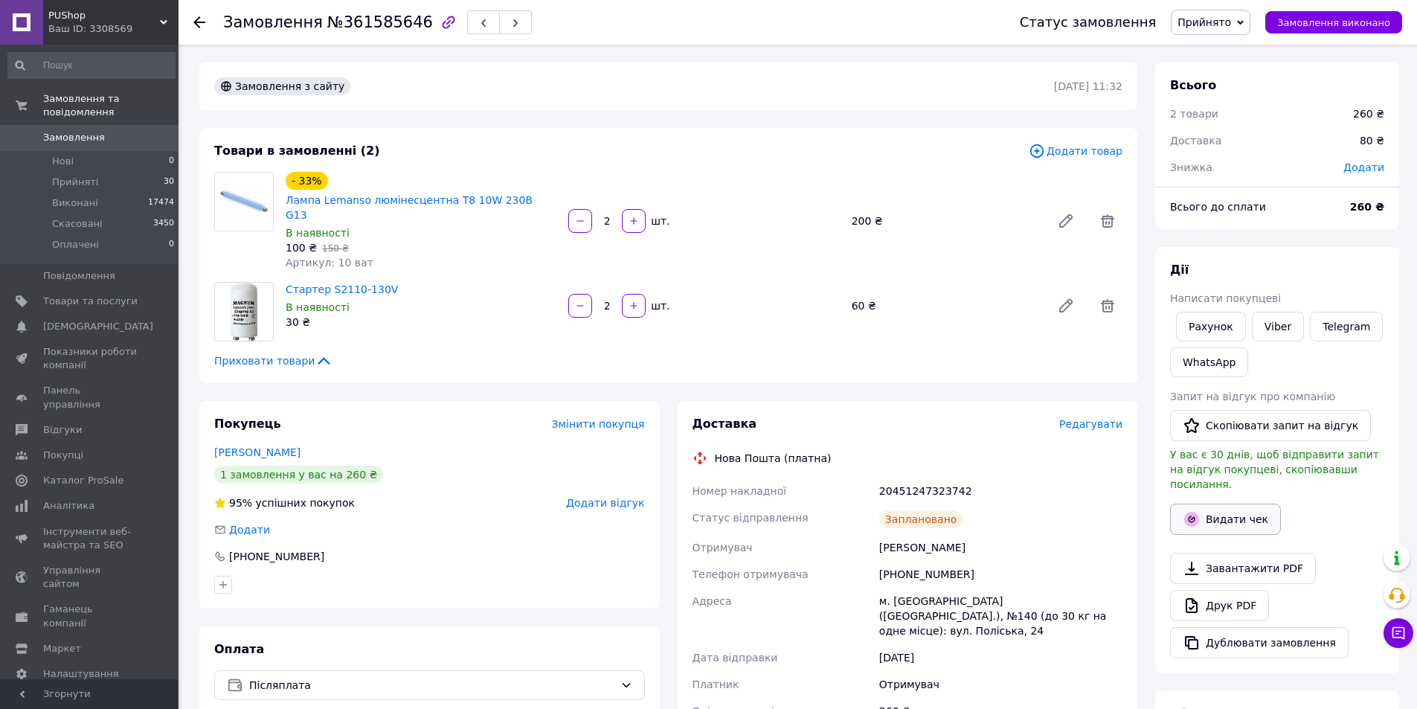
click at [1222, 504] on button "Видати чек" at bounding box center [1225, 519] width 111 height 31
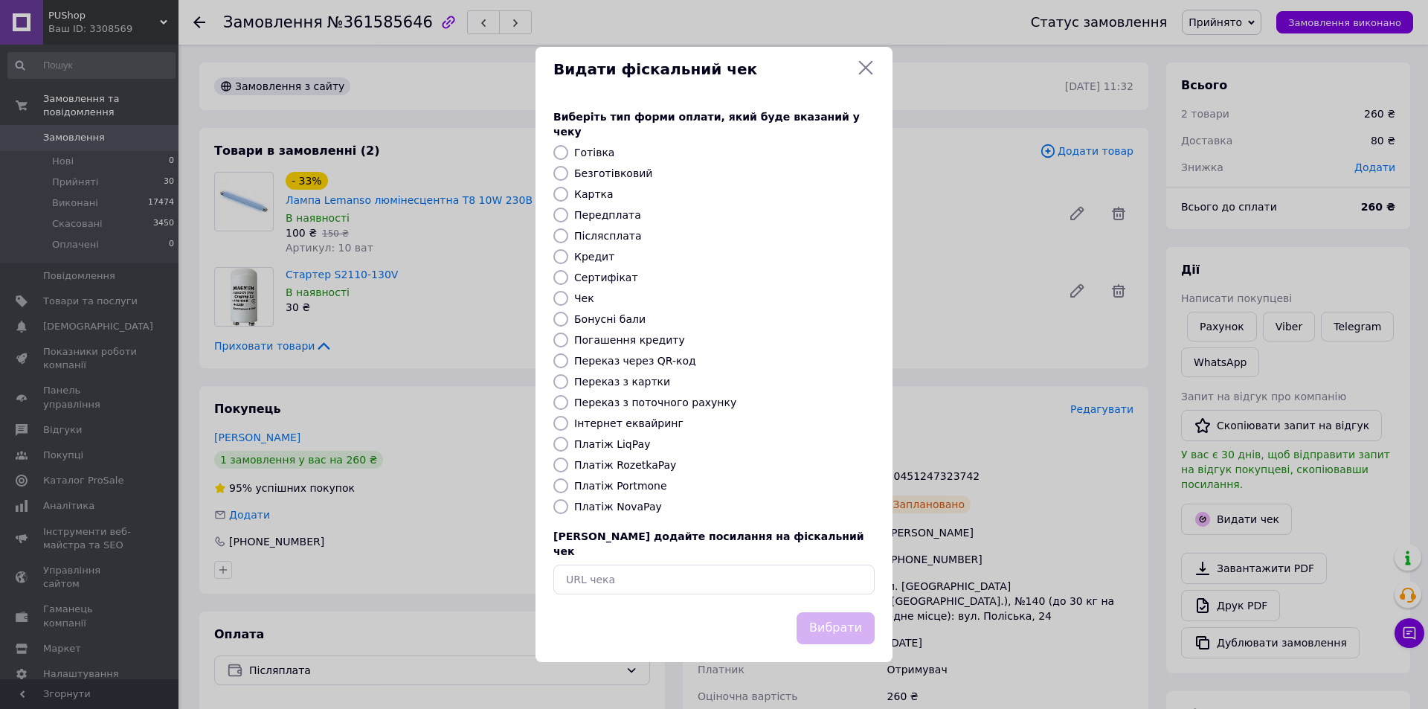
click at [638, 508] on label "Платіж NovaPay" at bounding box center [618, 507] width 88 height 12
click at [568, 508] on input "Платіж NovaPay" at bounding box center [561, 506] width 15 height 15
radio input "true"
click at [844, 612] on button "Вибрати" at bounding box center [836, 628] width 78 height 32
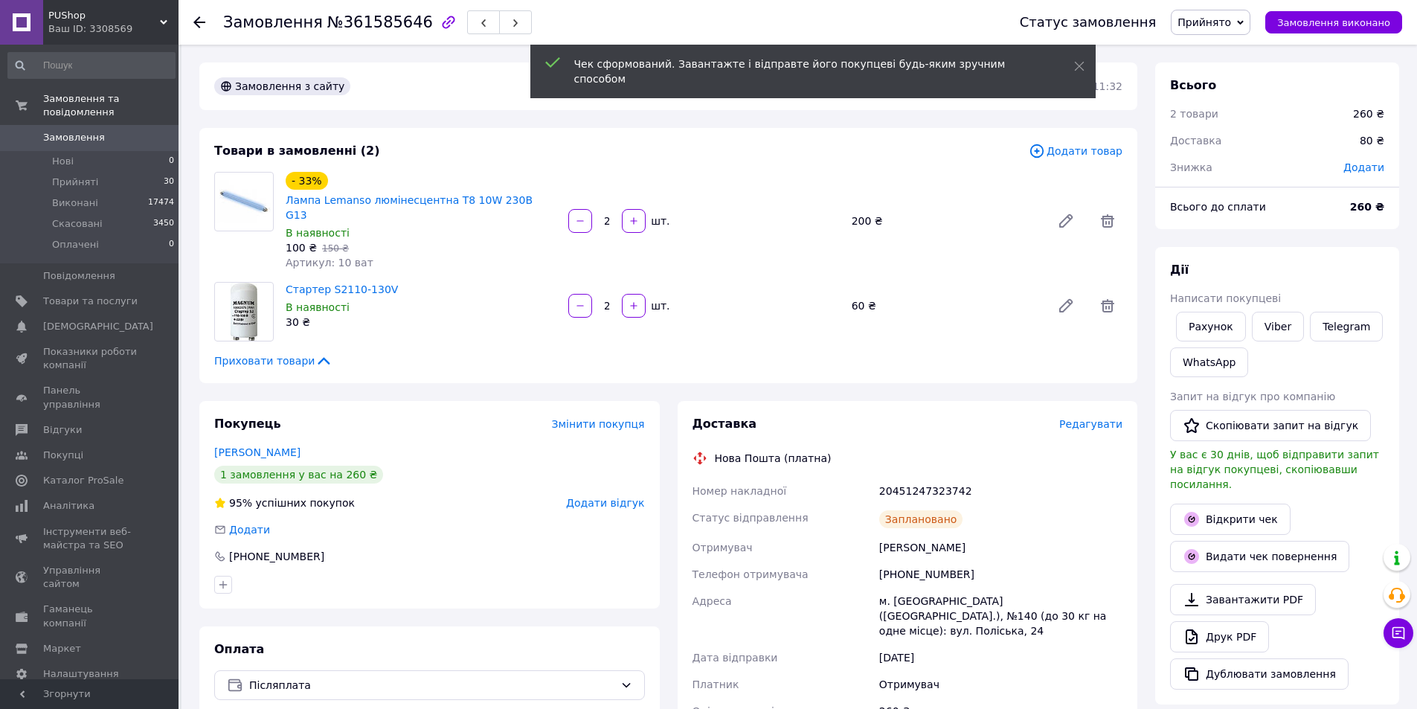
click at [196, 19] on icon at bounding box center [199, 22] width 12 height 12
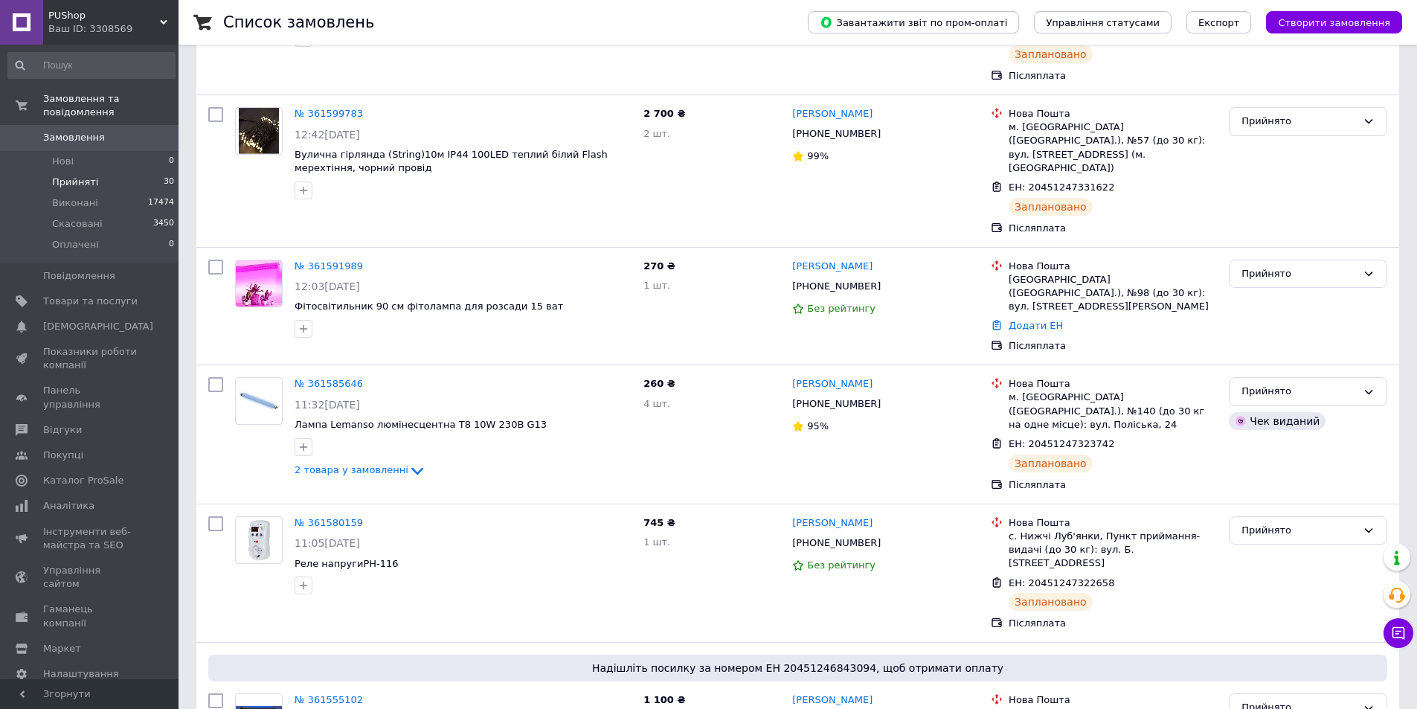
scroll to position [446, 0]
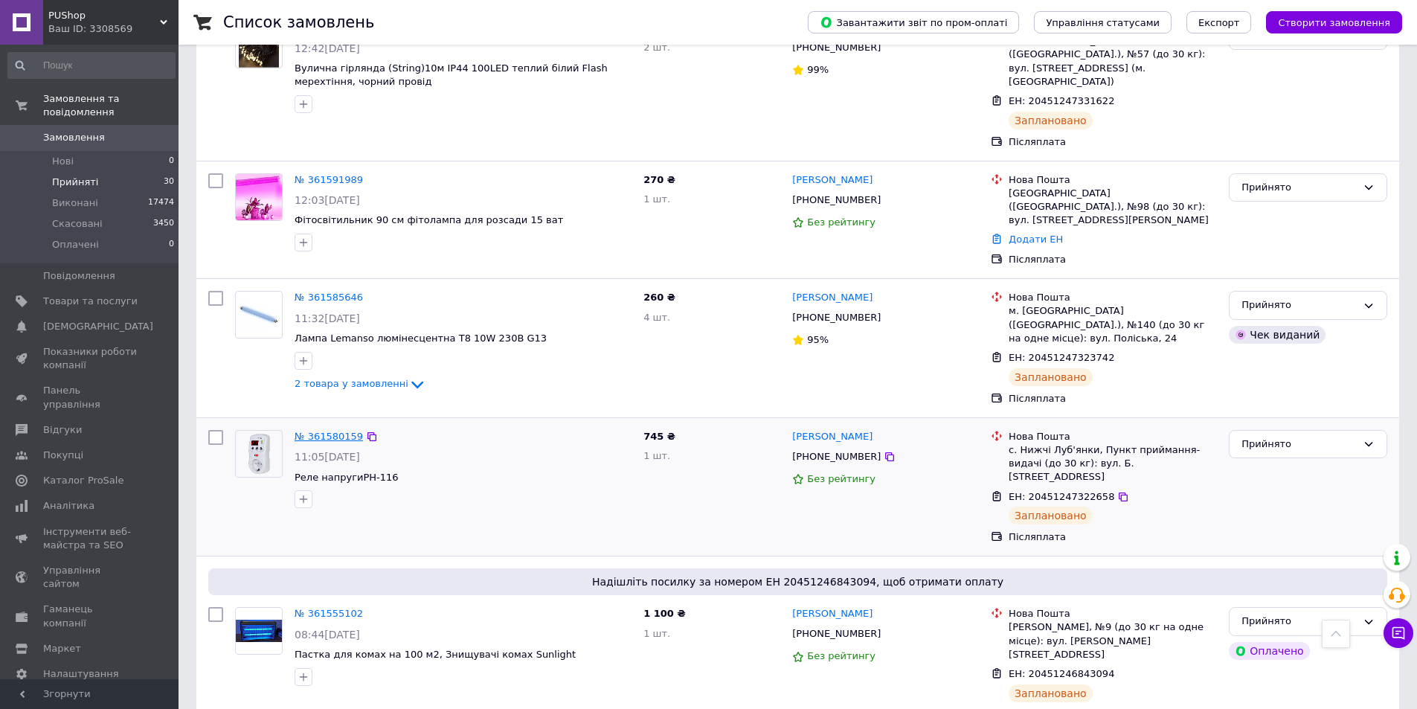
click at [315, 431] on link "№ 361580159" at bounding box center [329, 436] width 68 height 11
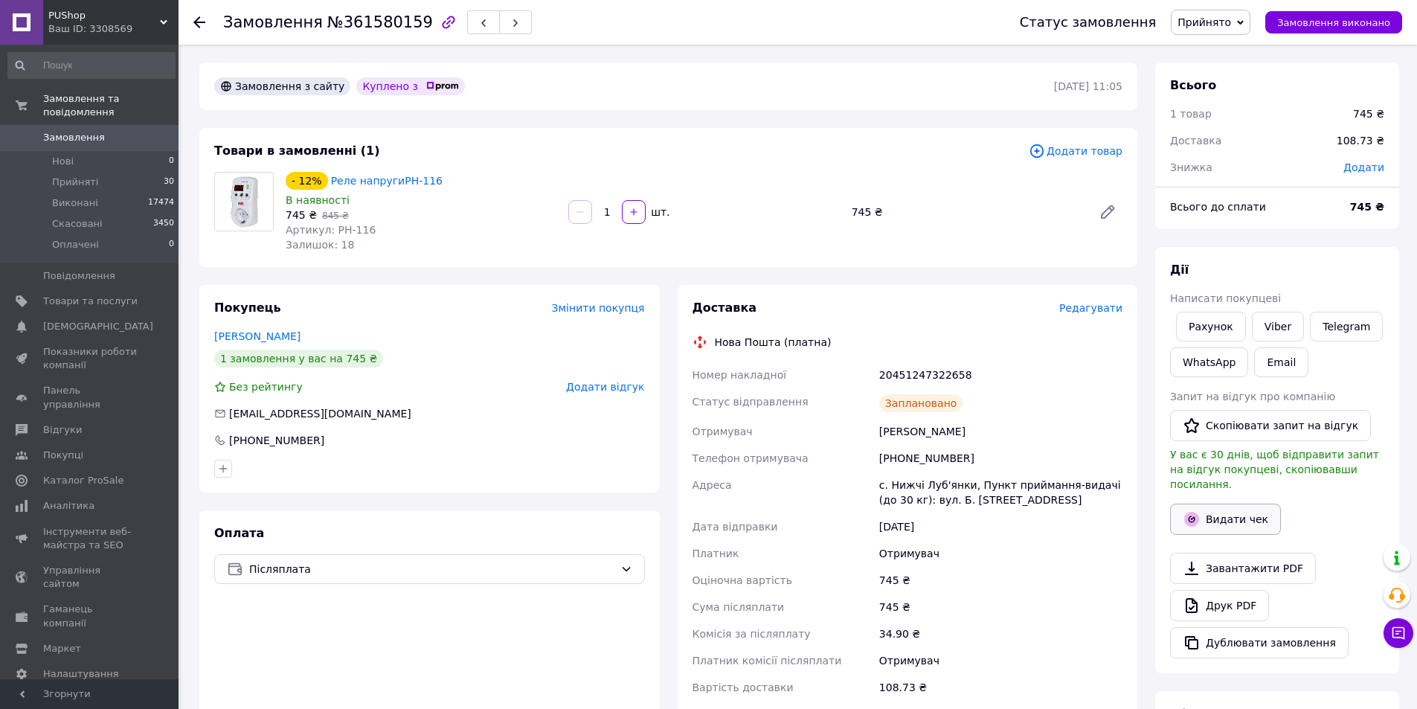
click at [1228, 507] on button "Видати чек" at bounding box center [1225, 519] width 111 height 31
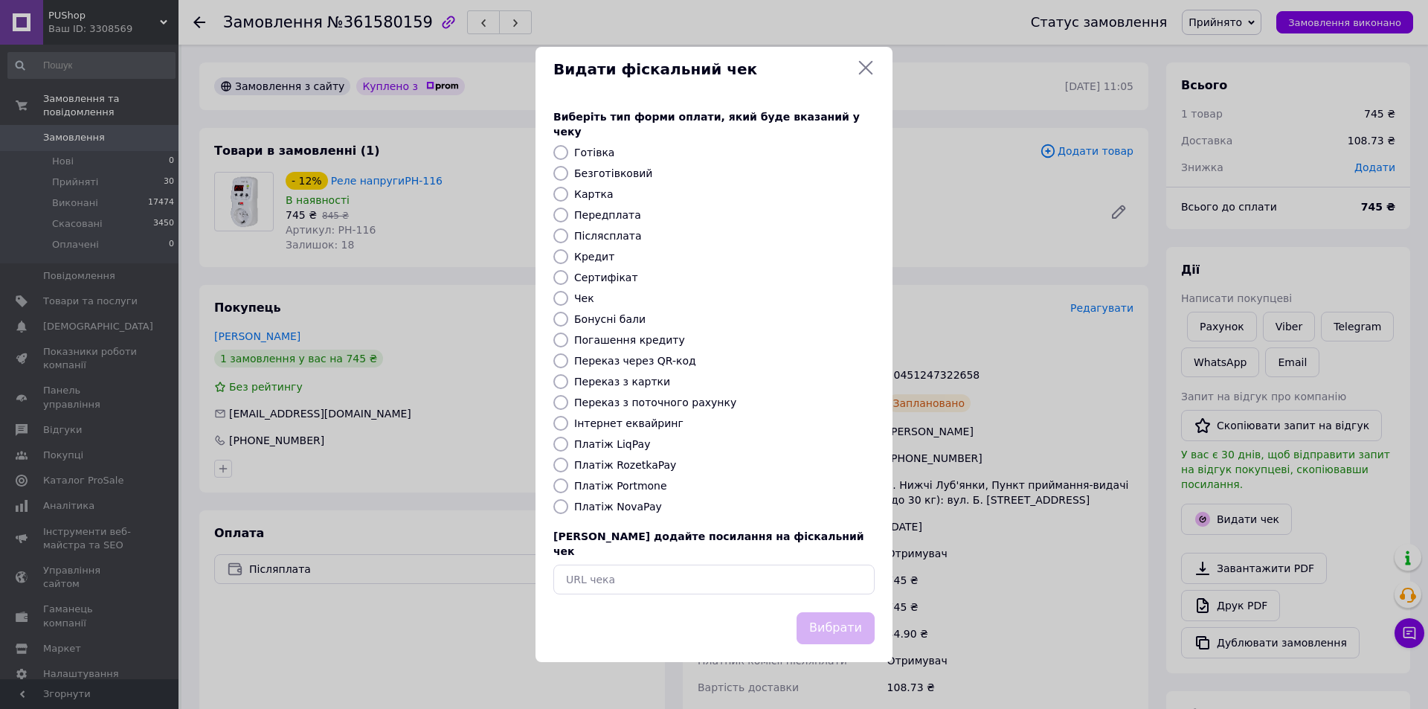
click at [630, 508] on label "Платіж NovaPay" at bounding box center [618, 507] width 88 height 12
click at [568, 508] on input "Платіж NovaPay" at bounding box center [561, 506] width 15 height 15
radio input "true"
click at [836, 612] on button "Вибрати" at bounding box center [836, 628] width 78 height 32
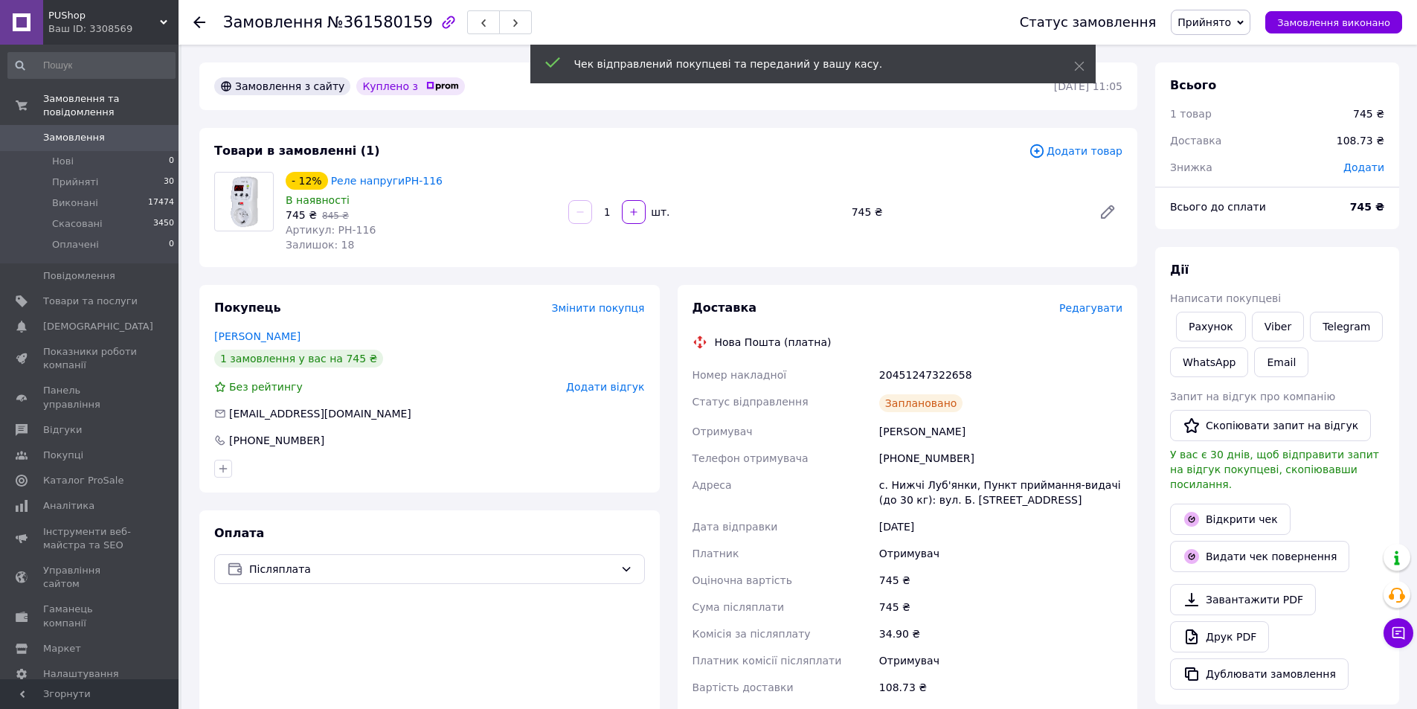
click at [201, 20] on icon at bounding box center [199, 22] width 12 height 12
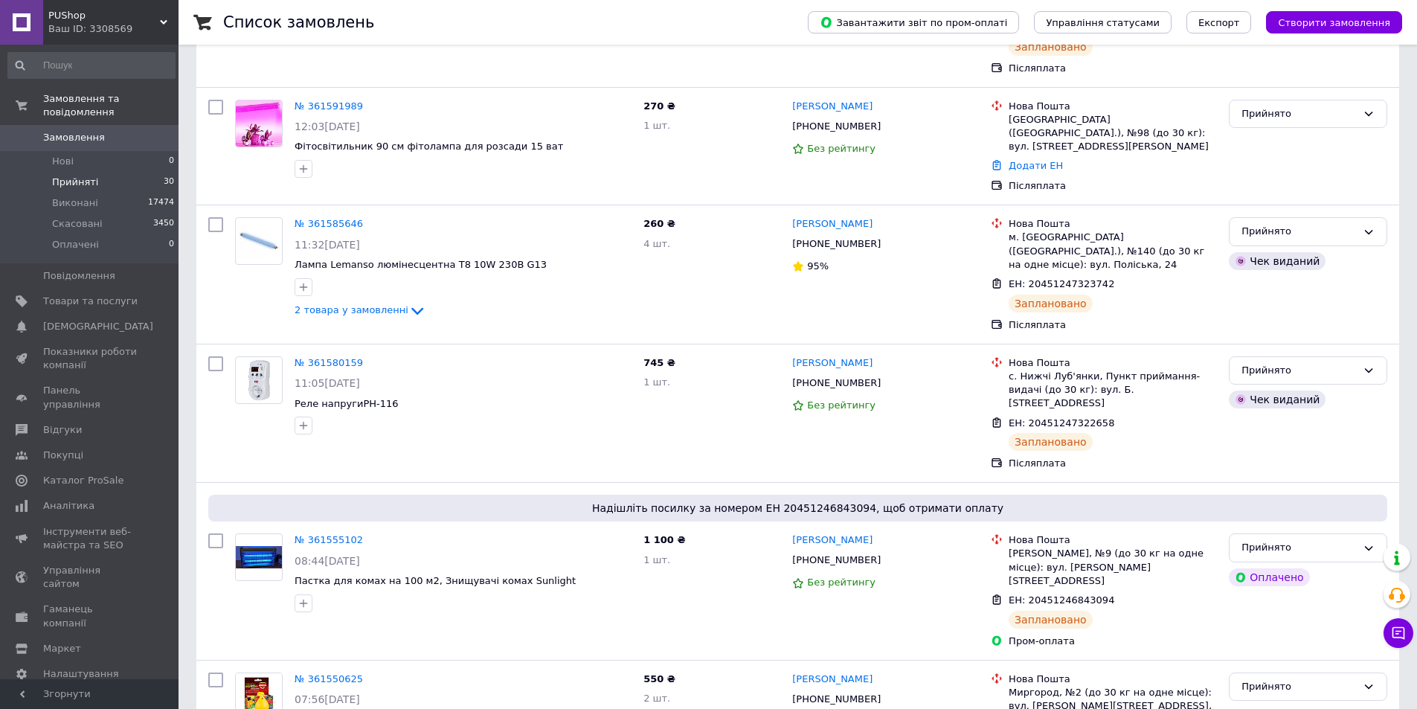
scroll to position [521, 0]
click at [319, 533] on link "№ 361555102" at bounding box center [329, 538] width 68 height 11
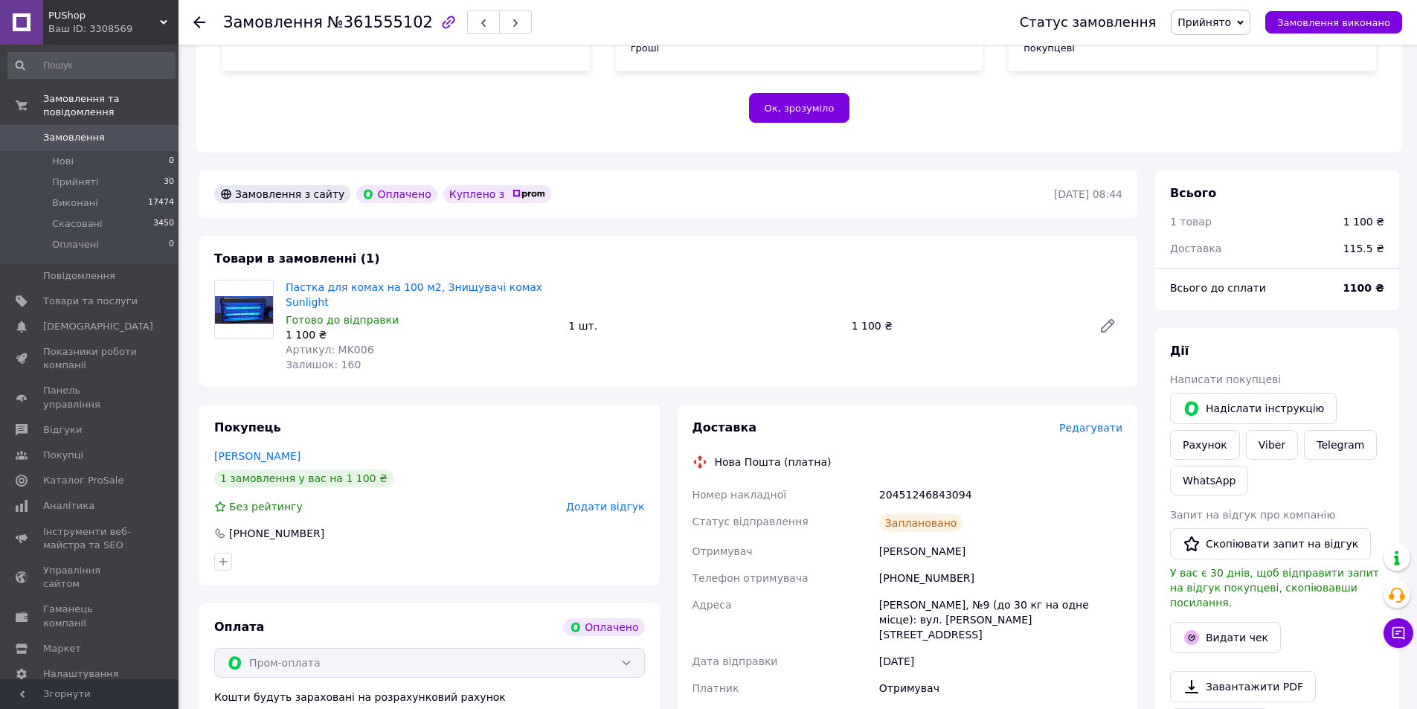
scroll to position [298, 0]
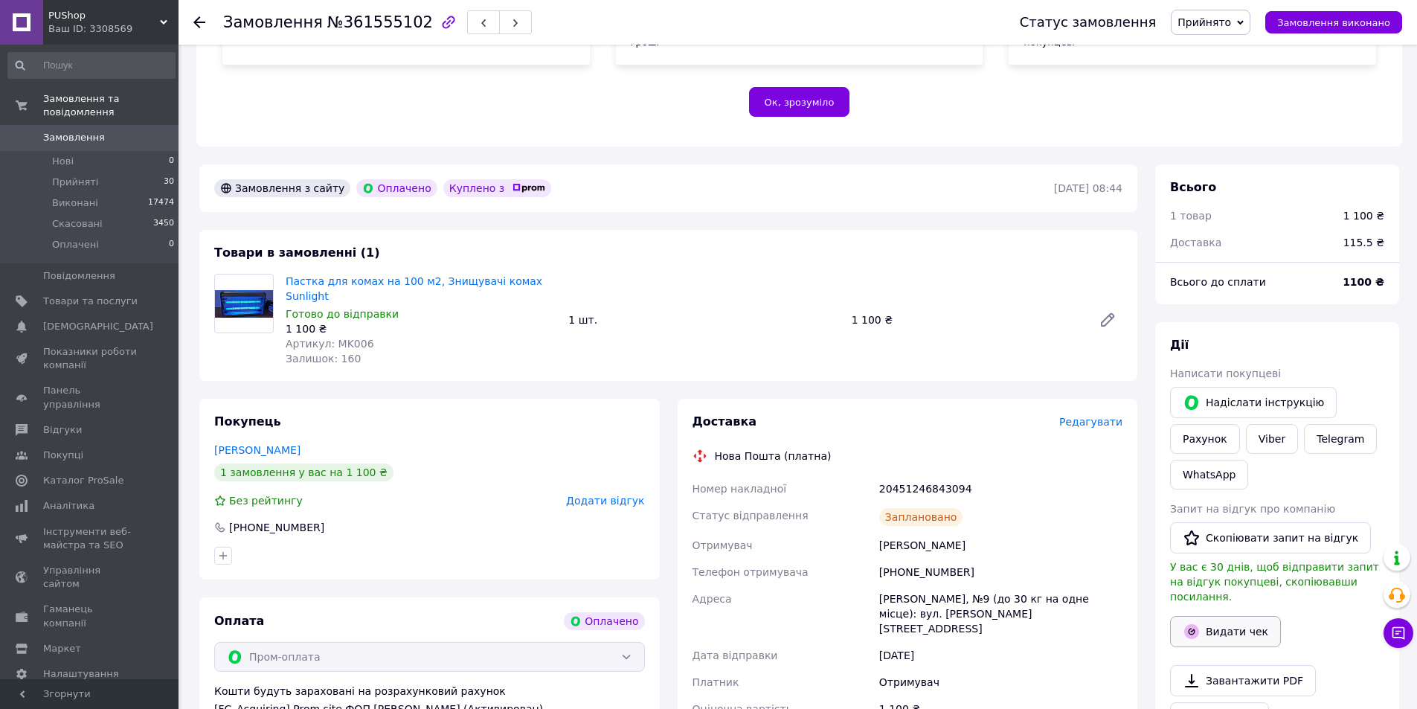
click at [1223, 616] on button "Видати чек" at bounding box center [1225, 631] width 111 height 31
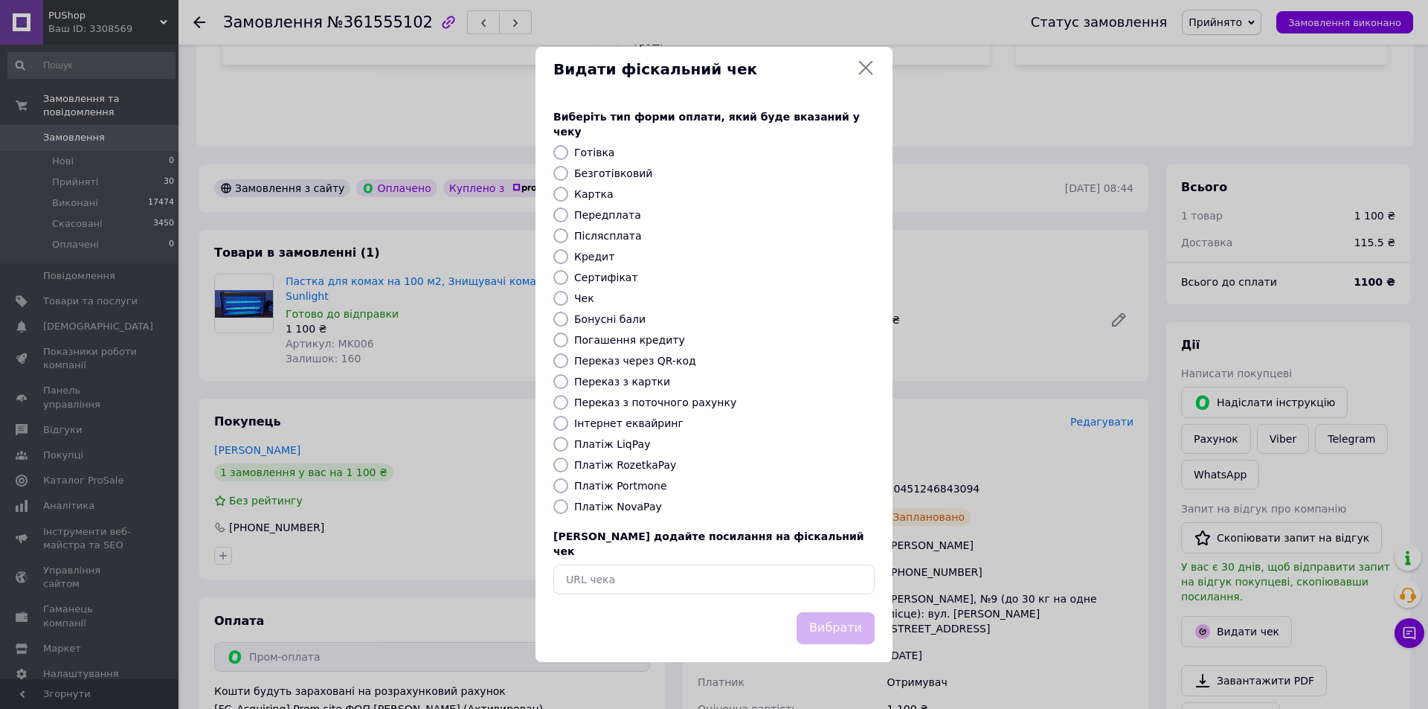
click at [650, 465] on label "Платіж RozetkaPay" at bounding box center [625, 465] width 102 height 12
click at [568, 465] on input "Платіж RozetkaPay" at bounding box center [561, 465] width 15 height 15
radio input "true"
click at [850, 619] on button "Вибрати" at bounding box center [836, 628] width 78 height 32
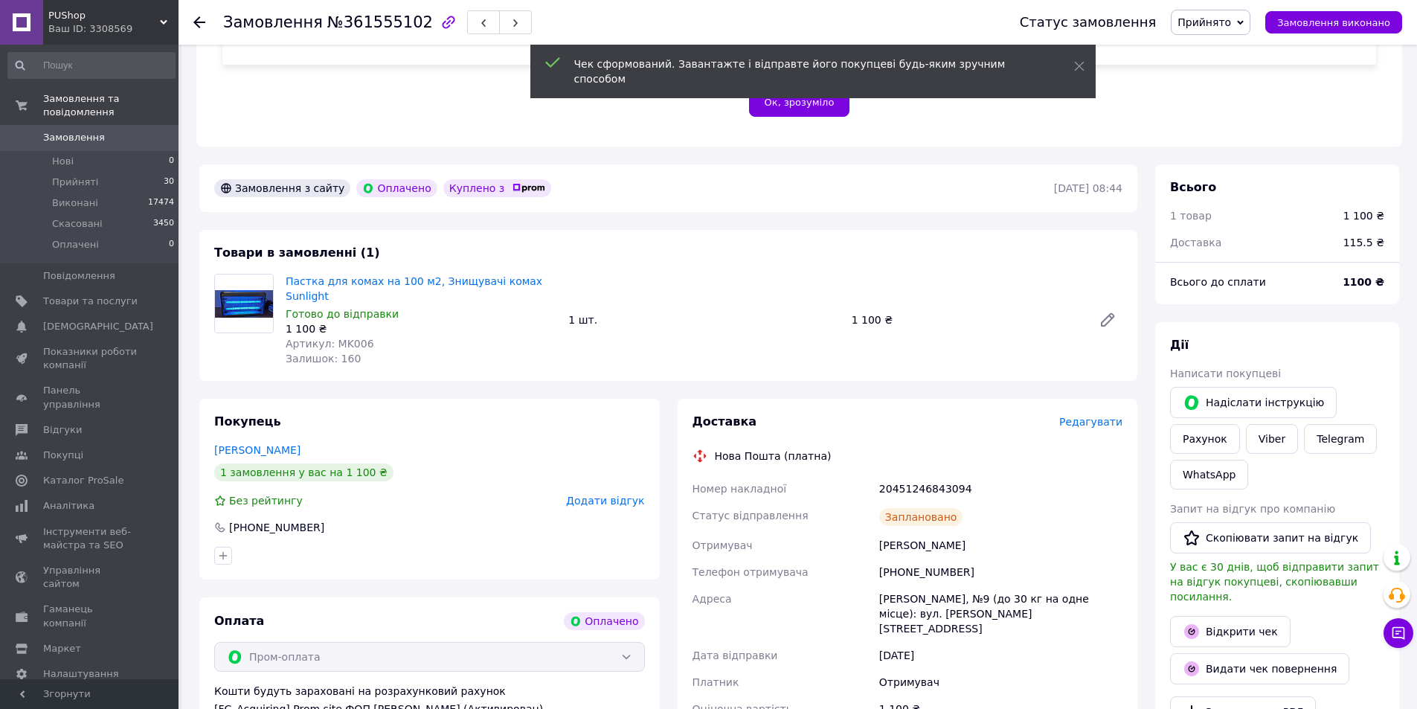
click at [196, 22] on use at bounding box center [199, 22] width 12 height 12
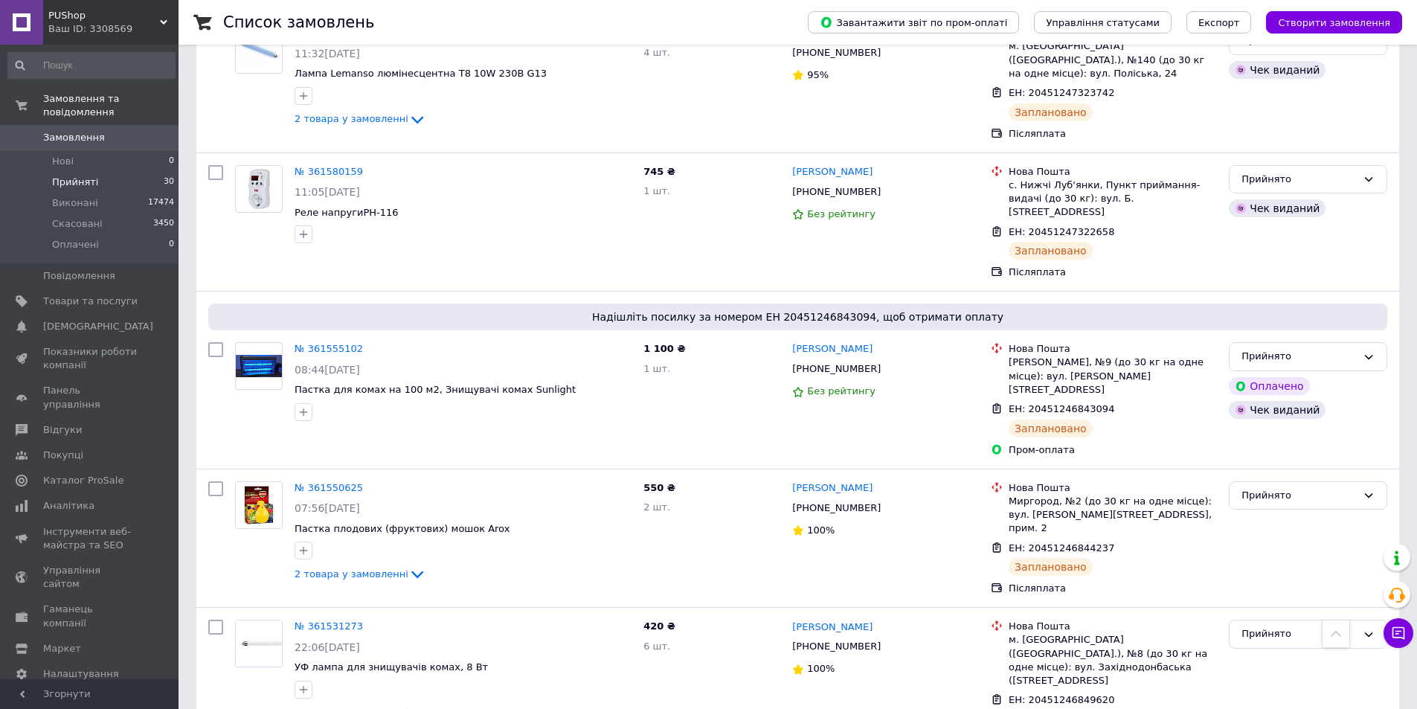
scroll to position [818, 0]
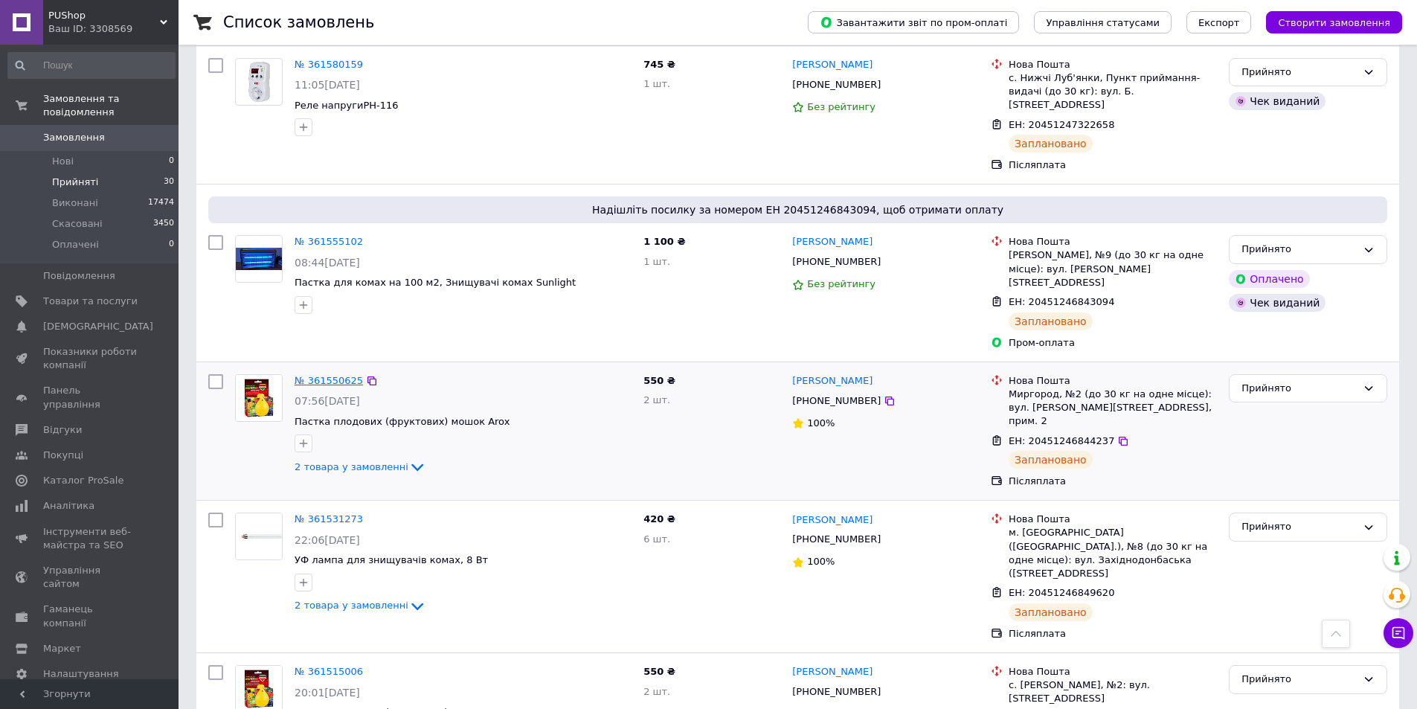
click at [339, 375] on link "№ 361550625" at bounding box center [329, 380] width 68 height 11
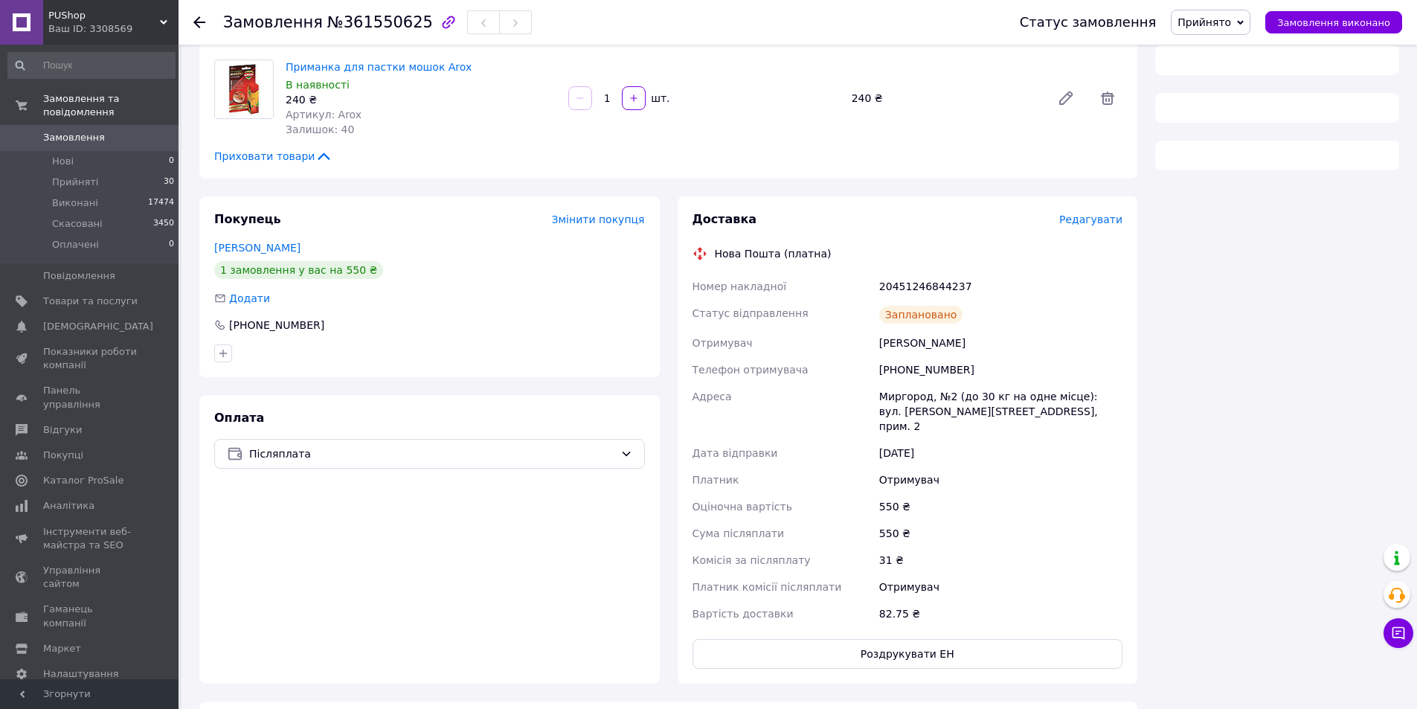
scroll to position [223, 0]
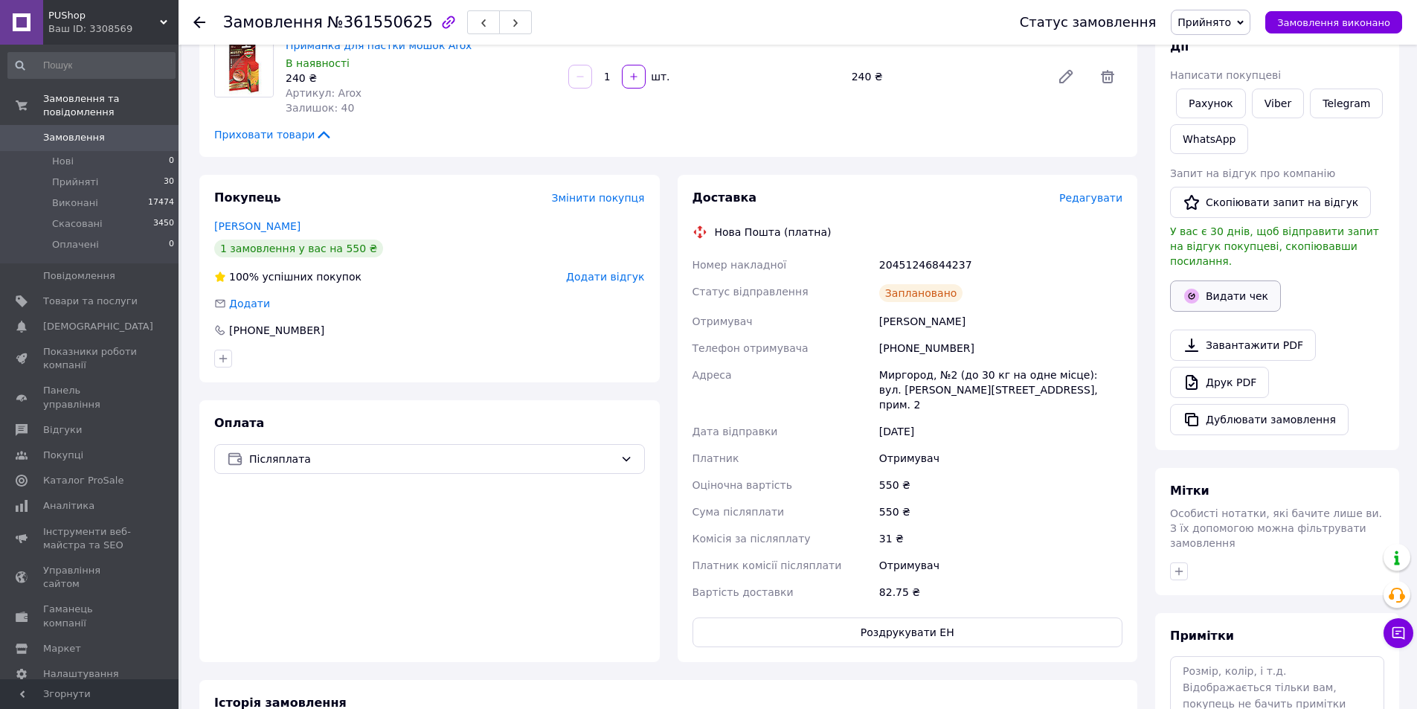
click at [1230, 287] on button "Видати чек" at bounding box center [1225, 295] width 111 height 31
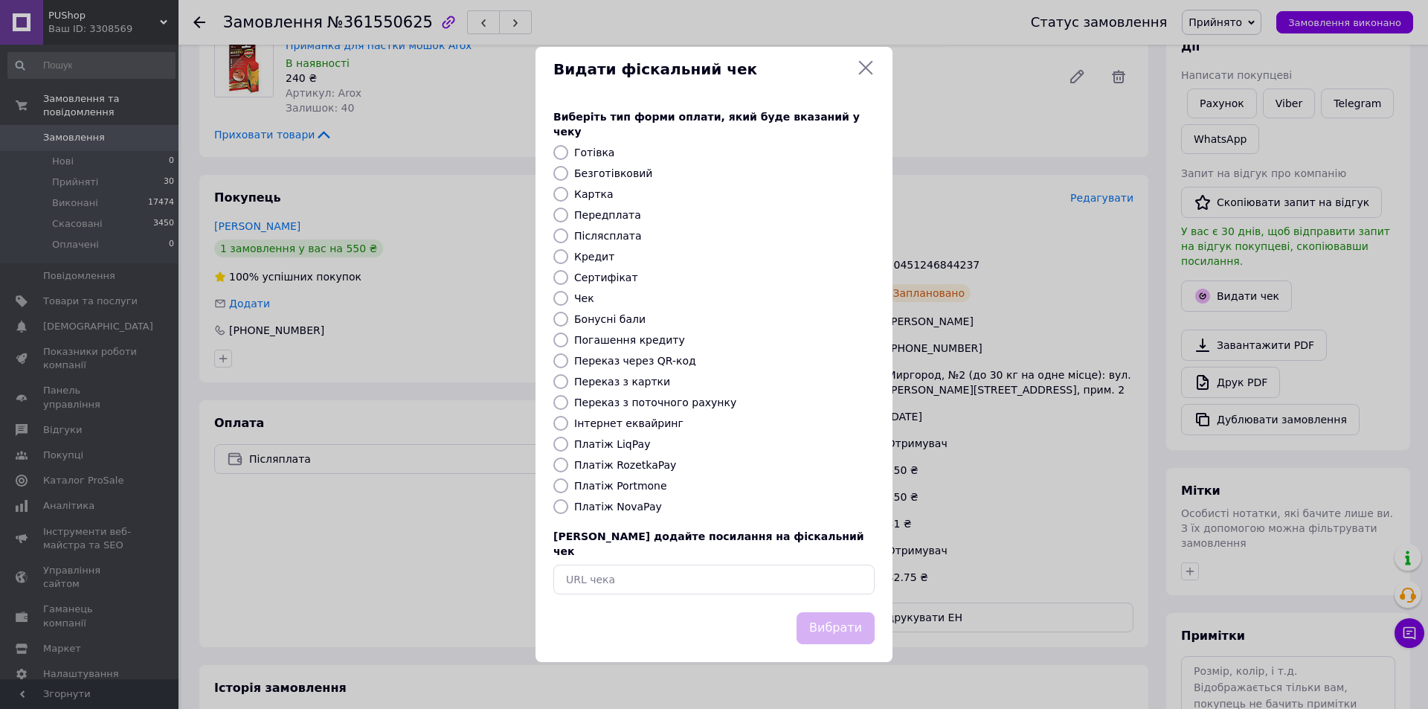
click at [628, 497] on div "Виберіть тип форми оплати, який буде вказаний у чеку Готівка Безготівковий Карт…" at bounding box center [714, 352] width 357 height 521
click at [628, 502] on label "Платіж NovaPay" at bounding box center [618, 507] width 88 height 12
click at [568, 502] on input "Платіж NovaPay" at bounding box center [561, 506] width 15 height 15
radio input "true"
click at [838, 612] on button "Вибрати" at bounding box center [836, 628] width 78 height 32
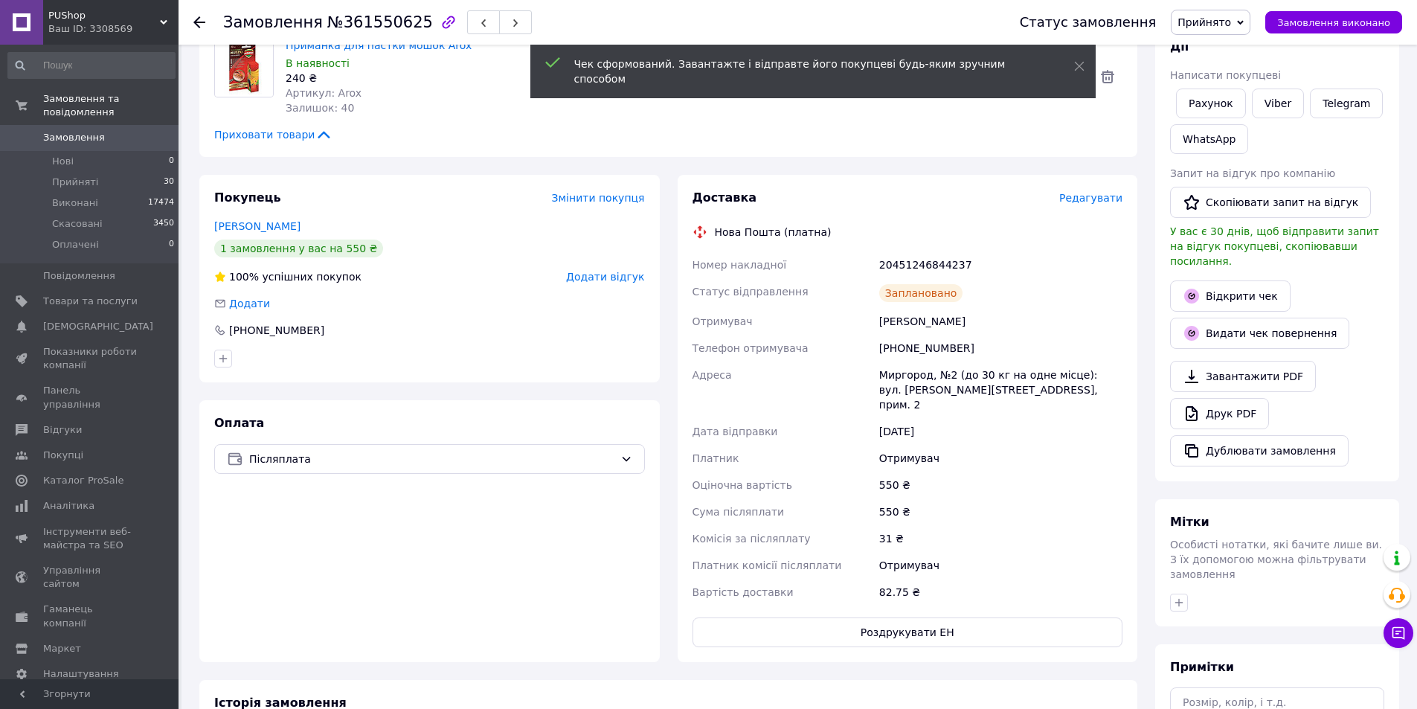
click at [195, 22] on use at bounding box center [199, 22] width 12 height 12
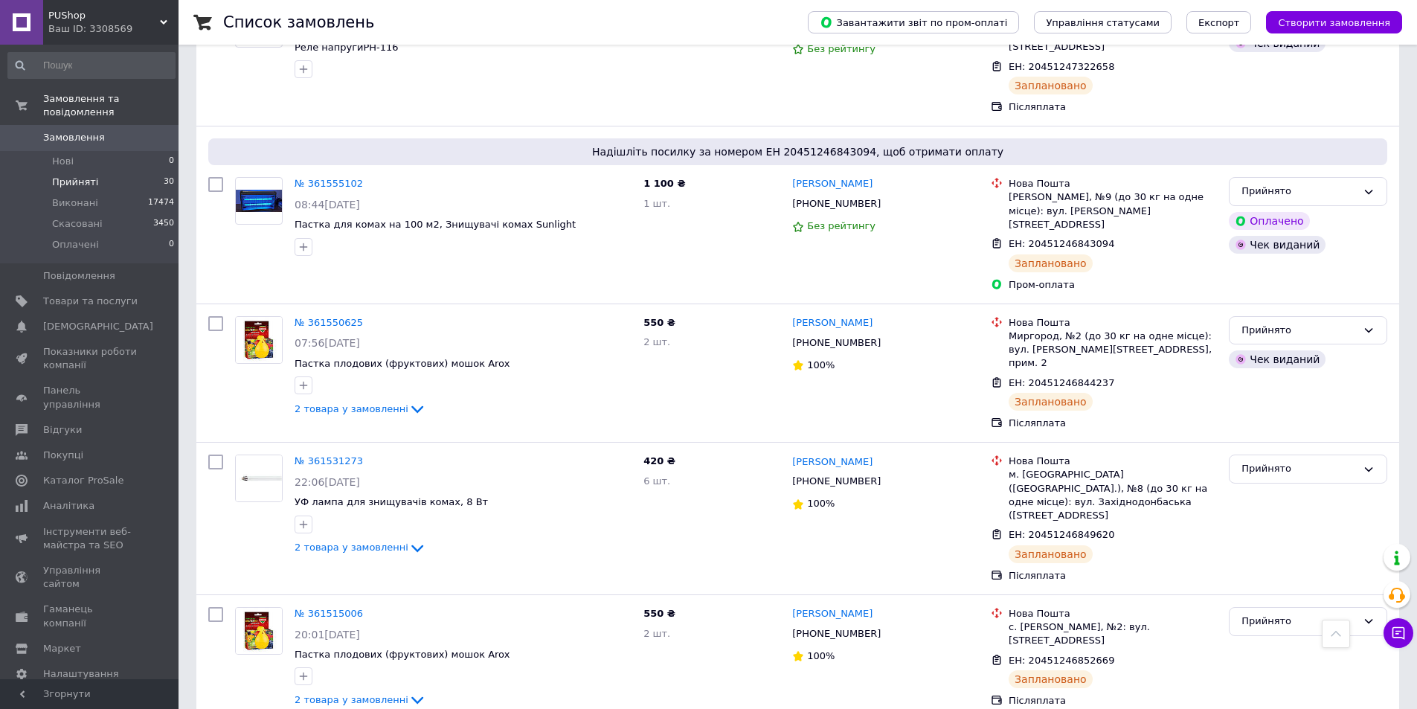
scroll to position [893, 0]
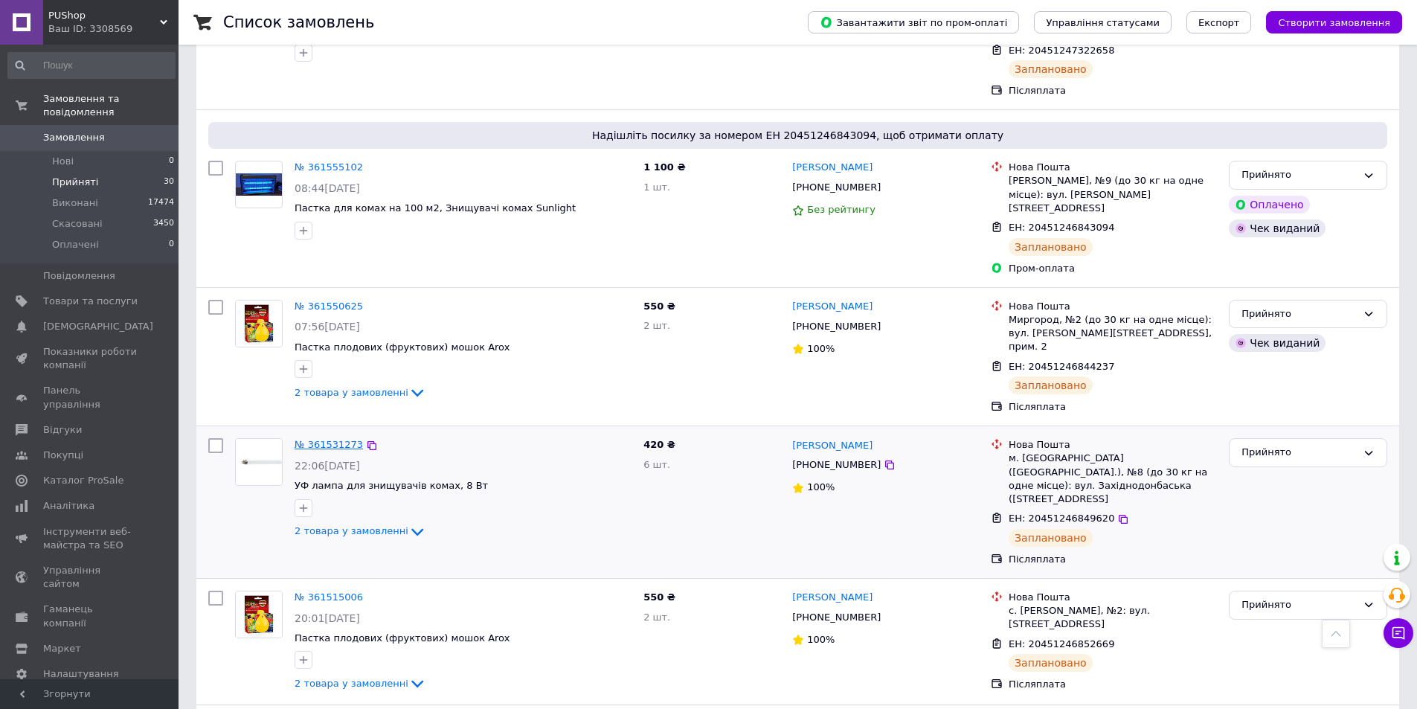
click at [327, 439] on link "№ 361531273" at bounding box center [329, 444] width 68 height 11
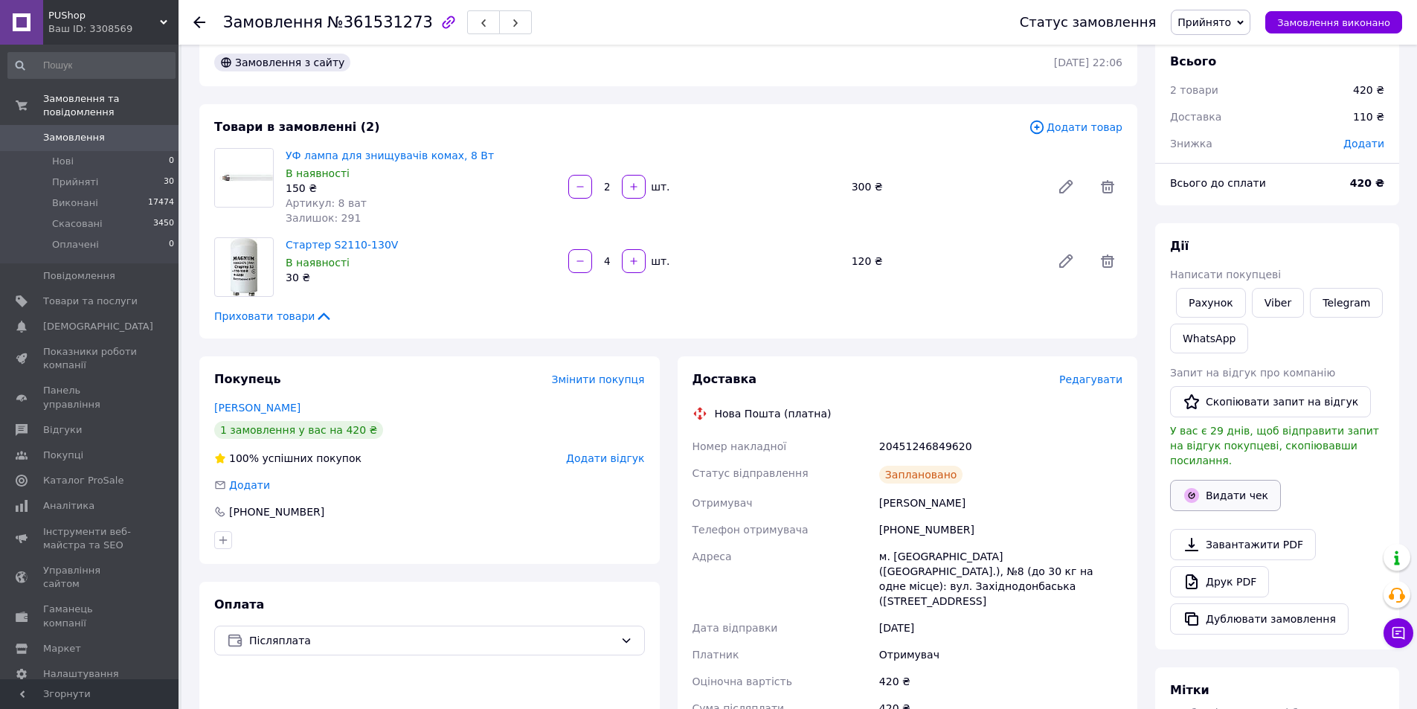
scroll to position [250, 0]
click at [1202, 480] on button "Видати чек" at bounding box center [1225, 495] width 111 height 31
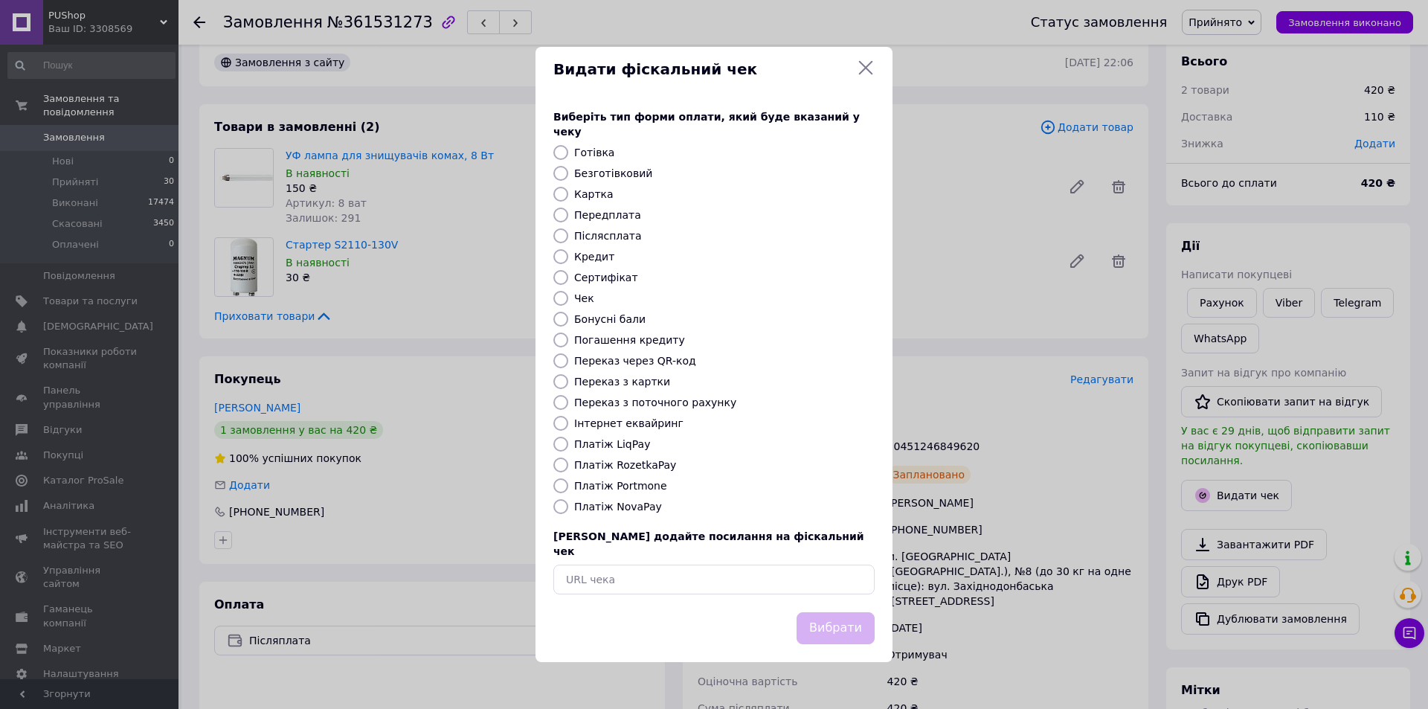
click at [611, 510] on label "Платіж NovaPay" at bounding box center [618, 507] width 88 height 12
click at [568, 510] on input "Платіж NovaPay" at bounding box center [561, 506] width 15 height 15
radio input "true"
click at [865, 613] on button "Вибрати" at bounding box center [836, 628] width 78 height 32
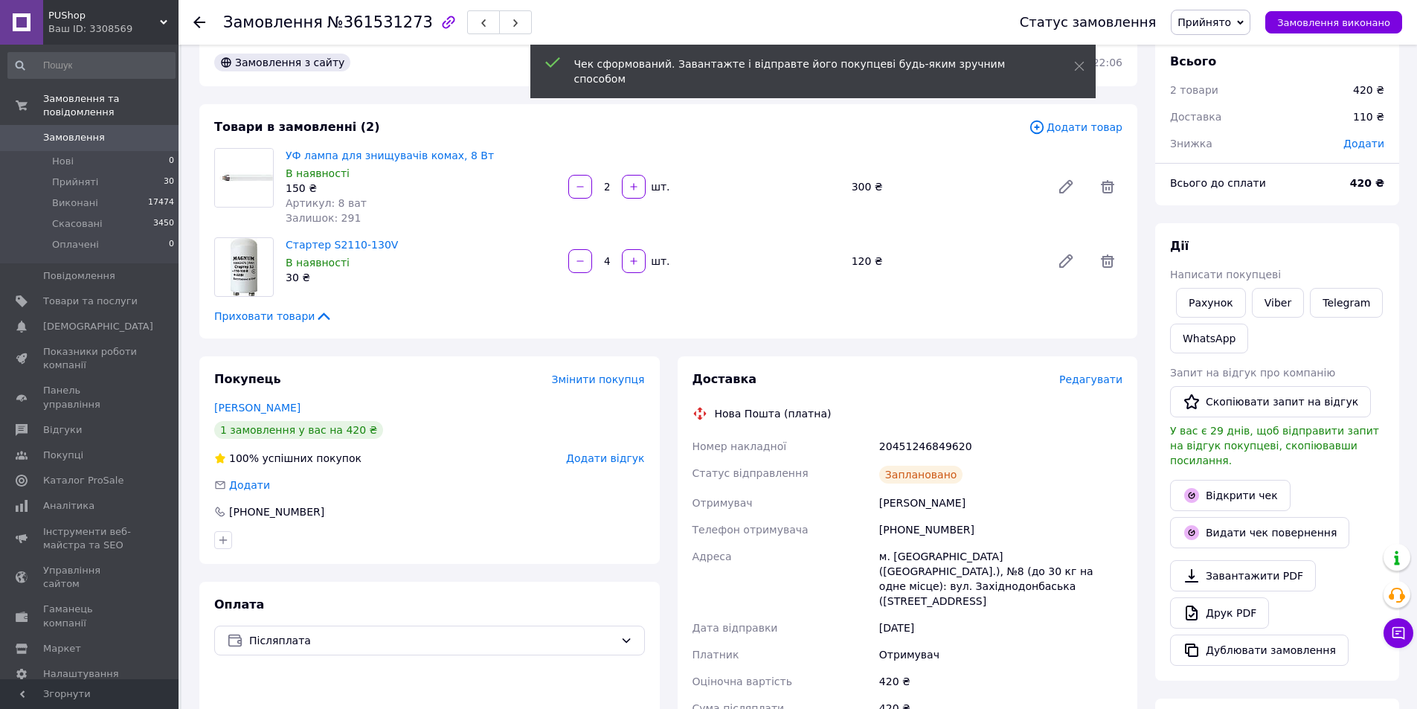
click at [198, 23] on use at bounding box center [199, 22] width 12 height 12
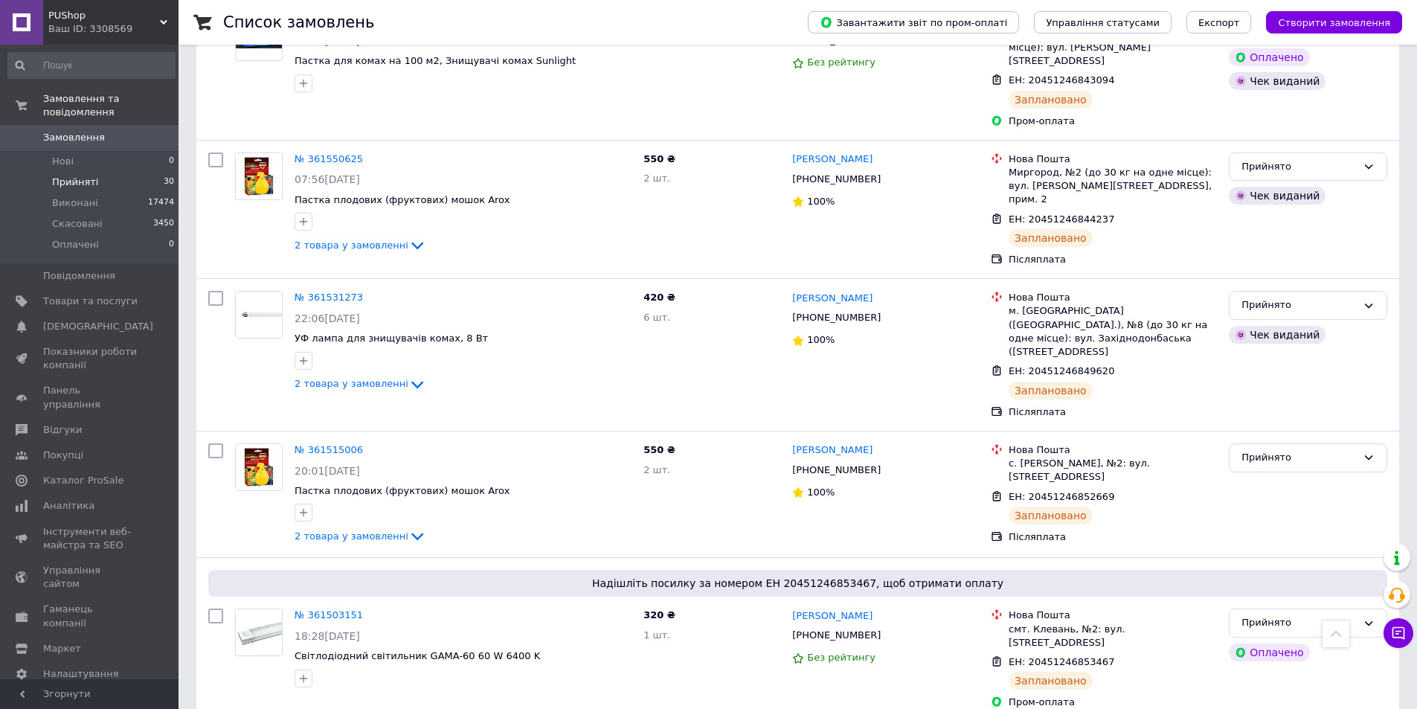
scroll to position [1042, 0]
click at [310, 443] on link "№ 361515006" at bounding box center [329, 448] width 68 height 11
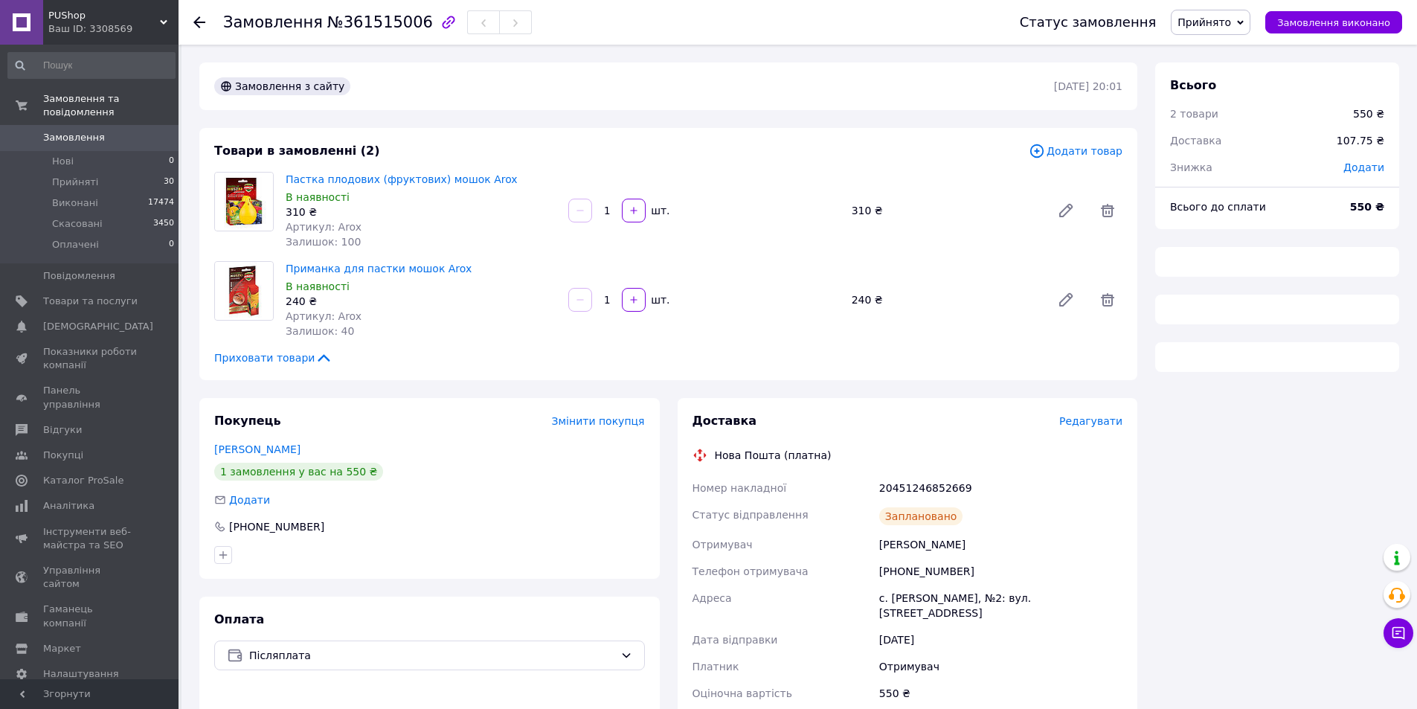
scroll to position [149, 0]
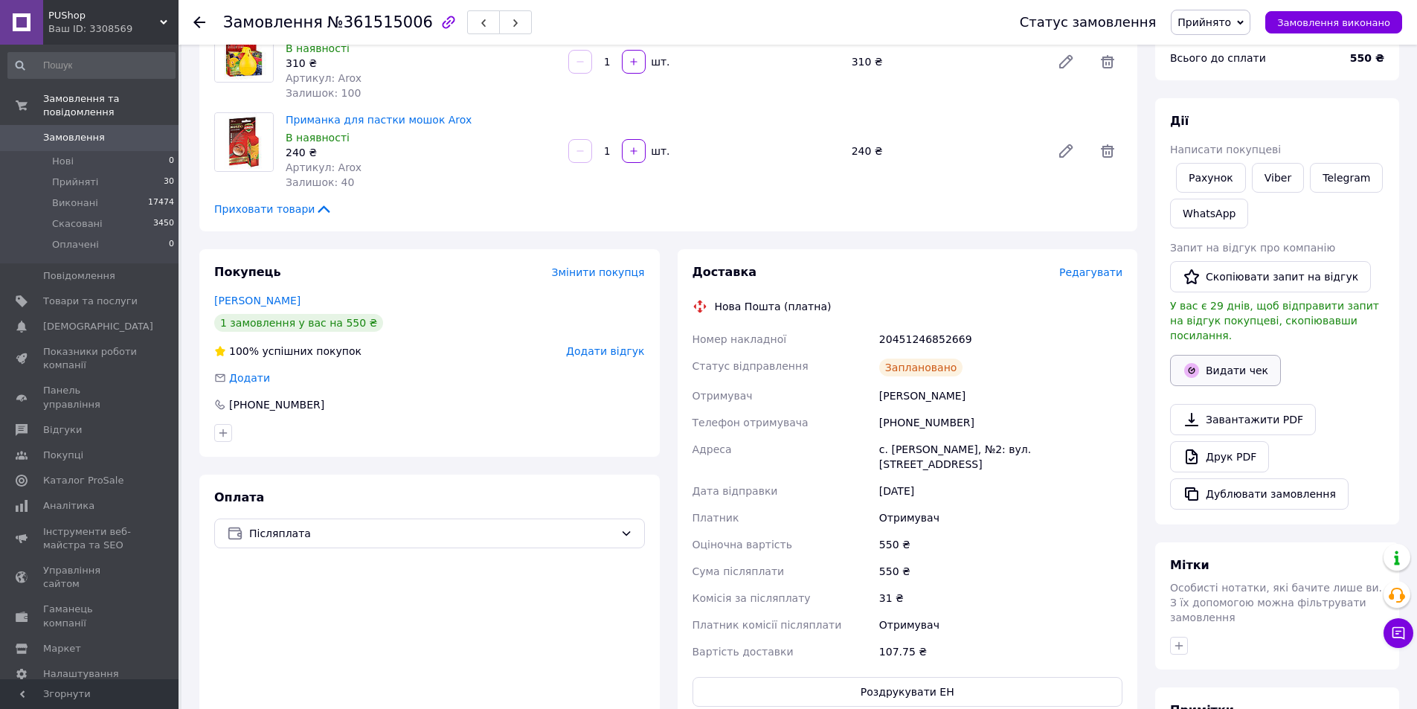
click at [1227, 356] on button "Видати чек" at bounding box center [1225, 370] width 111 height 31
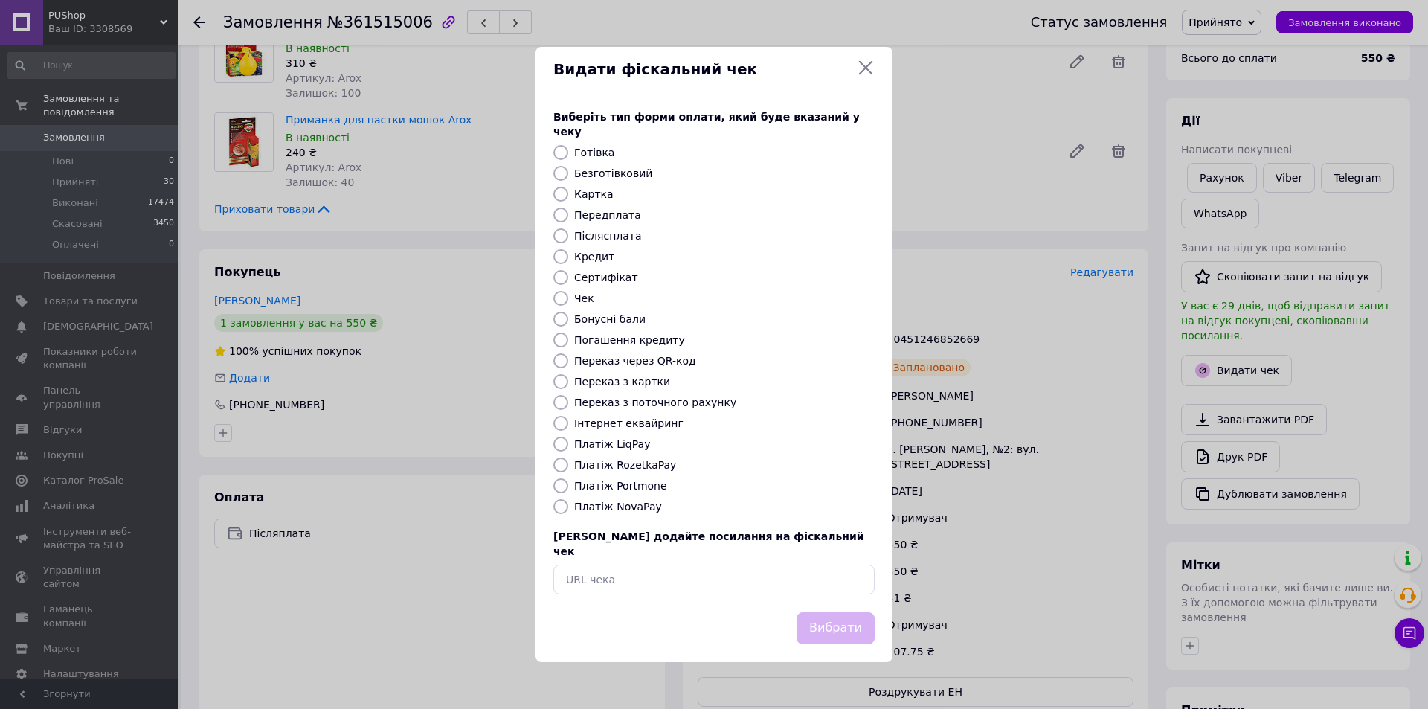
click at [620, 502] on label "Платіж NovaPay" at bounding box center [618, 507] width 88 height 12
click at [568, 502] on input "Платіж NovaPay" at bounding box center [561, 506] width 15 height 15
radio input "true"
click at [840, 612] on button "Вибрати" at bounding box center [836, 628] width 78 height 32
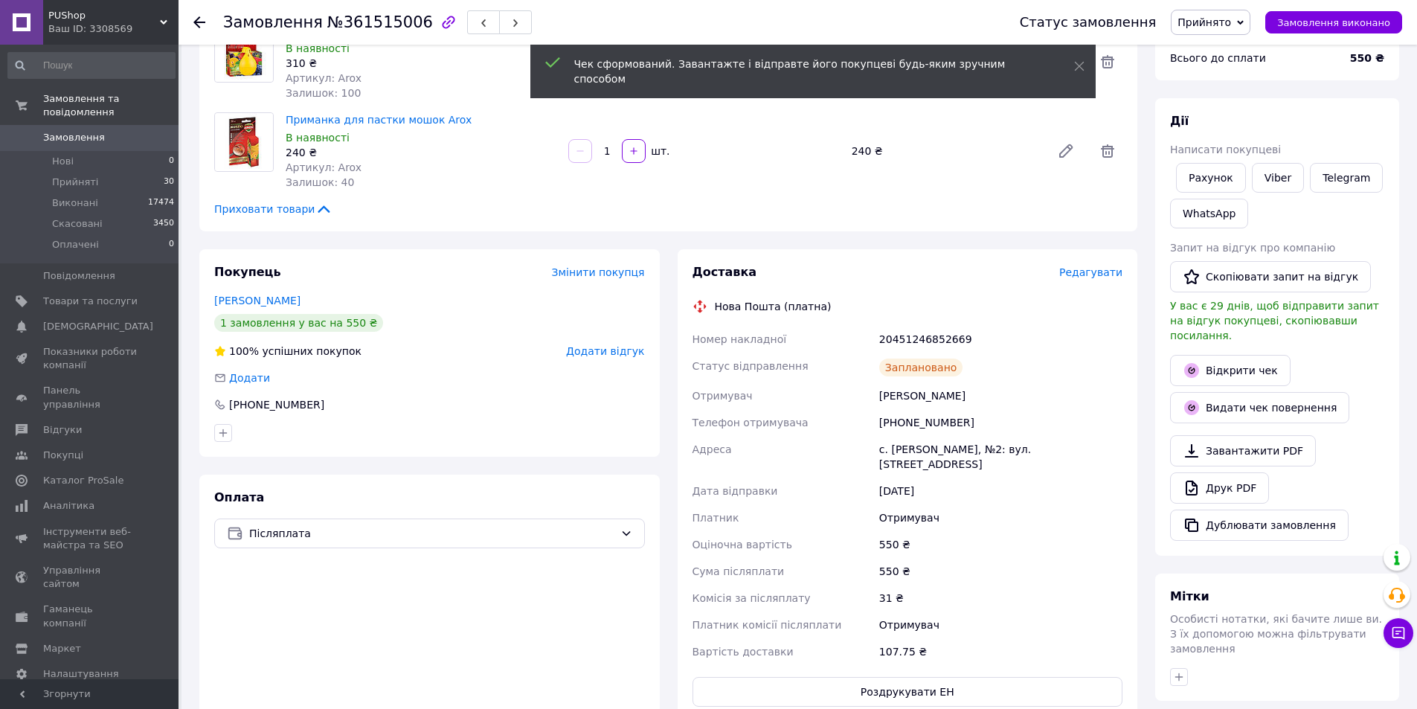
click at [199, 24] on icon at bounding box center [199, 22] width 12 height 12
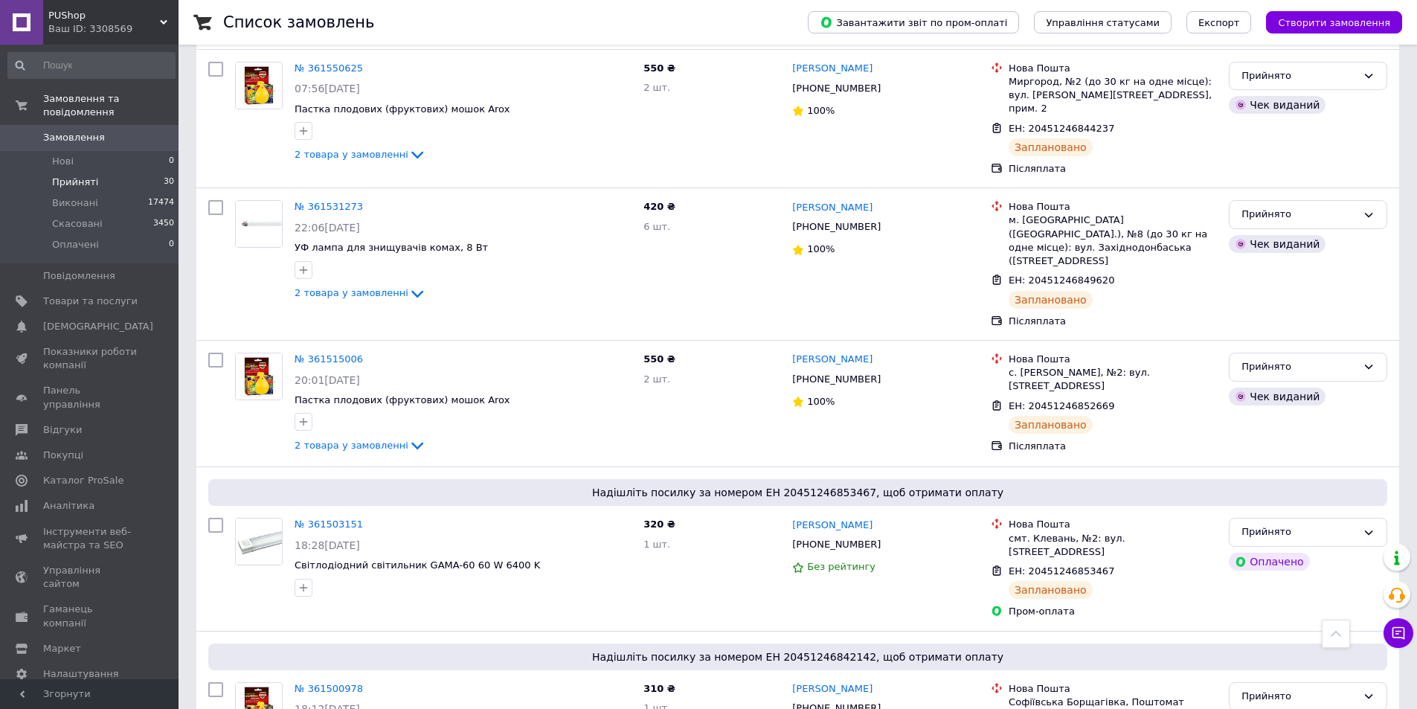
scroll to position [1265, 0]
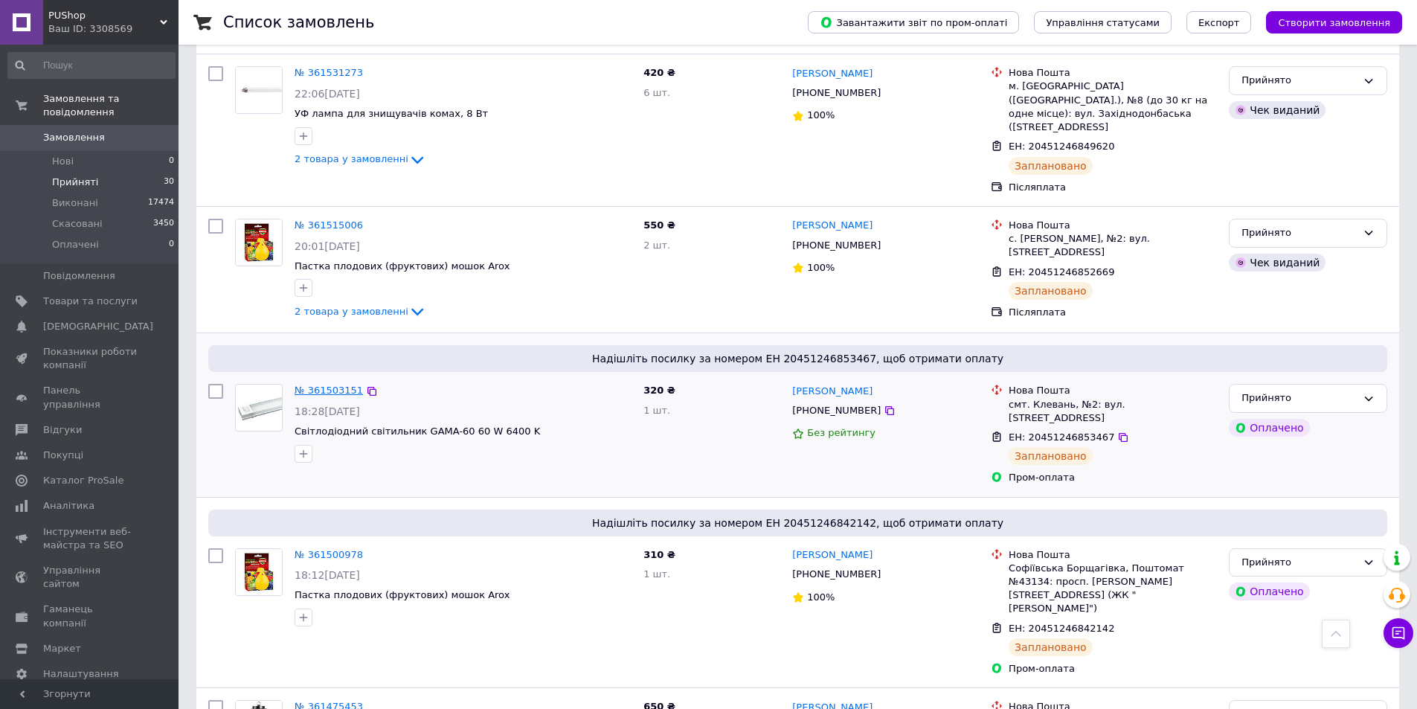
click at [318, 385] on link "№ 361503151" at bounding box center [329, 390] width 68 height 11
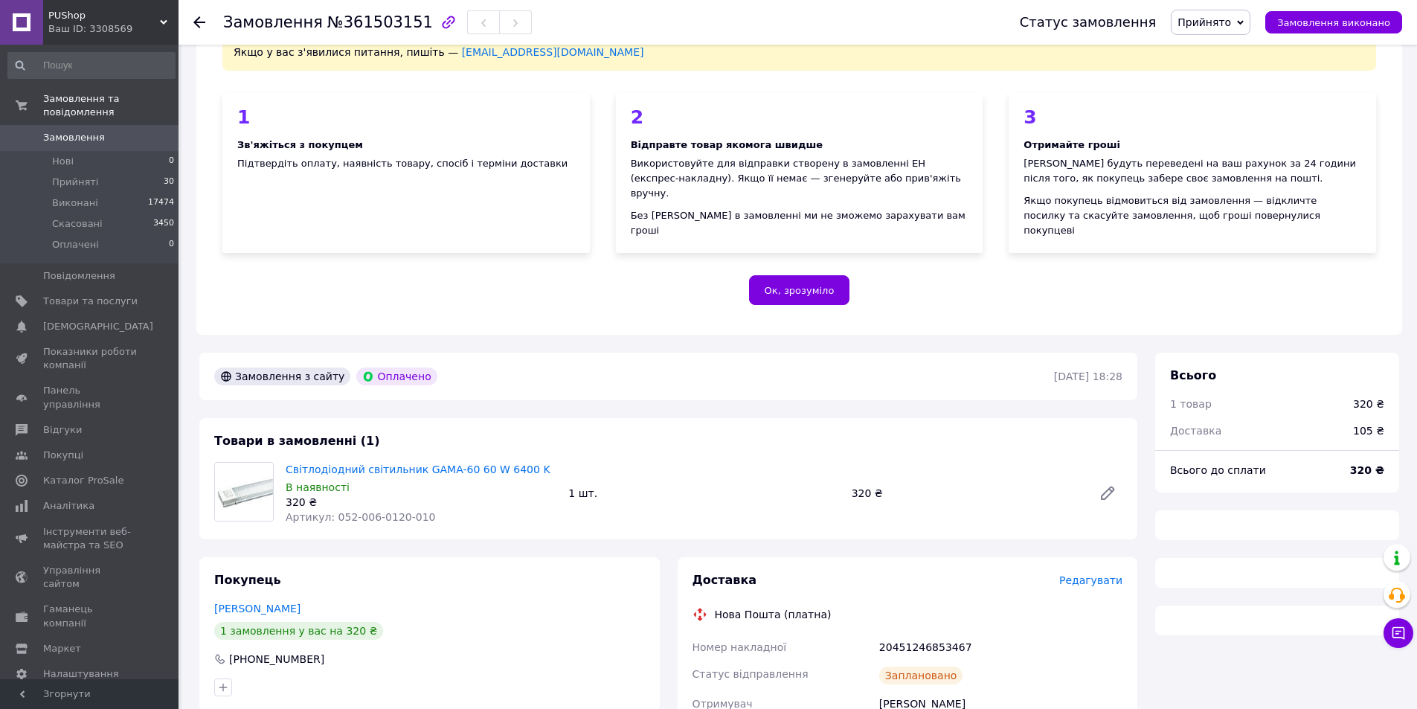
scroll to position [298, 0]
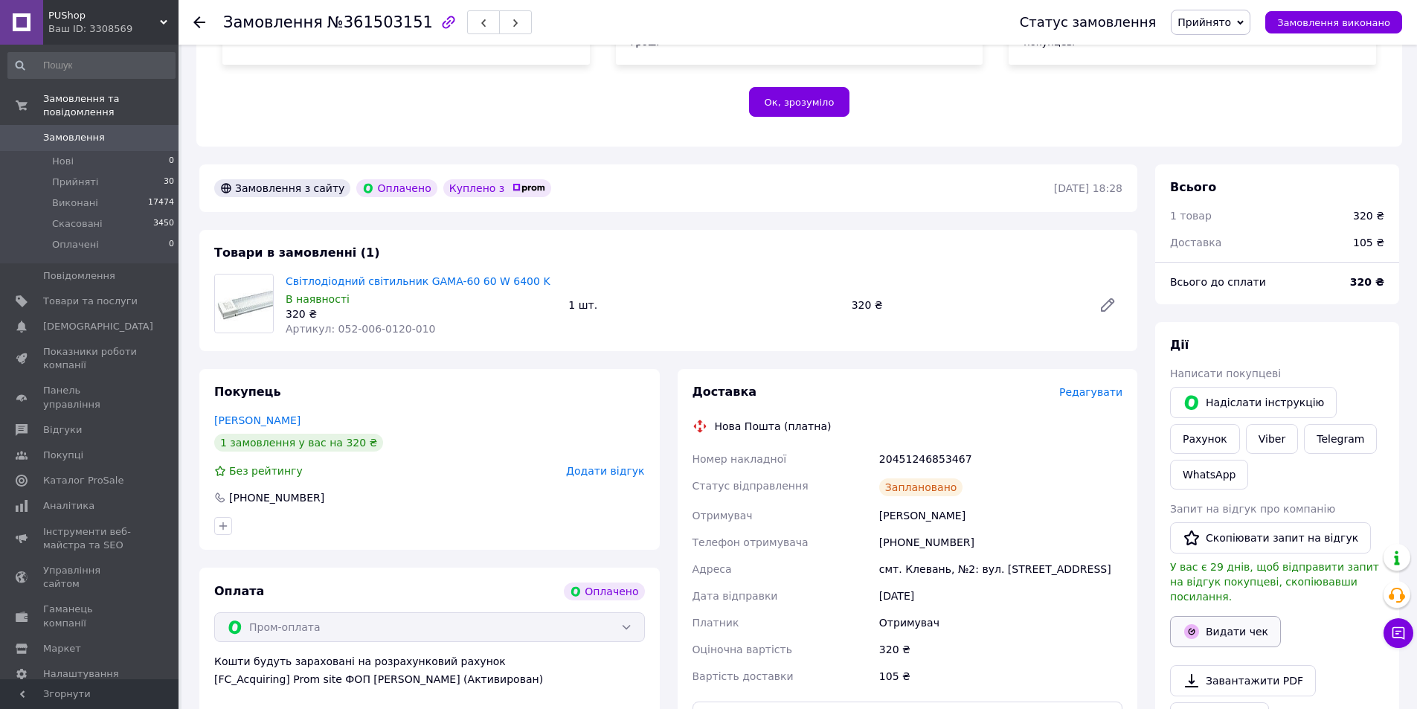
click at [1204, 616] on button "Видати чек" at bounding box center [1225, 631] width 111 height 31
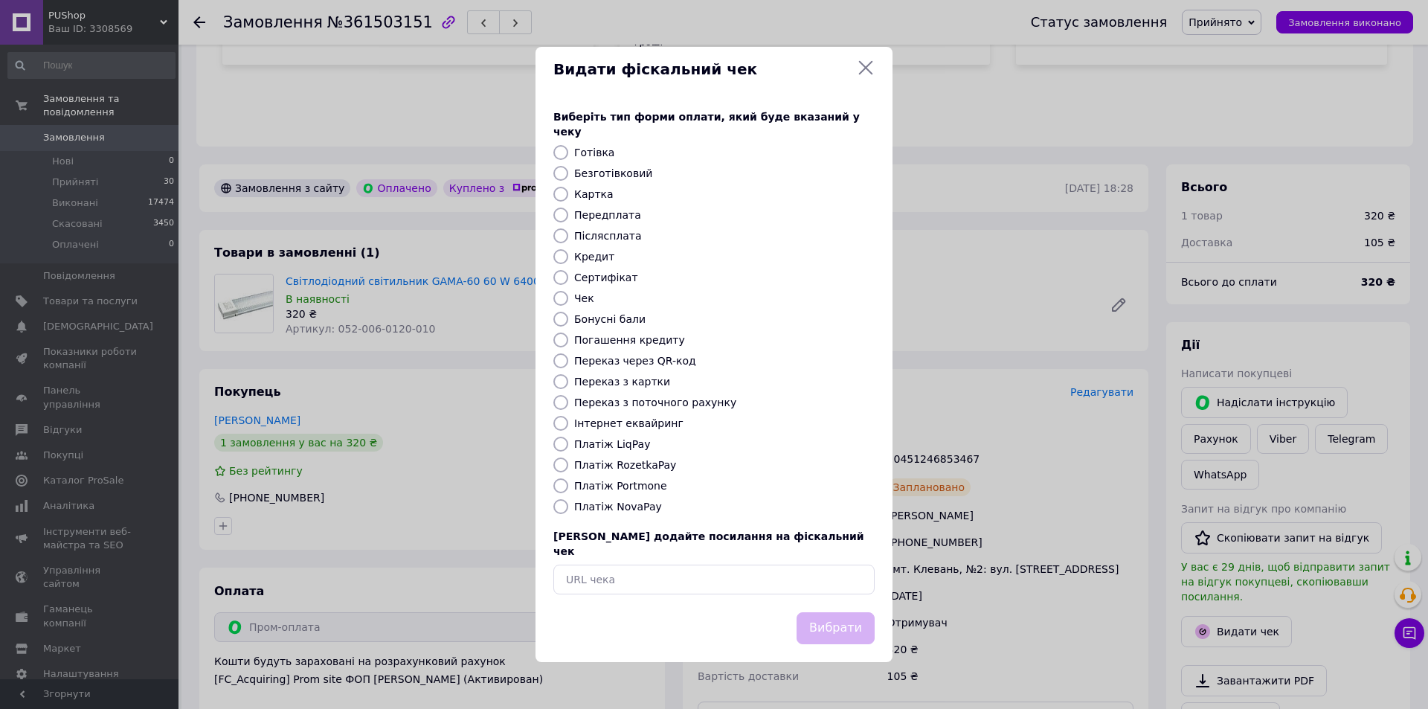
click at [647, 468] on label "Платіж RozetkaPay" at bounding box center [625, 465] width 102 height 12
click at [568, 468] on input "Платіж RozetkaPay" at bounding box center [561, 465] width 15 height 15
radio input "true"
click at [812, 612] on button "Вибрати" at bounding box center [836, 628] width 78 height 32
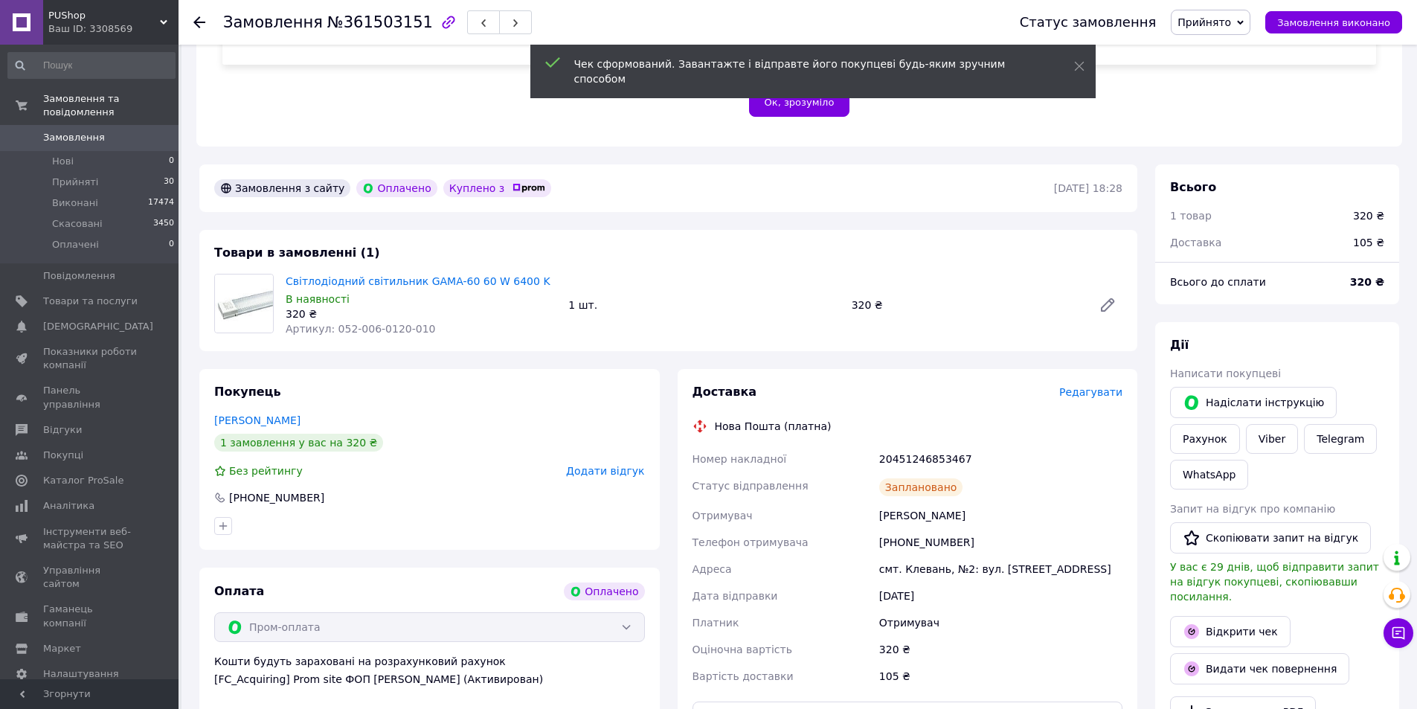
click at [202, 25] on icon at bounding box center [199, 22] width 12 height 12
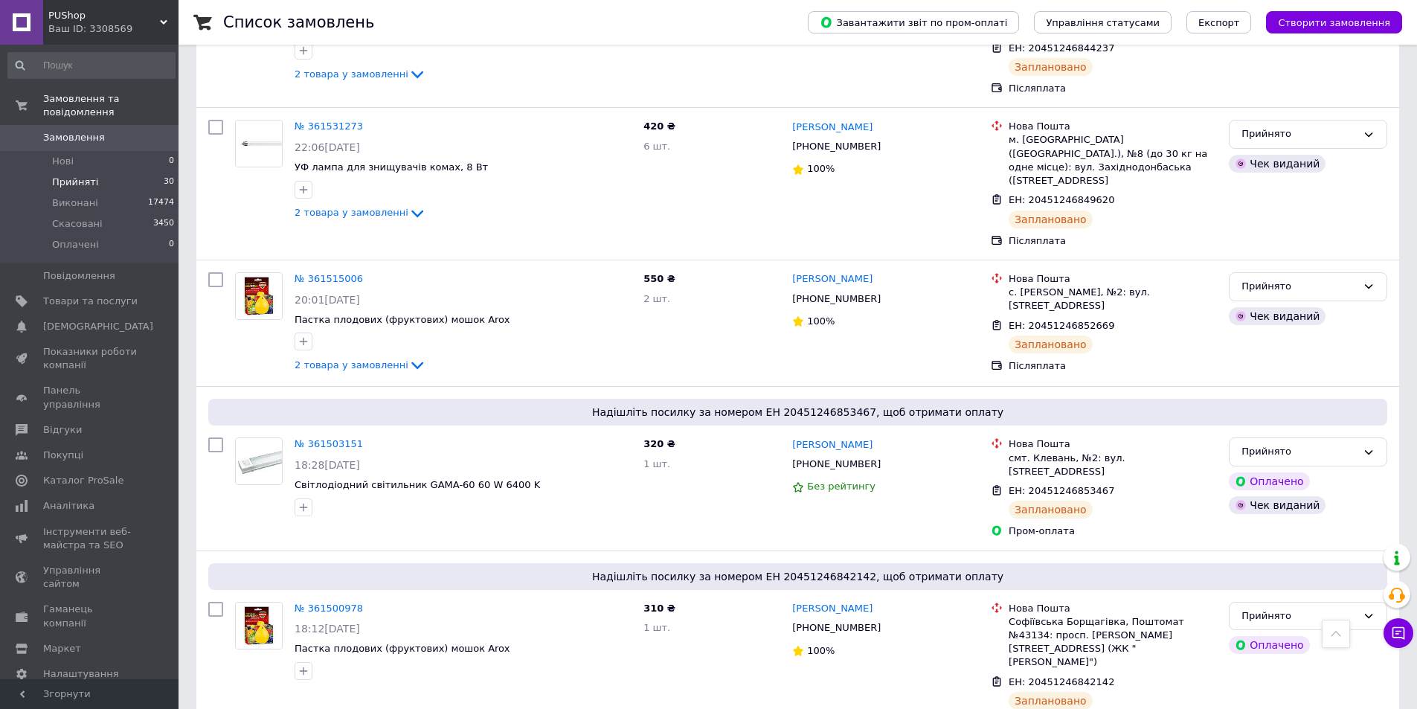
scroll to position [1210, 0]
click at [329, 603] on link "№ 361500978" at bounding box center [329, 608] width 68 height 11
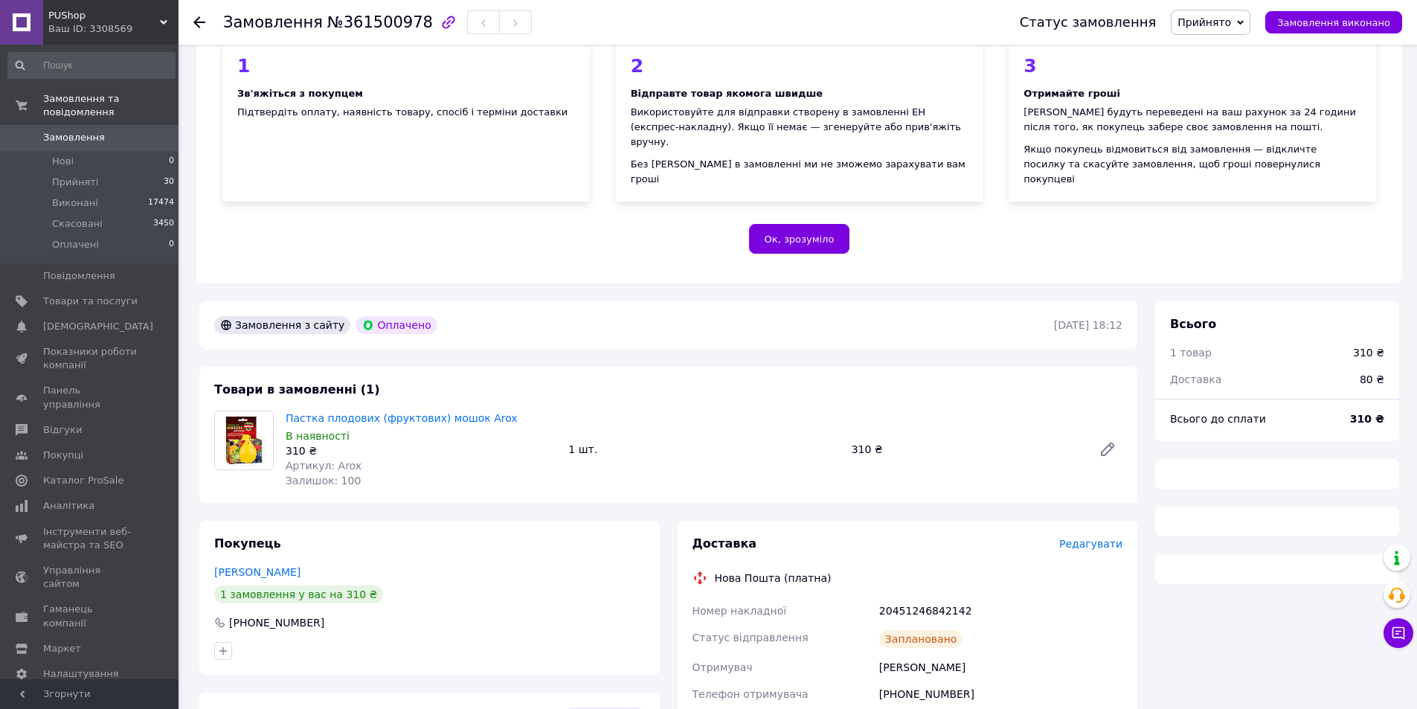
scroll to position [298, 0]
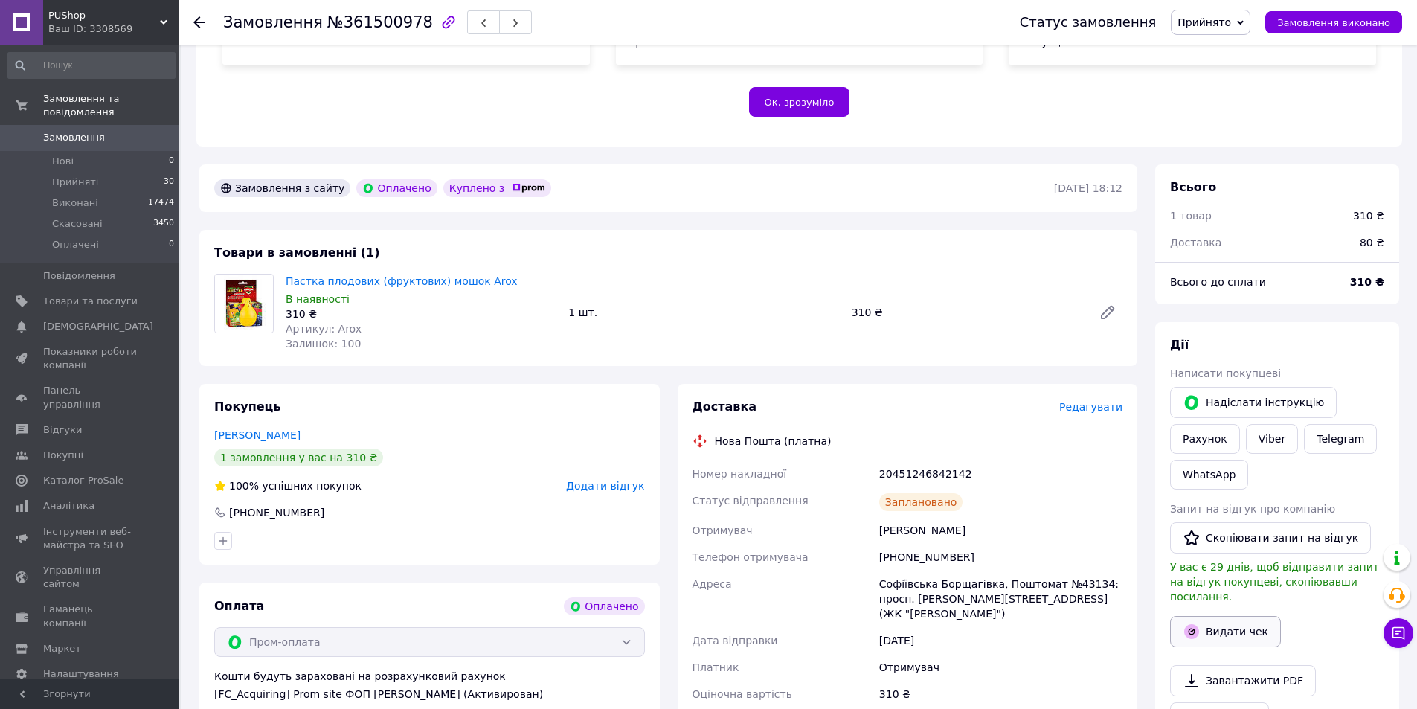
click at [1228, 616] on button "Видати чек" at bounding box center [1225, 631] width 111 height 31
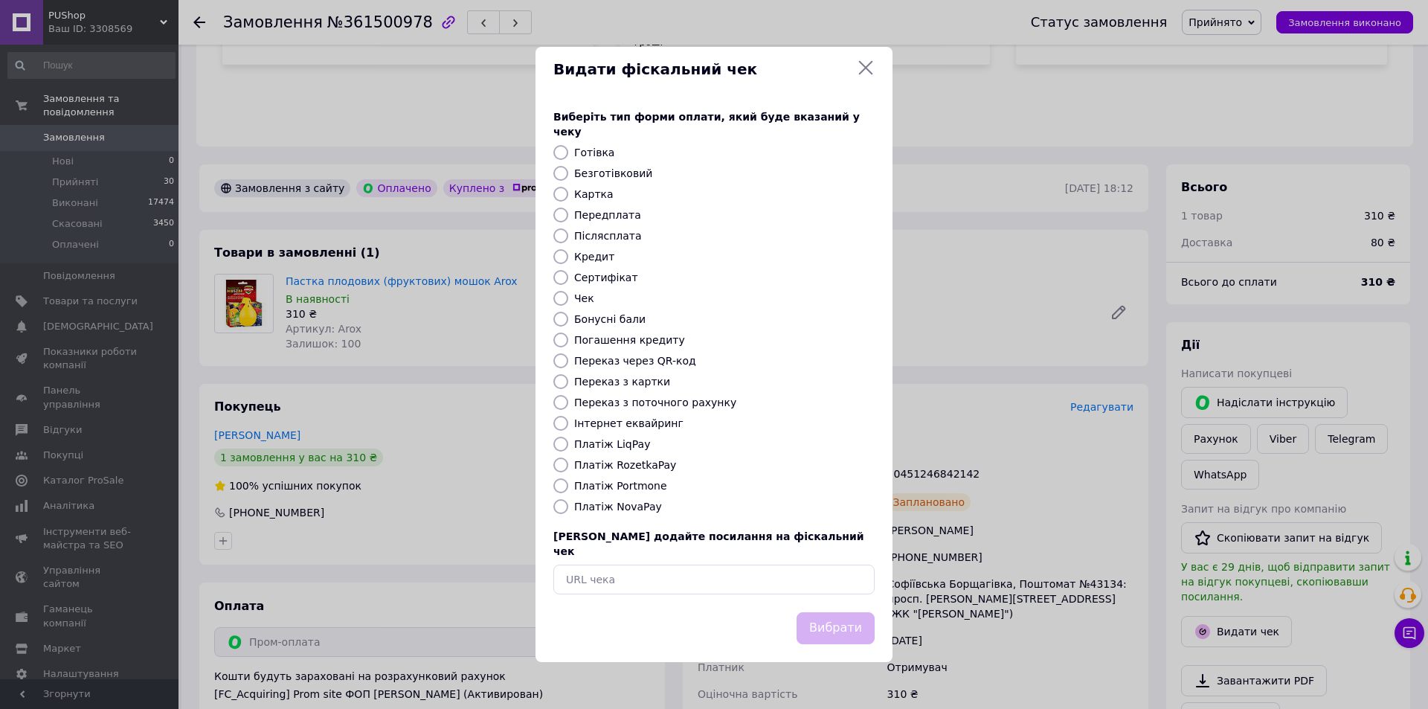
click at [638, 465] on label "Платіж RozetkaPay" at bounding box center [625, 465] width 102 height 12
click at [568, 465] on input "Платіж RozetkaPay" at bounding box center [561, 465] width 15 height 15
radio input "true"
click at [837, 614] on button "Вибрати" at bounding box center [836, 628] width 78 height 32
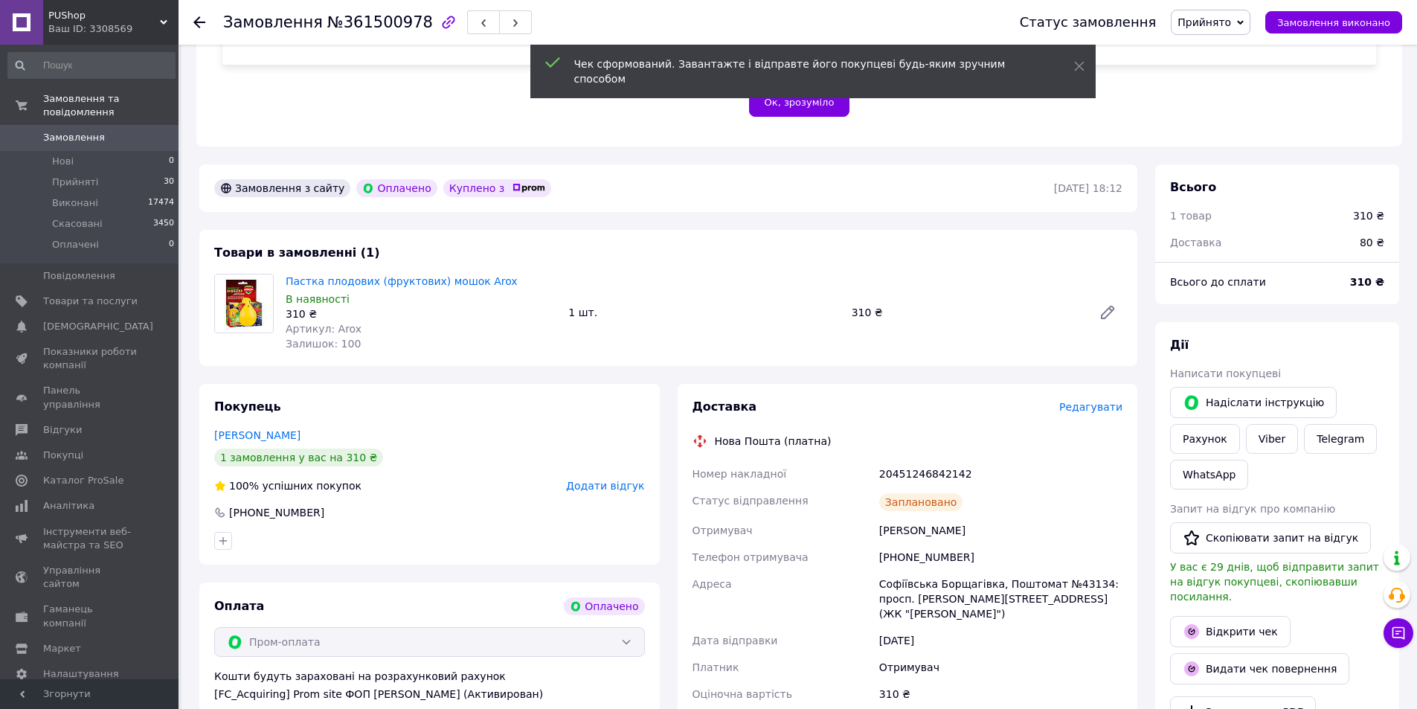
click at [199, 17] on use at bounding box center [199, 22] width 12 height 12
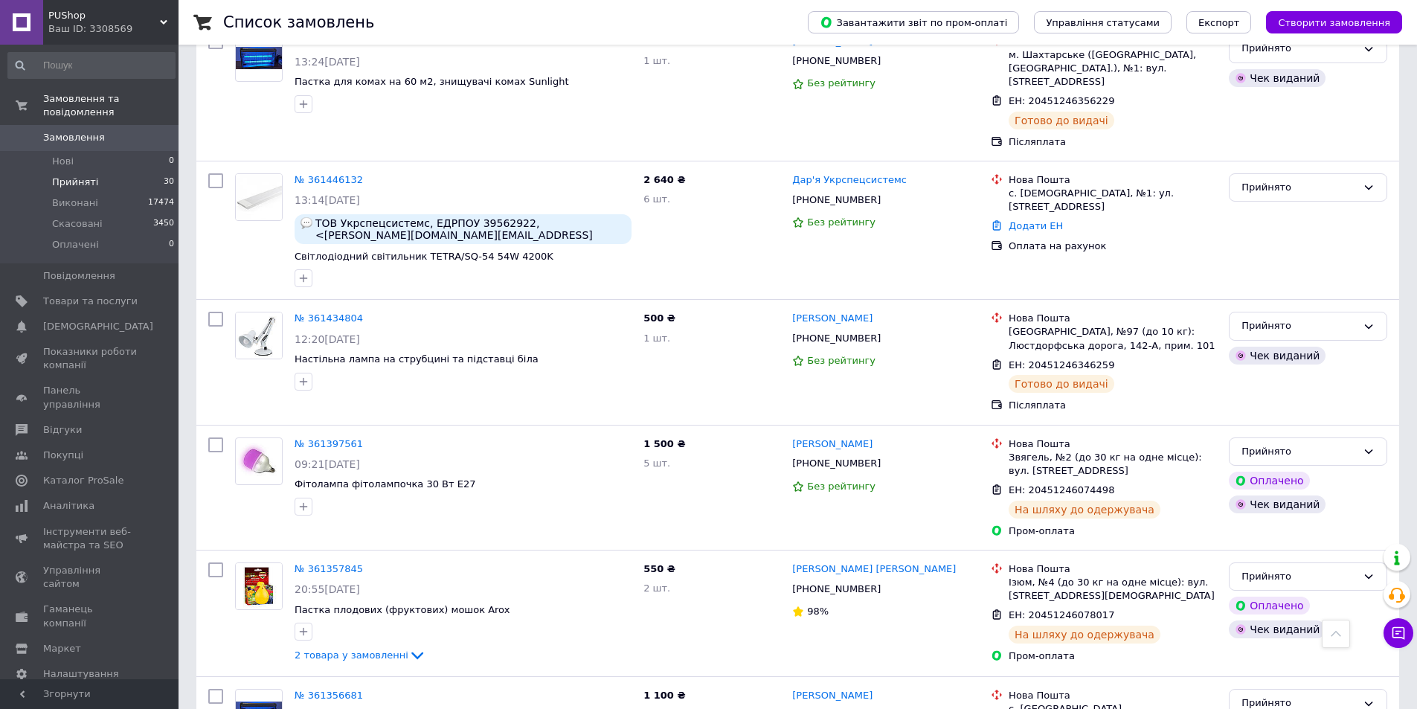
scroll to position [2530, 0]
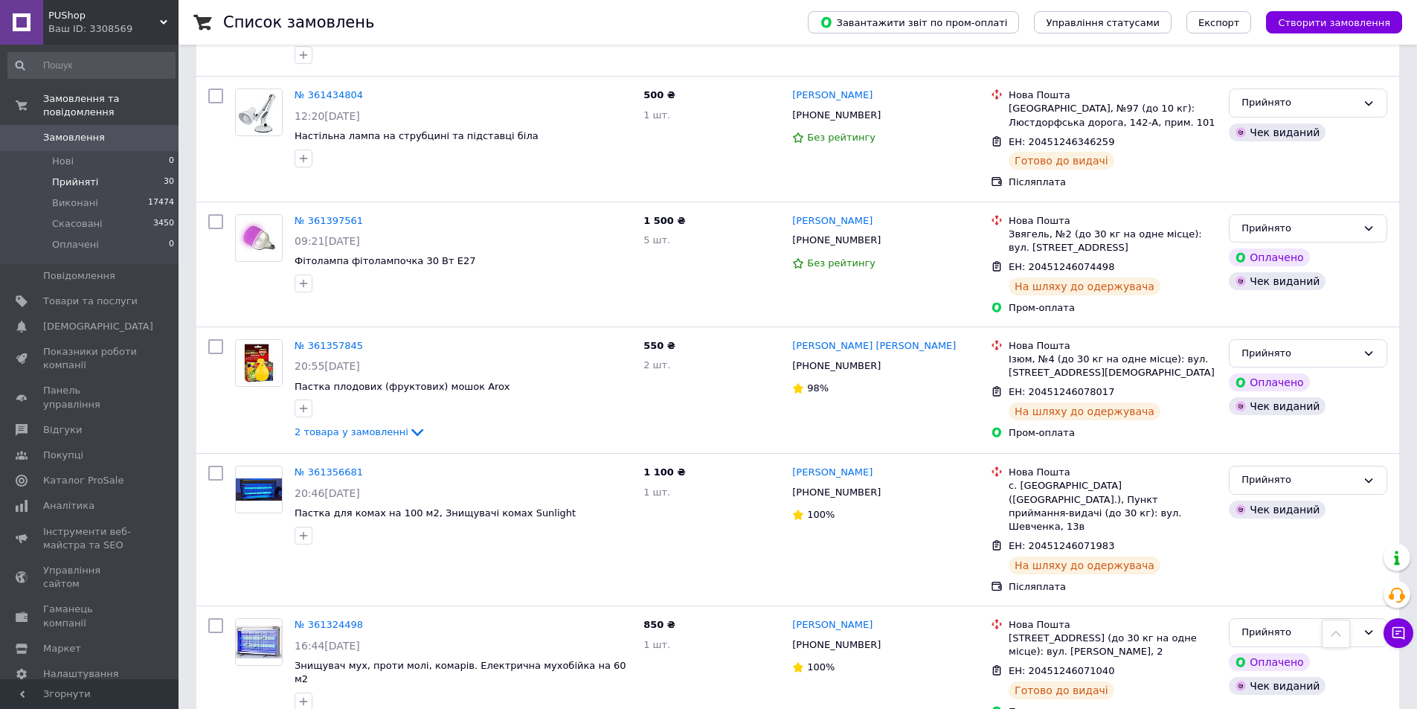
click at [77, 176] on span "Прийняті" at bounding box center [75, 182] width 46 height 13
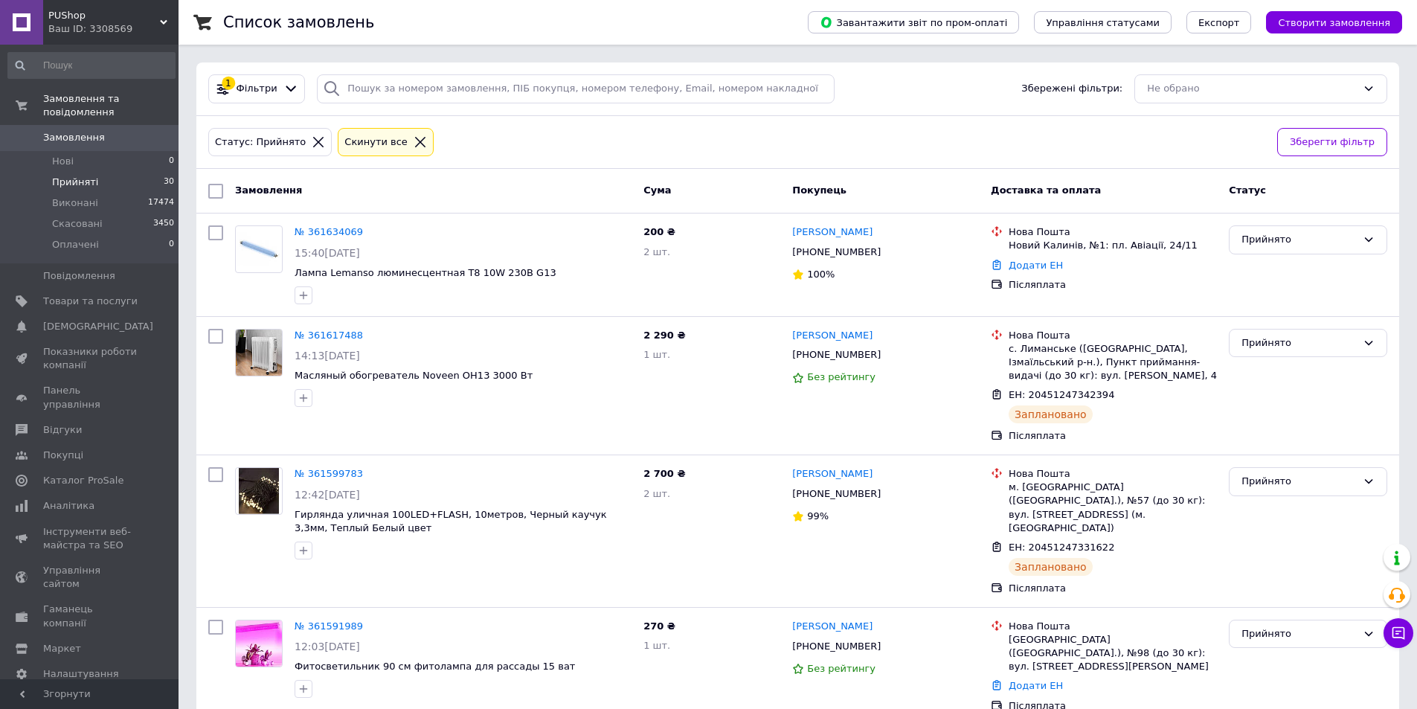
click at [85, 176] on span "Прийняті" at bounding box center [75, 182] width 46 height 13
